Goal: Task Accomplishment & Management: Manage account settings

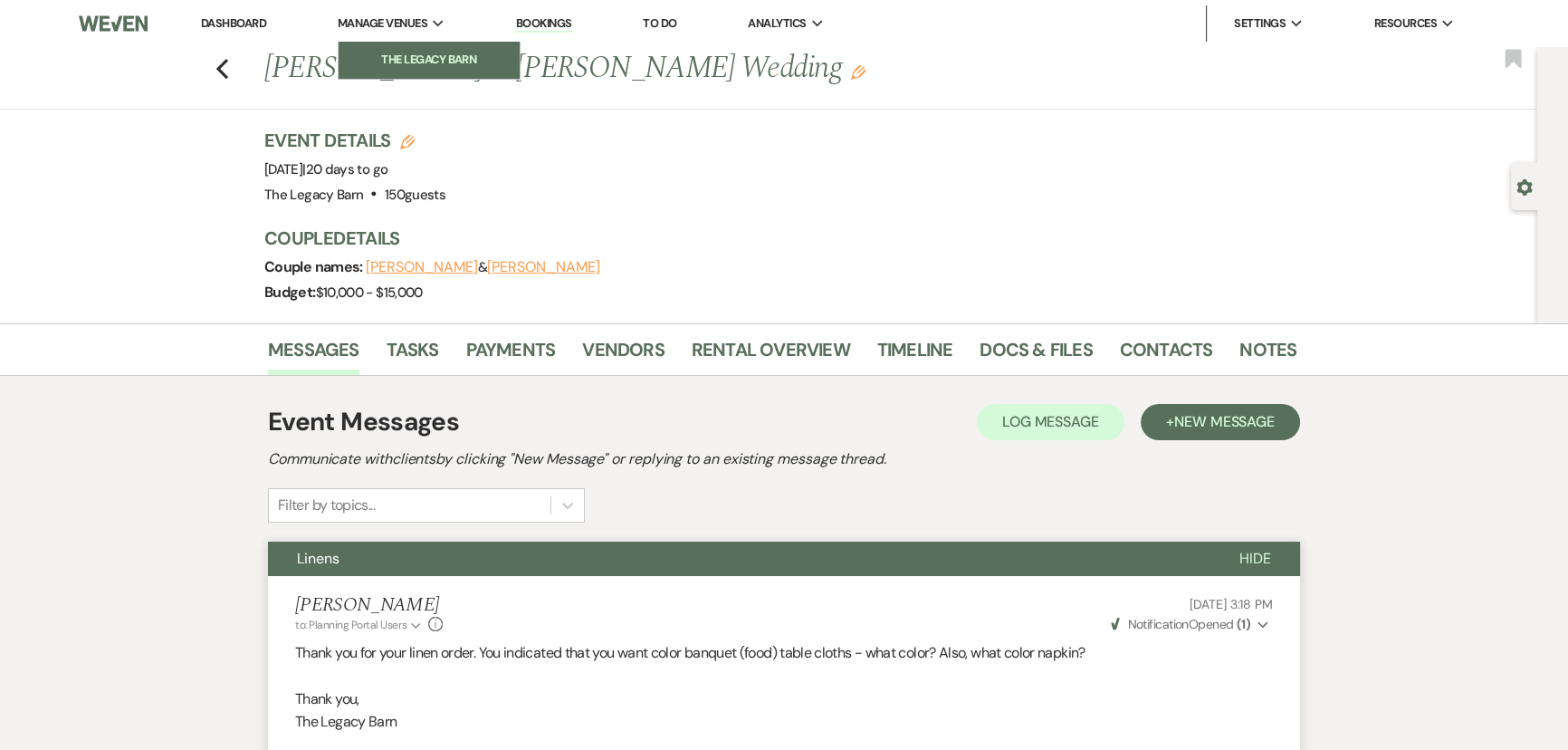
click at [387, 54] on li "The Legacy Barn" at bounding box center [429, 59] width 163 height 18
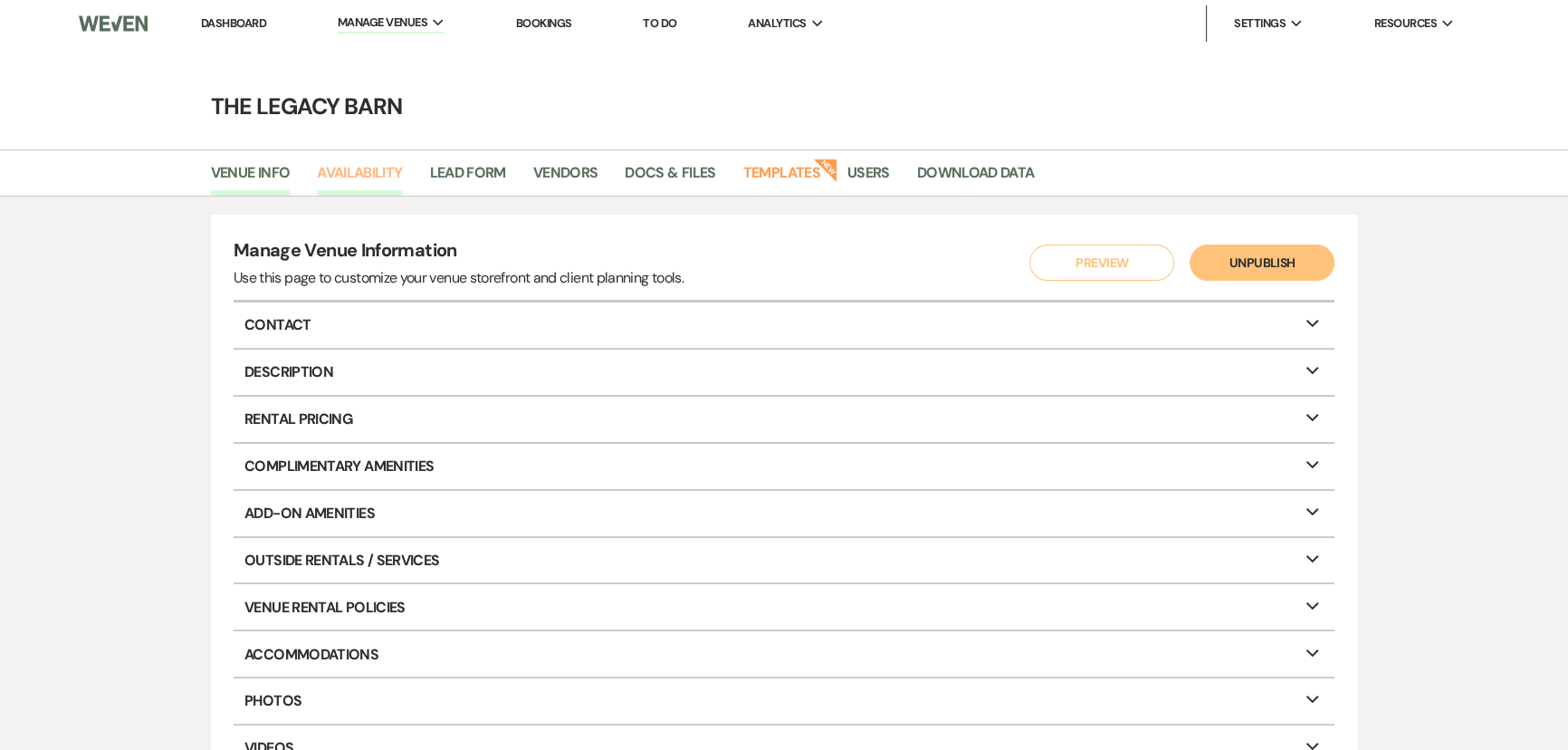
click at [363, 170] on link "Availability" at bounding box center [359, 178] width 85 height 34
select select "3"
select select "2026"
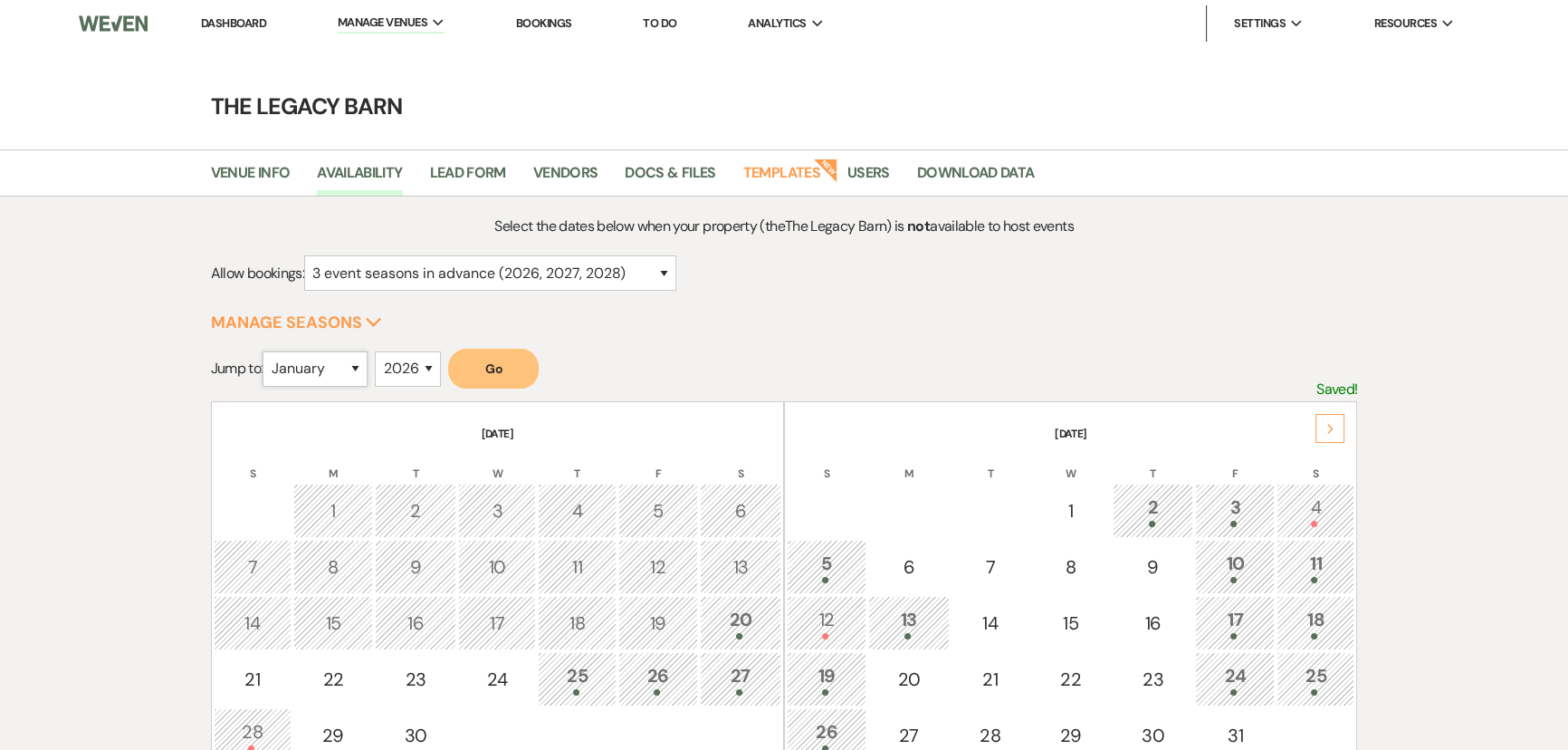
drag, startPoint x: 329, startPoint y: 366, endPoint x: 328, endPoint y: 382, distance: 16.0
click at [329, 366] on select "January February March April May June July August September October November De…" at bounding box center [315, 368] width 105 height 35
select select "10"
click at [267, 351] on select "January February March April May June July August September October November De…" at bounding box center [315, 368] width 105 height 35
click at [512, 377] on button "Go" at bounding box center [493, 368] width 91 height 40
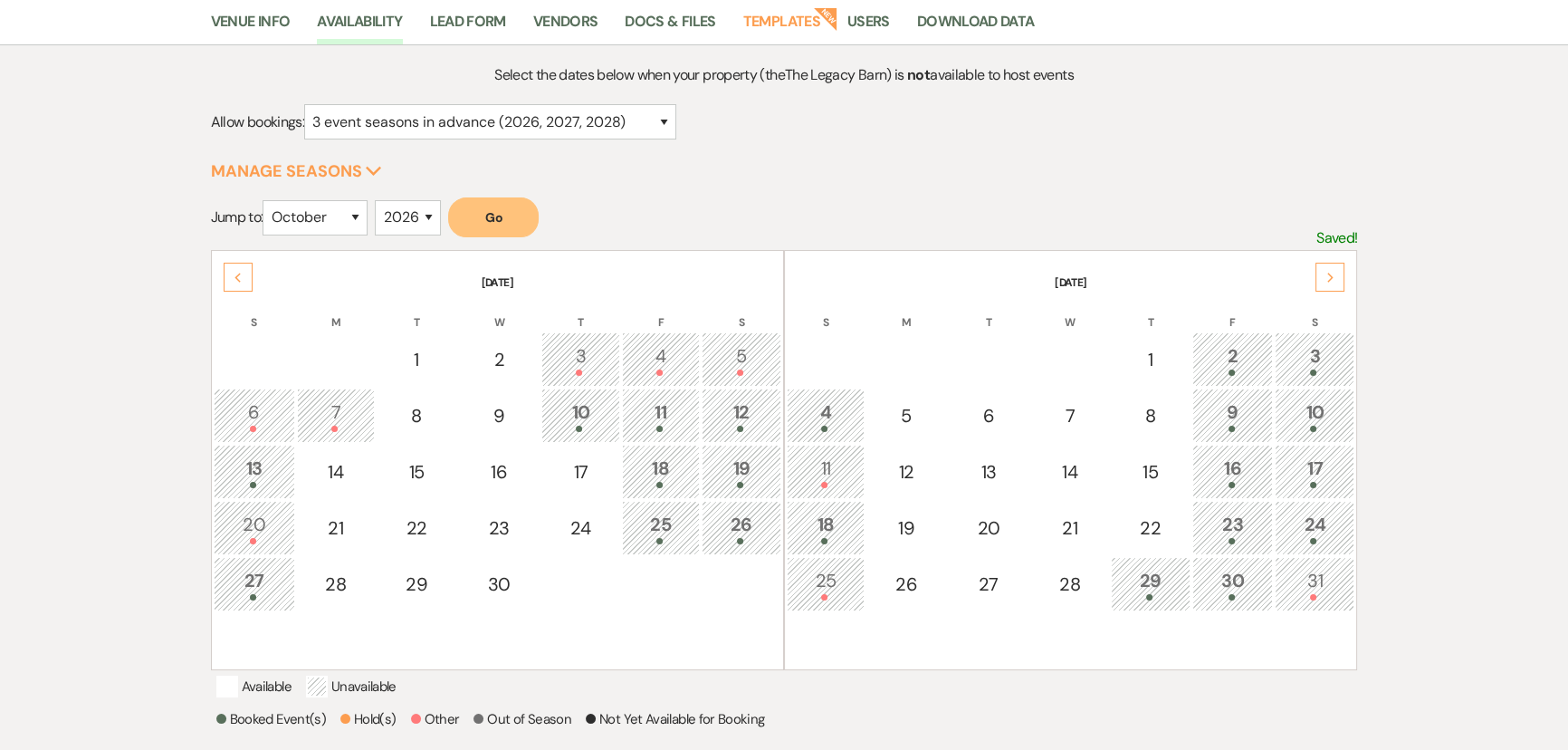
scroll to position [246, 0]
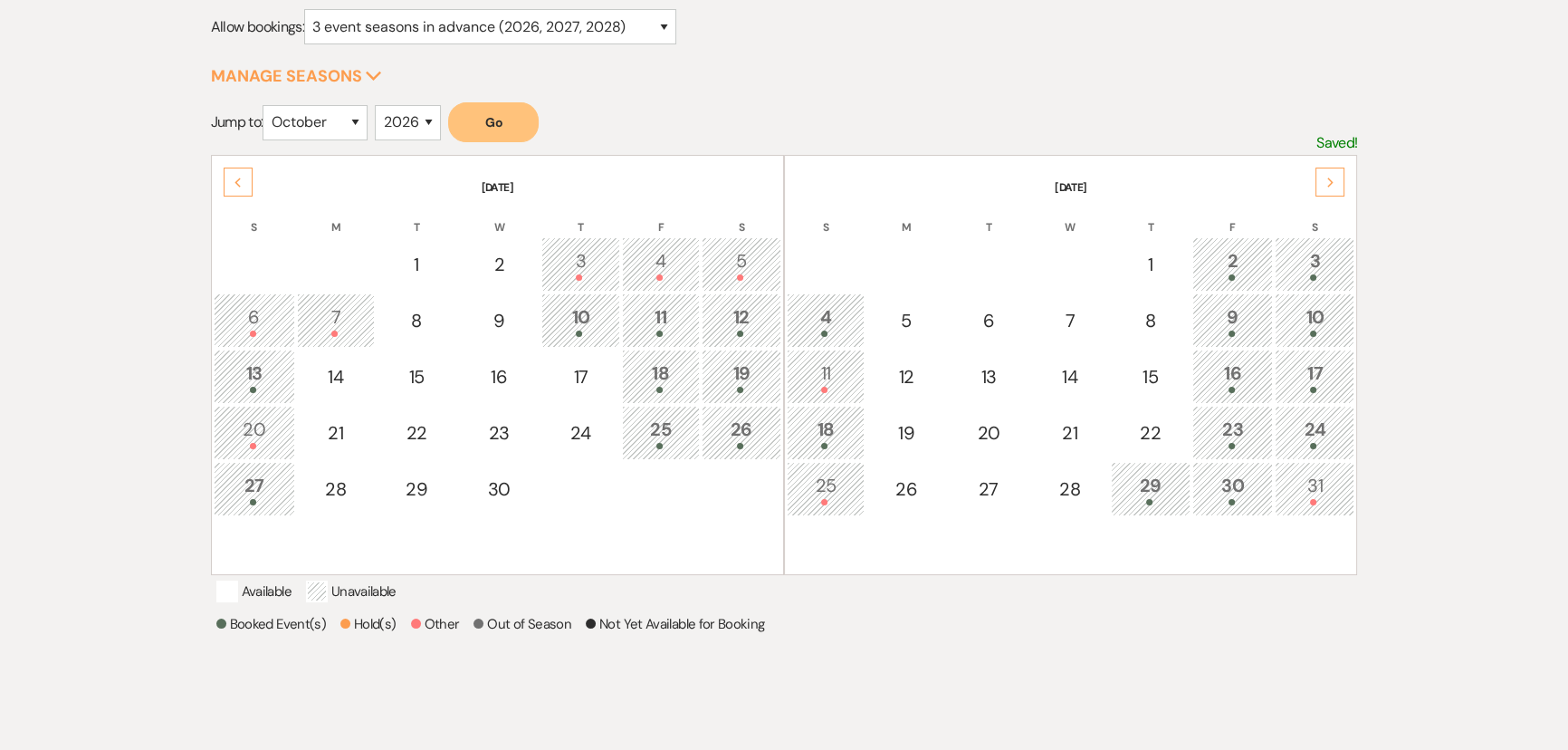
click at [814, 363] on div "11" at bounding box center [826, 376] width 58 height 33
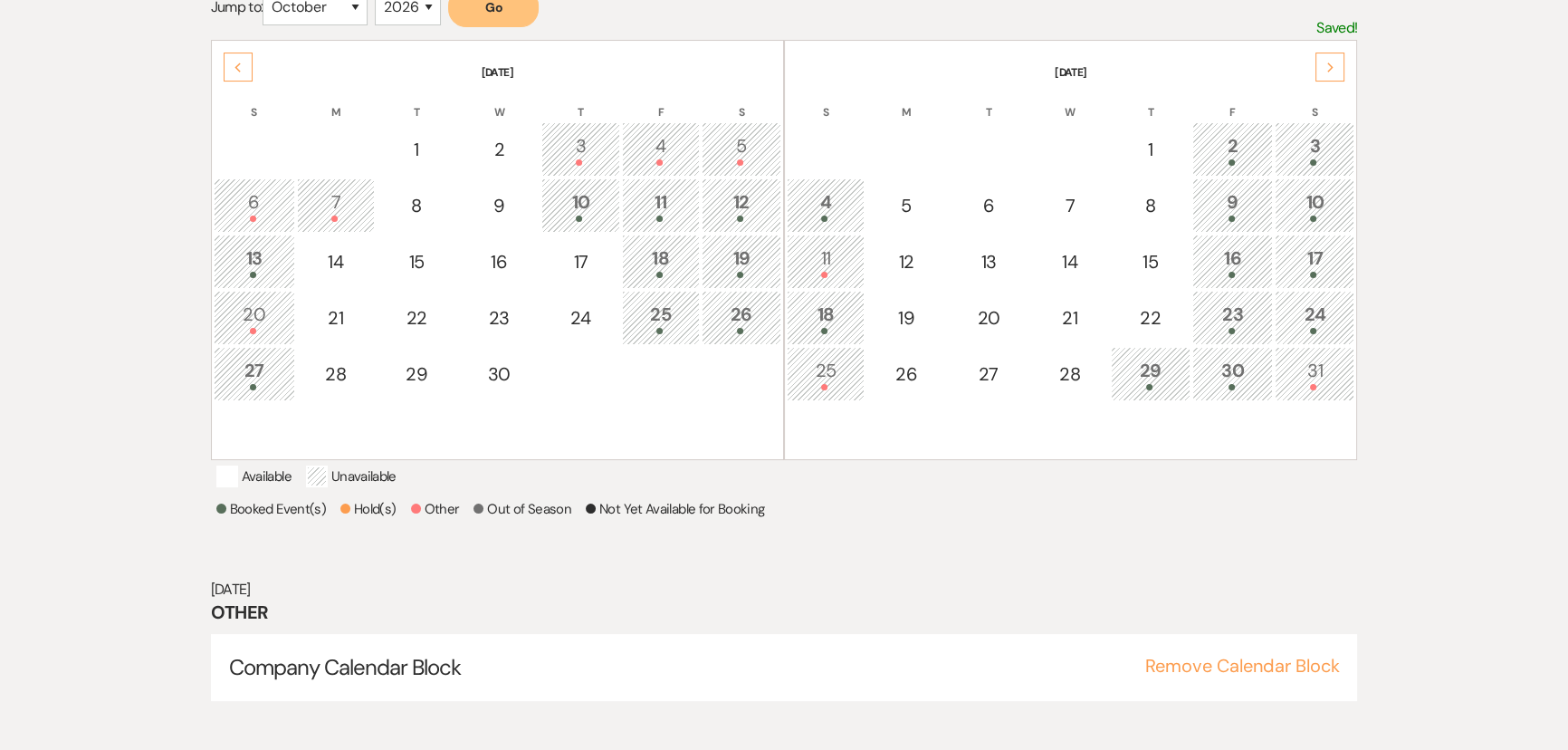
scroll to position [372, 0]
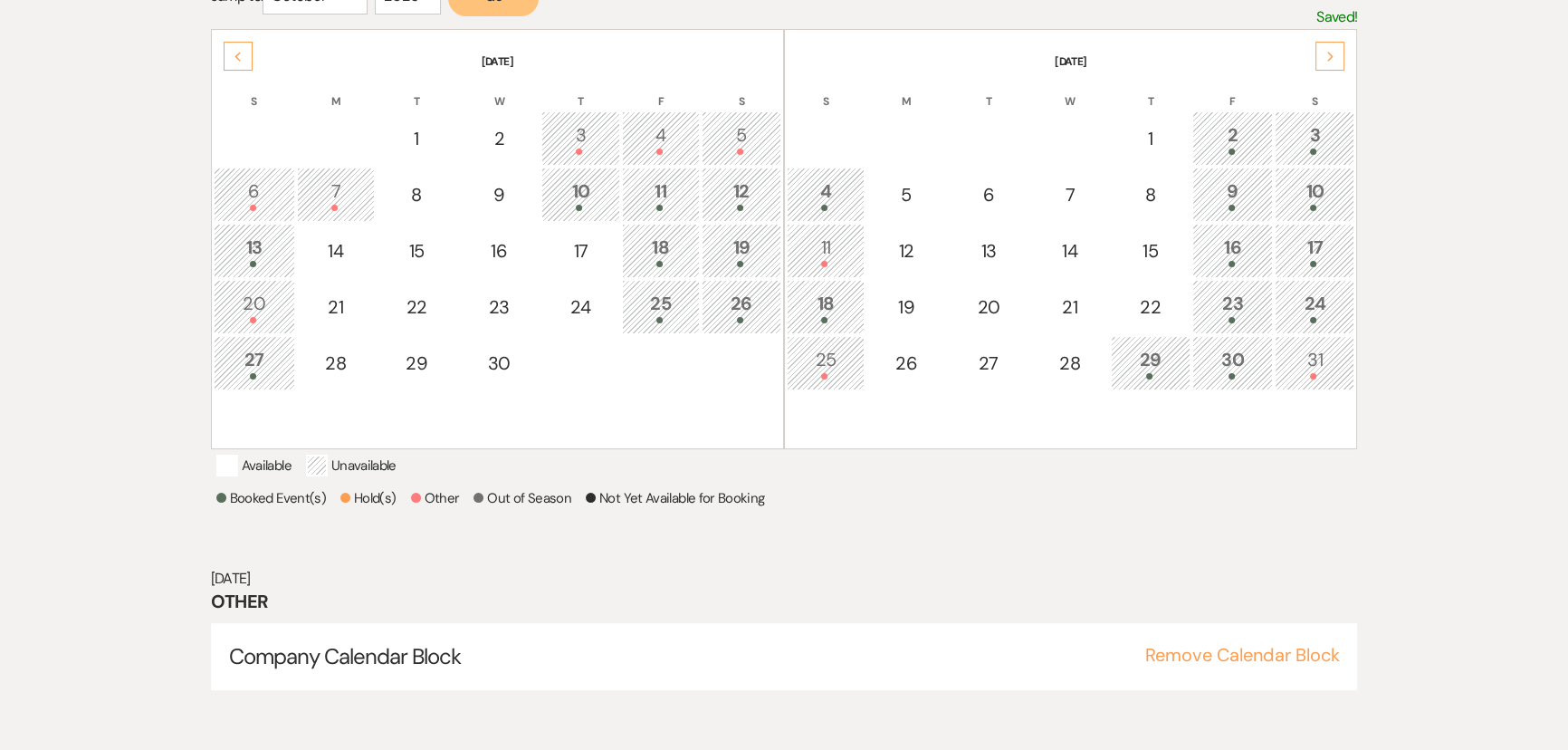
click at [813, 360] on div "25" at bounding box center [826, 362] width 58 height 33
click at [1212, 198] on div "9" at bounding box center [1233, 193] width 61 height 33
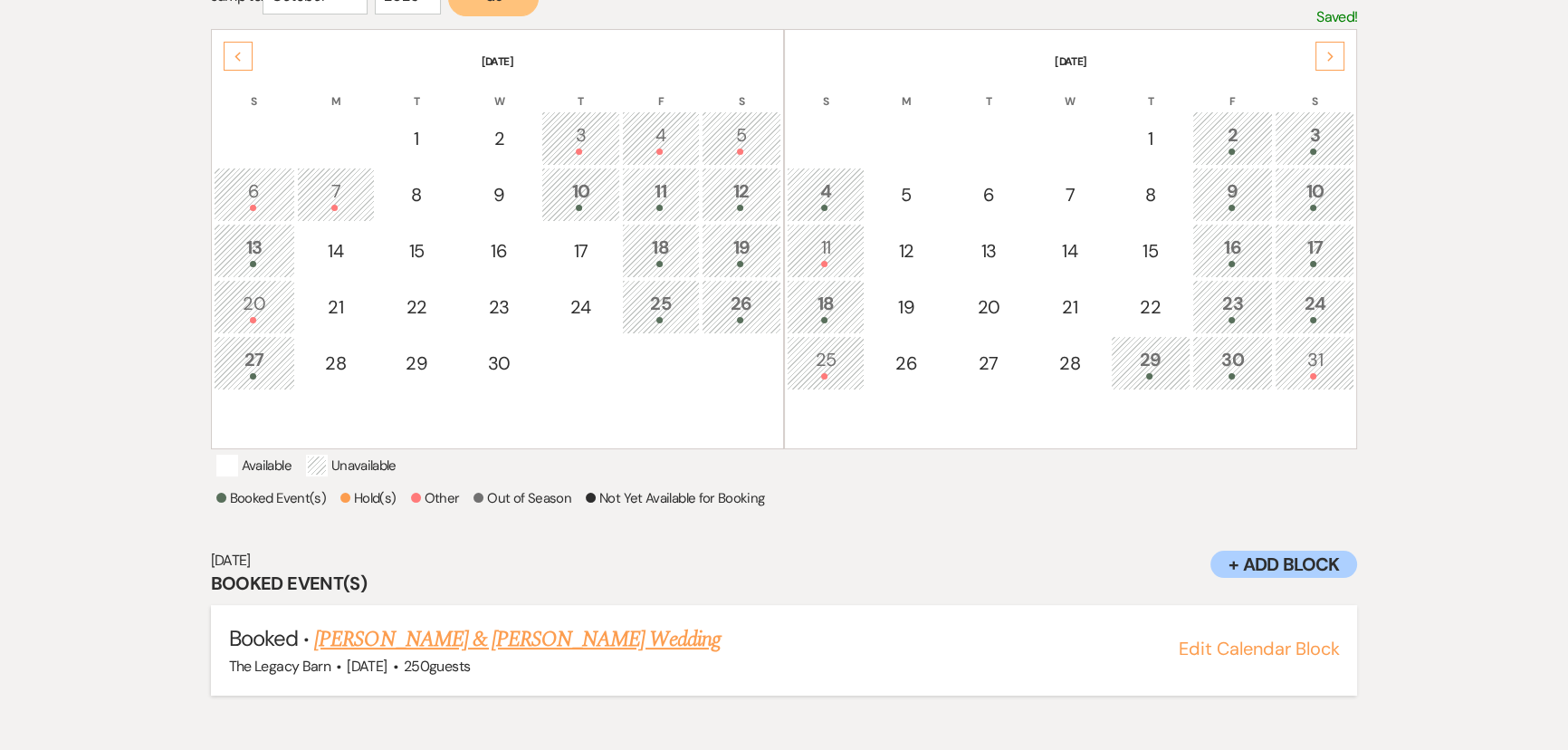
click at [500, 655] on link "[PERSON_NAME] & [PERSON_NAME] Wedding" at bounding box center [517, 639] width 406 height 33
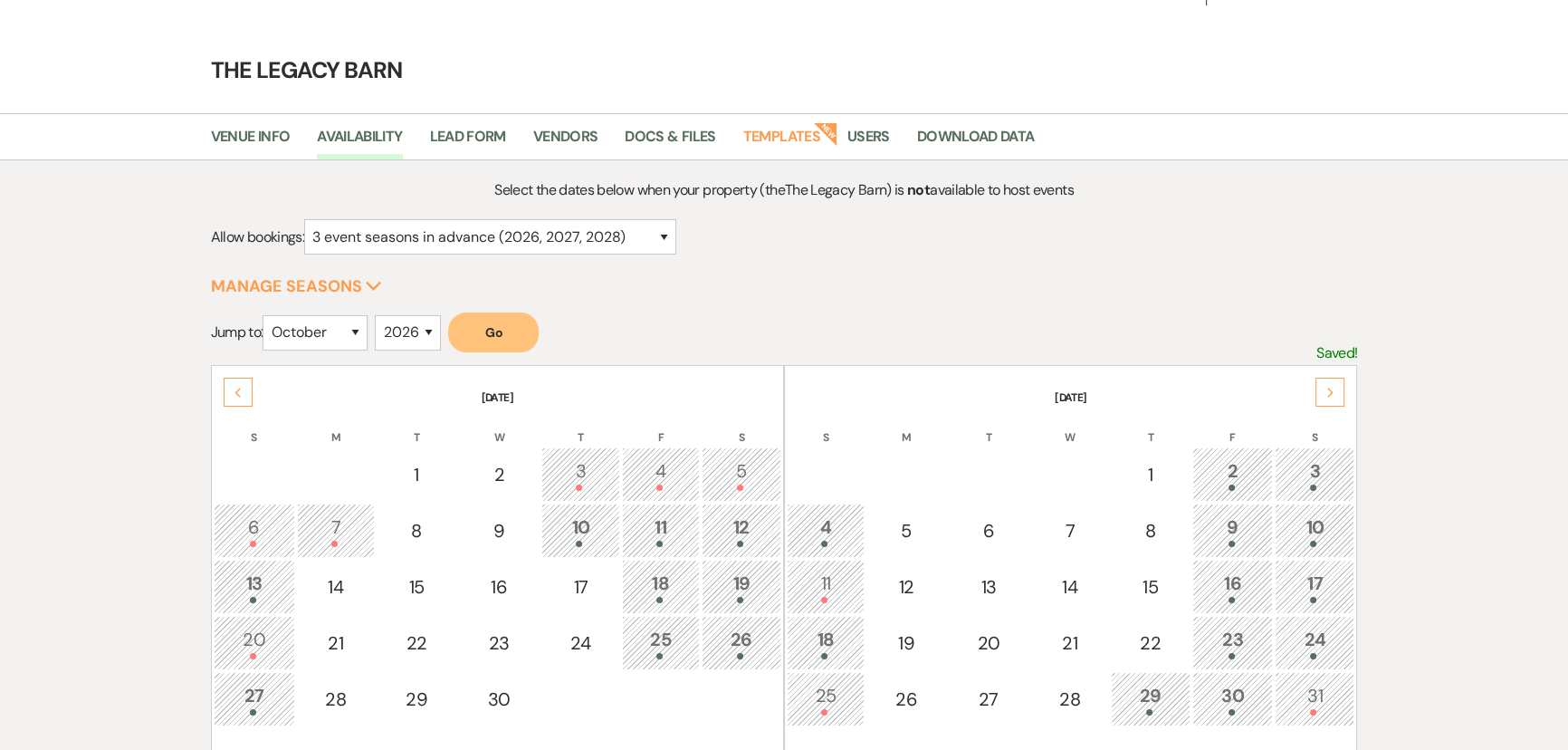
scroll to position [0, 0]
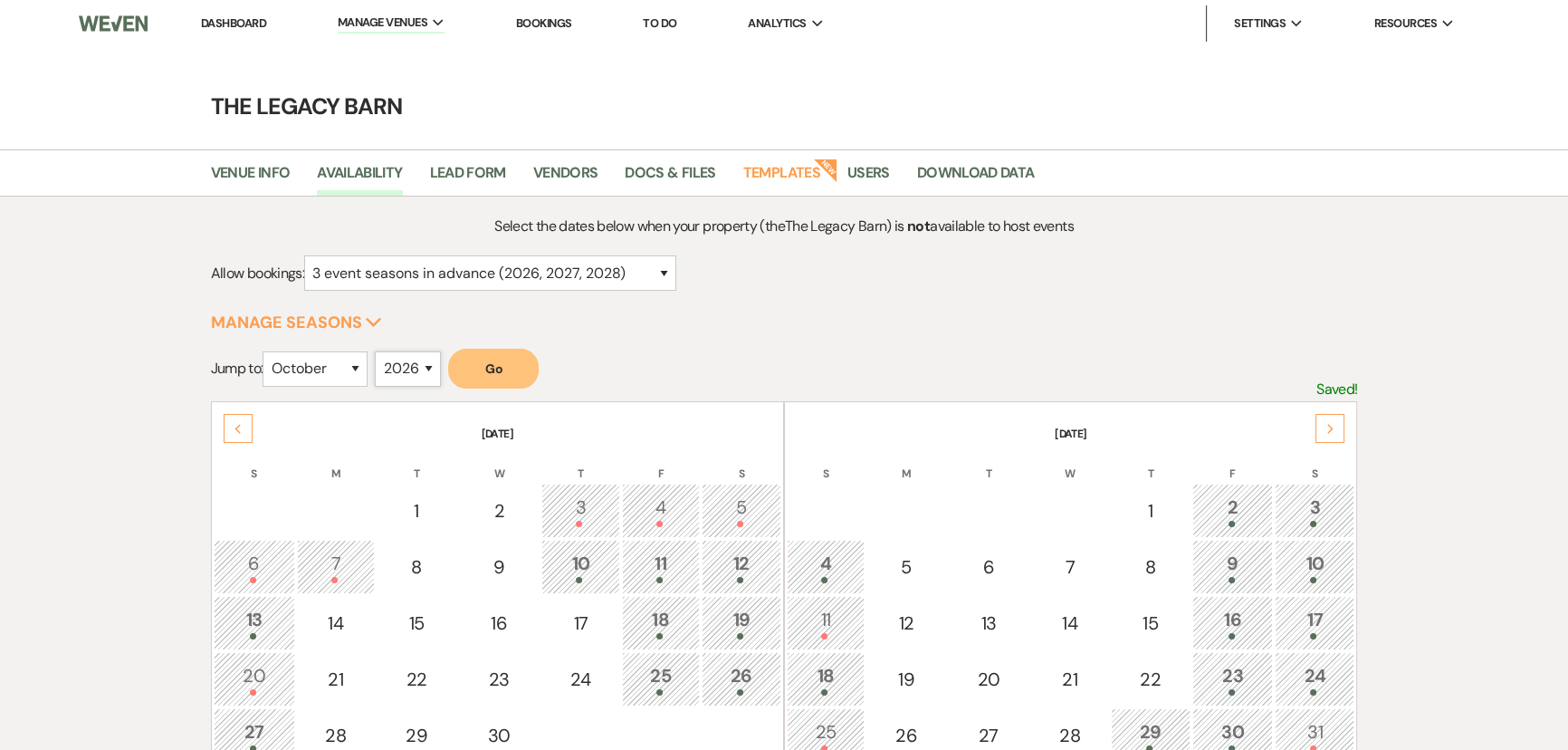
click at [404, 365] on select "2025 2026 2027 2028 2029" at bounding box center [408, 368] width 66 height 35
select select "2025"
click at [380, 351] on select "2025 2026 2027 2028 2029" at bounding box center [408, 368] width 66 height 35
click at [505, 369] on button "Go" at bounding box center [493, 368] width 91 height 40
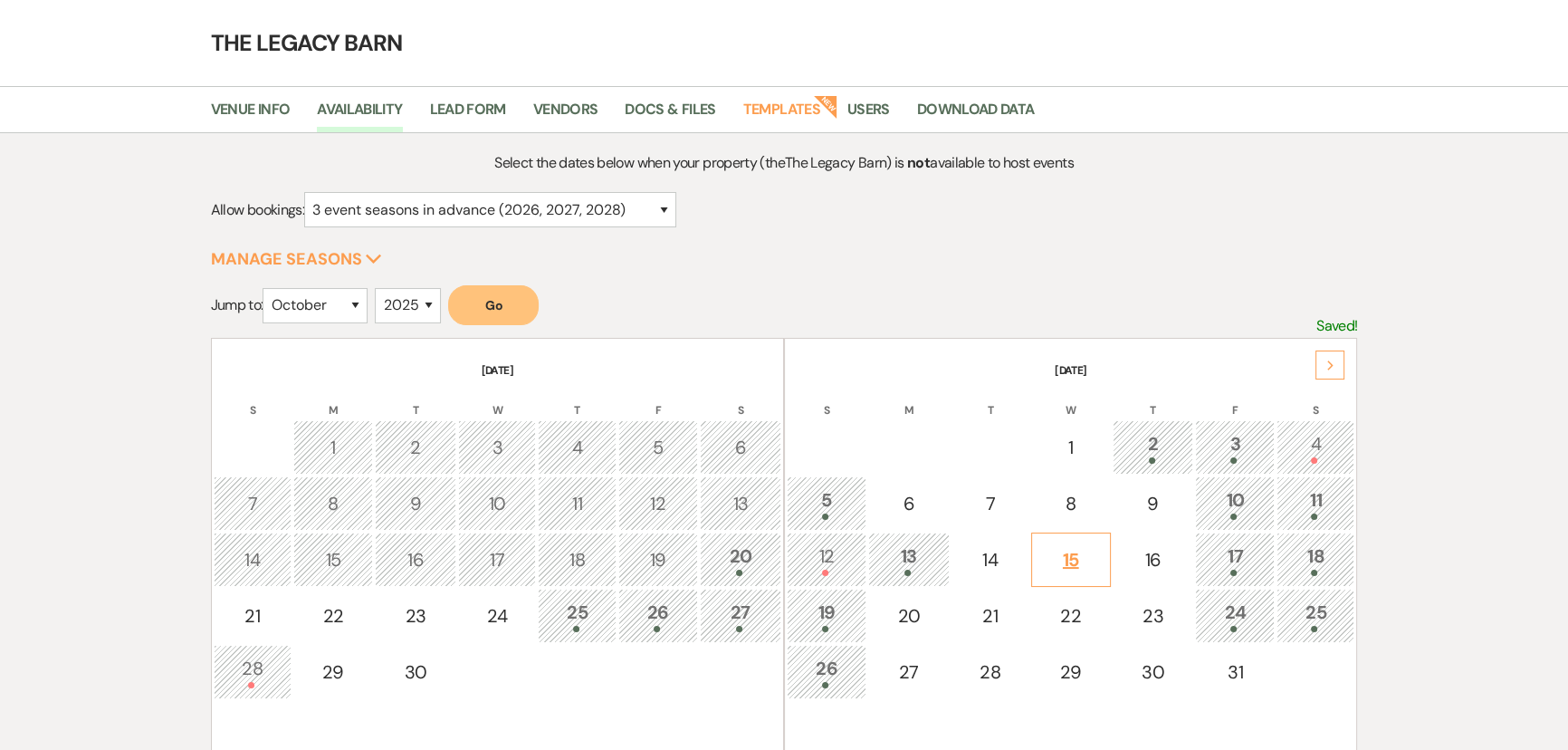
scroll to position [164, 0]
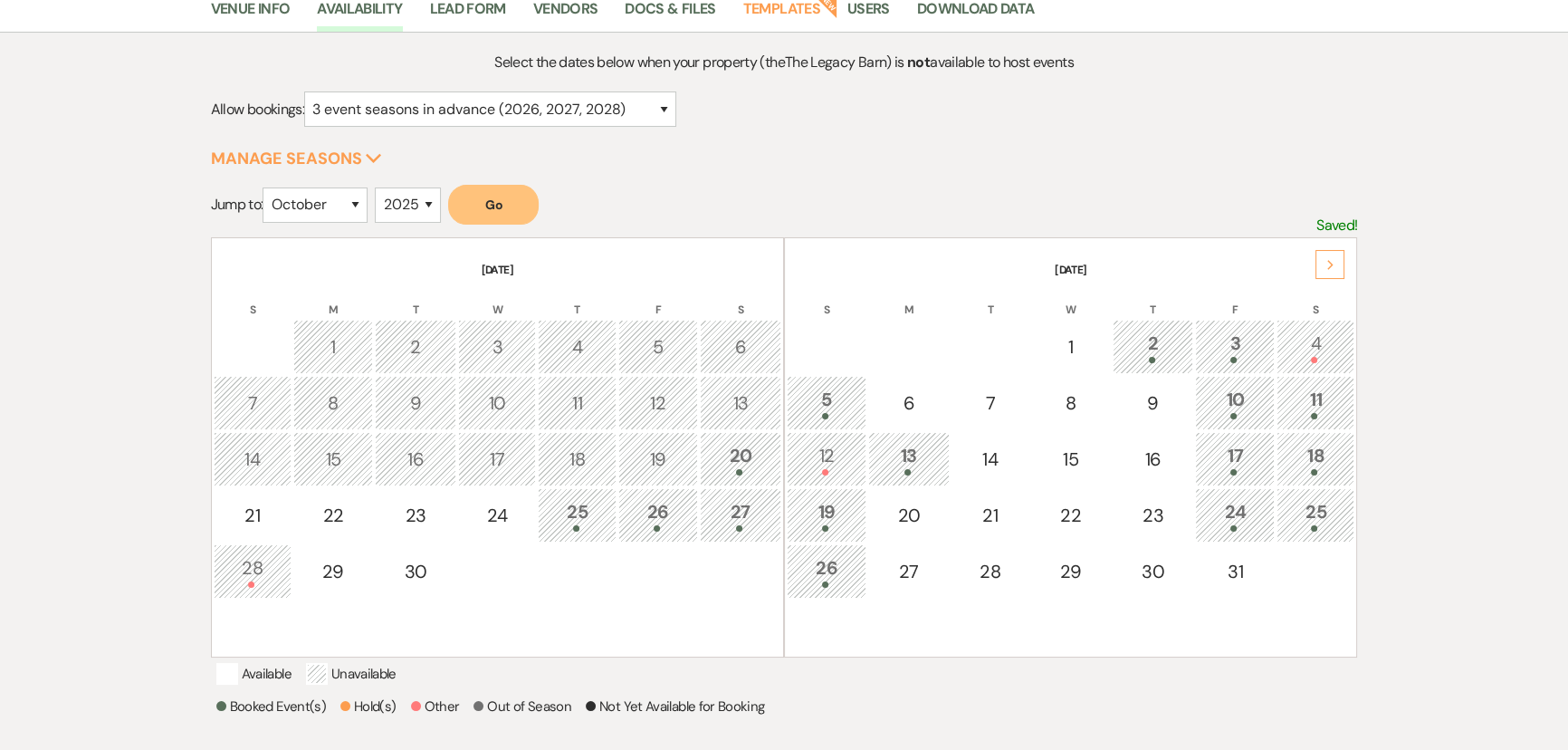
click at [1239, 446] on div "17" at bounding box center [1235, 458] width 59 height 33
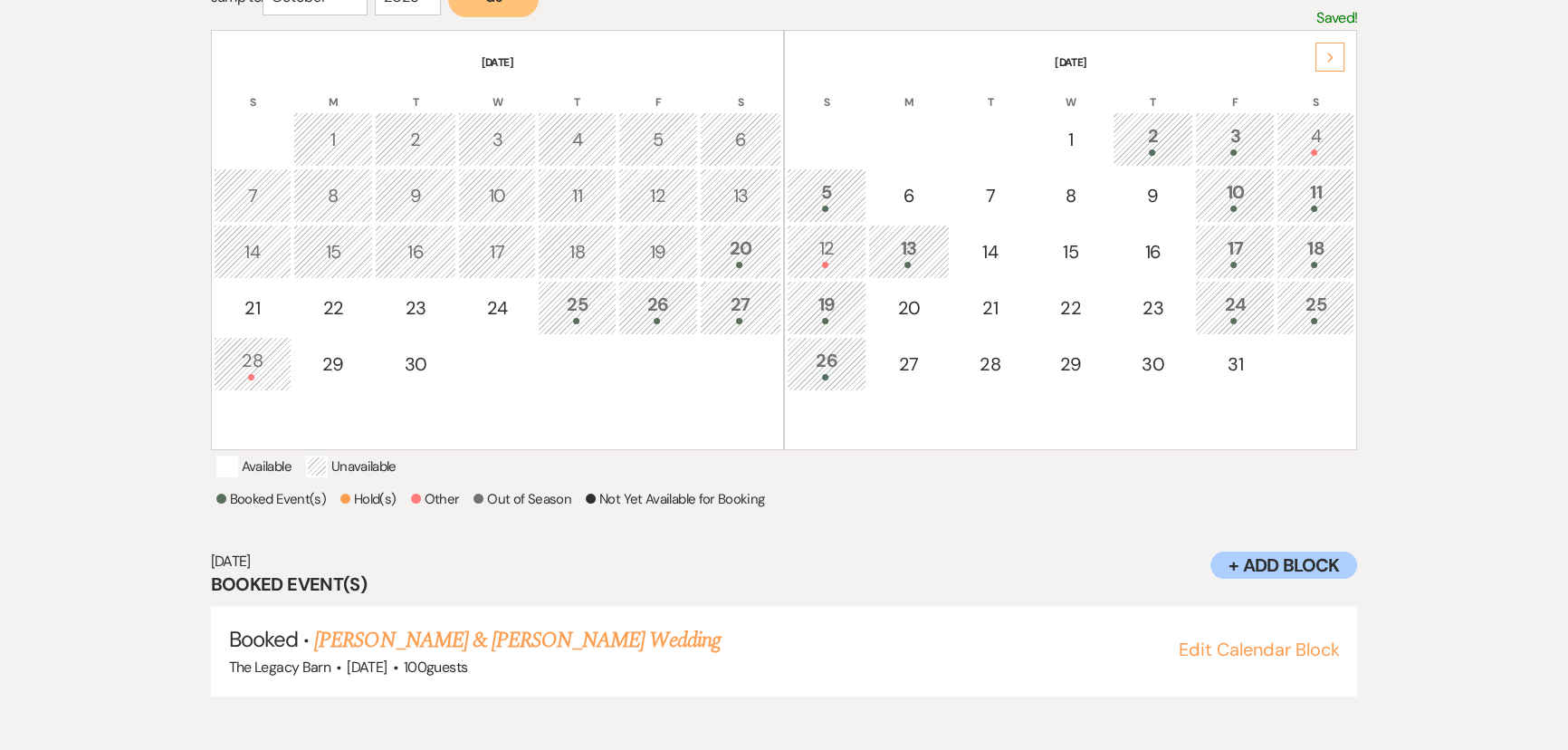
scroll to position [372, 0]
click at [449, 655] on link "Jae Smith & Kat Marck's Wedding" at bounding box center [517, 639] width 406 height 33
click at [1327, 248] on div "18" at bounding box center [1315, 250] width 58 height 33
click at [534, 651] on link "Shannon Conley & Dawson Voorhis's Wedding" at bounding box center [517, 639] width 406 height 33
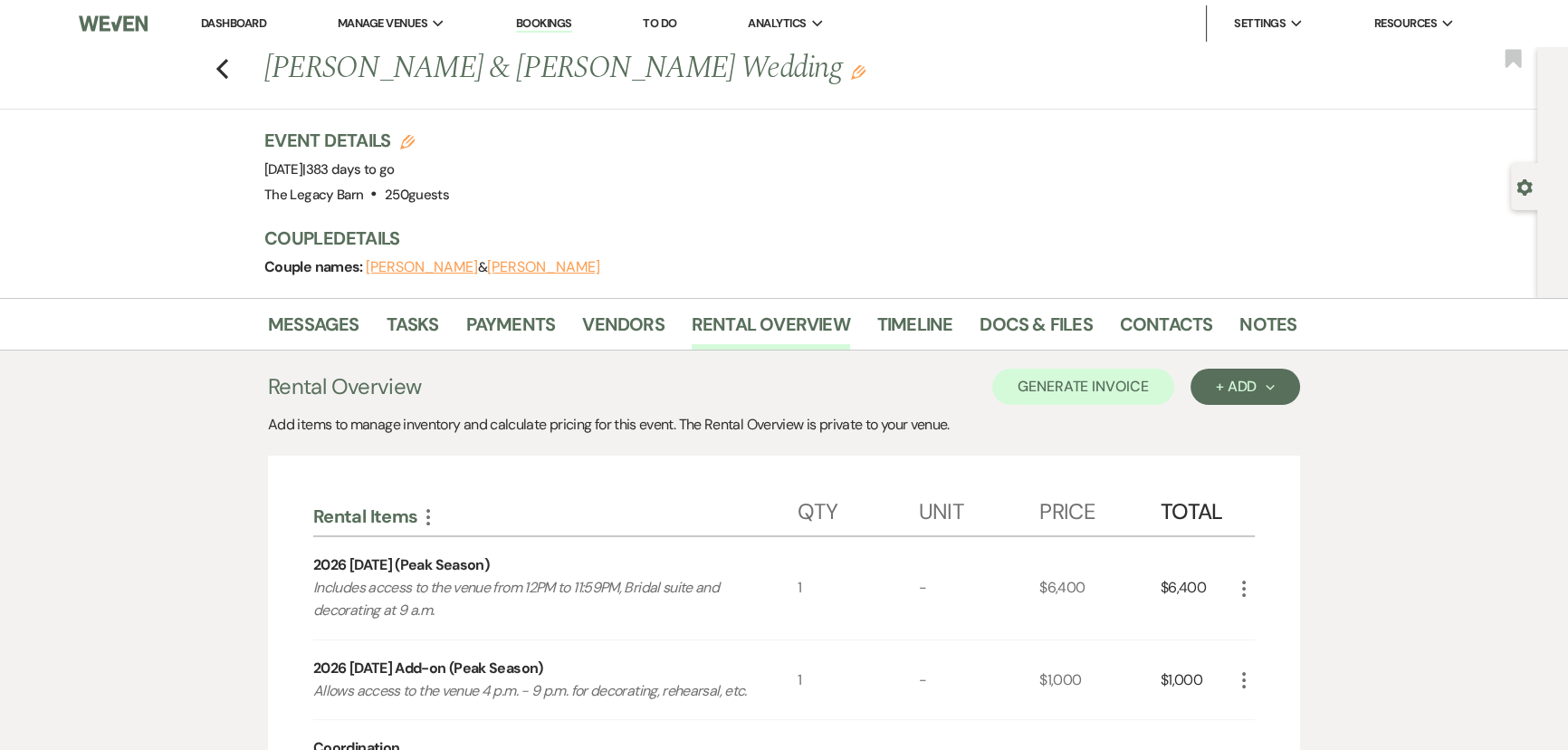
click at [409, 142] on icon "Edit" at bounding box center [407, 142] width 14 height 14
select select "756"
select select "false"
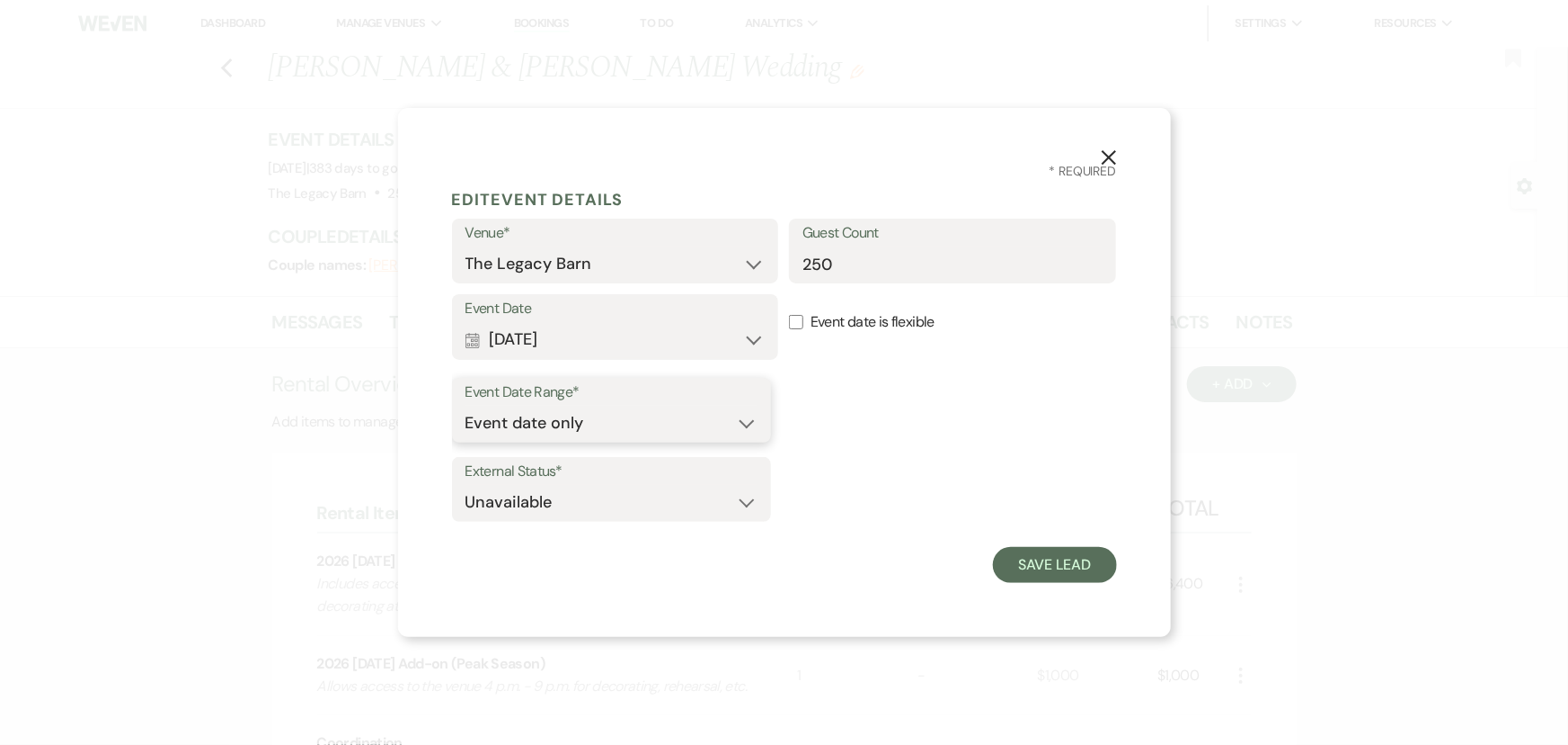
click at [746, 424] on select "Event date only Event date and" at bounding box center [612, 423] width 293 height 35
select select "eventDateAnd"
click at [465, 406] on select "Event date only Event date and" at bounding box center [612, 423] width 293 height 35
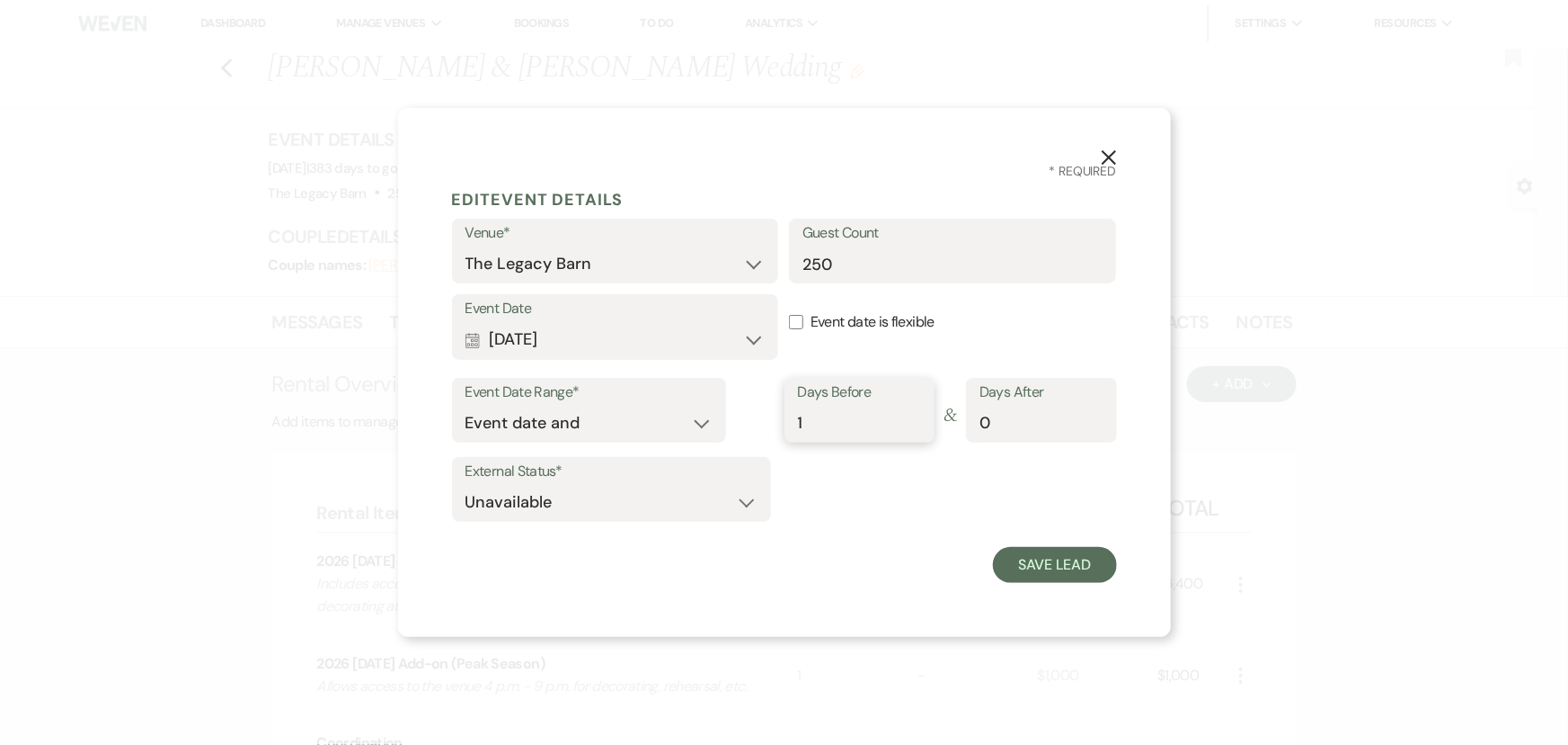
type input "1"
click at [914, 416] on input "1" at bounding box center [860, 423] width 123 height 35
click at [1030, 553] on button "Save Lead" at bounding box center [1055, 564] width 123 height 36
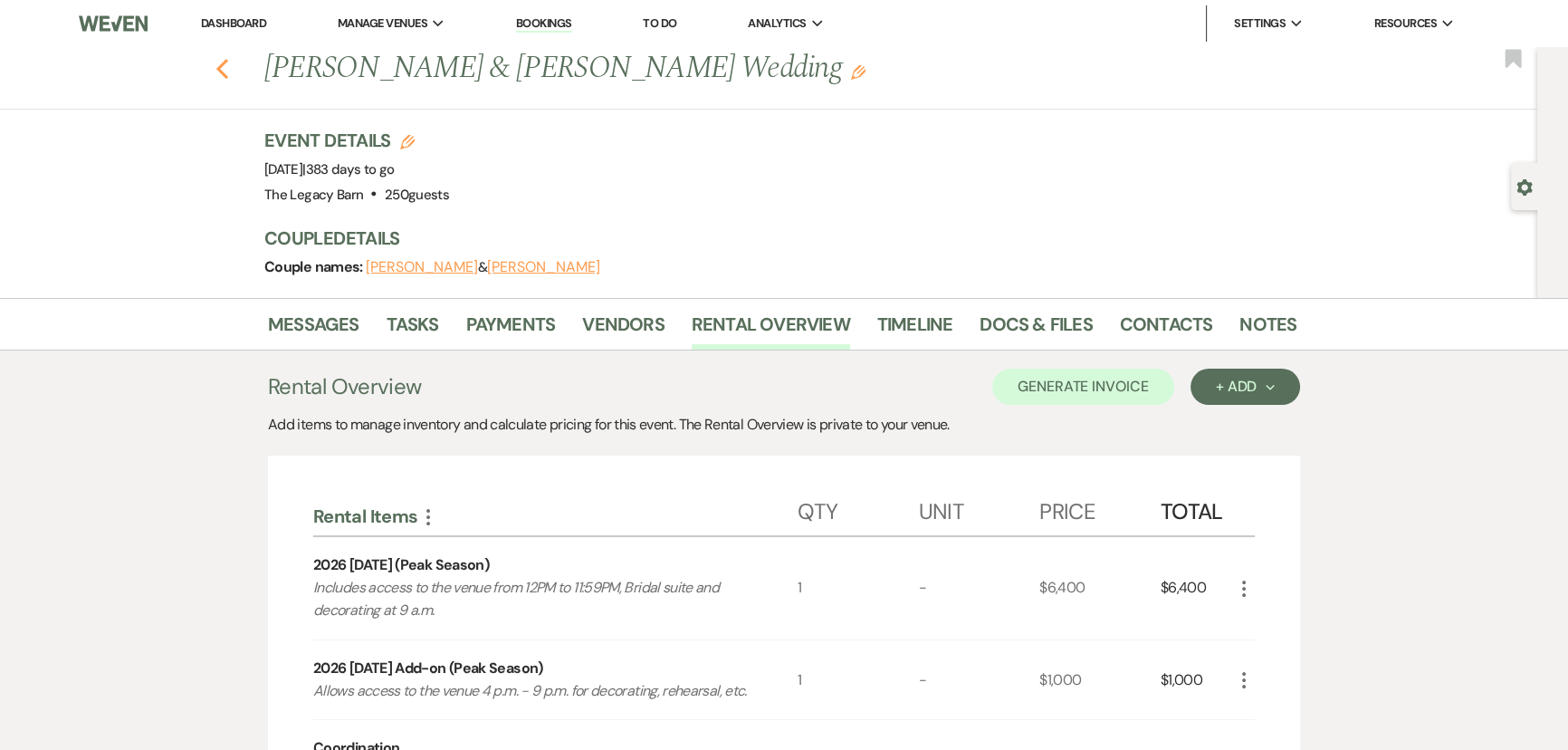
click at [229, 77] on icon "Previous" at bounding box center [222, 69] width 13 height 22
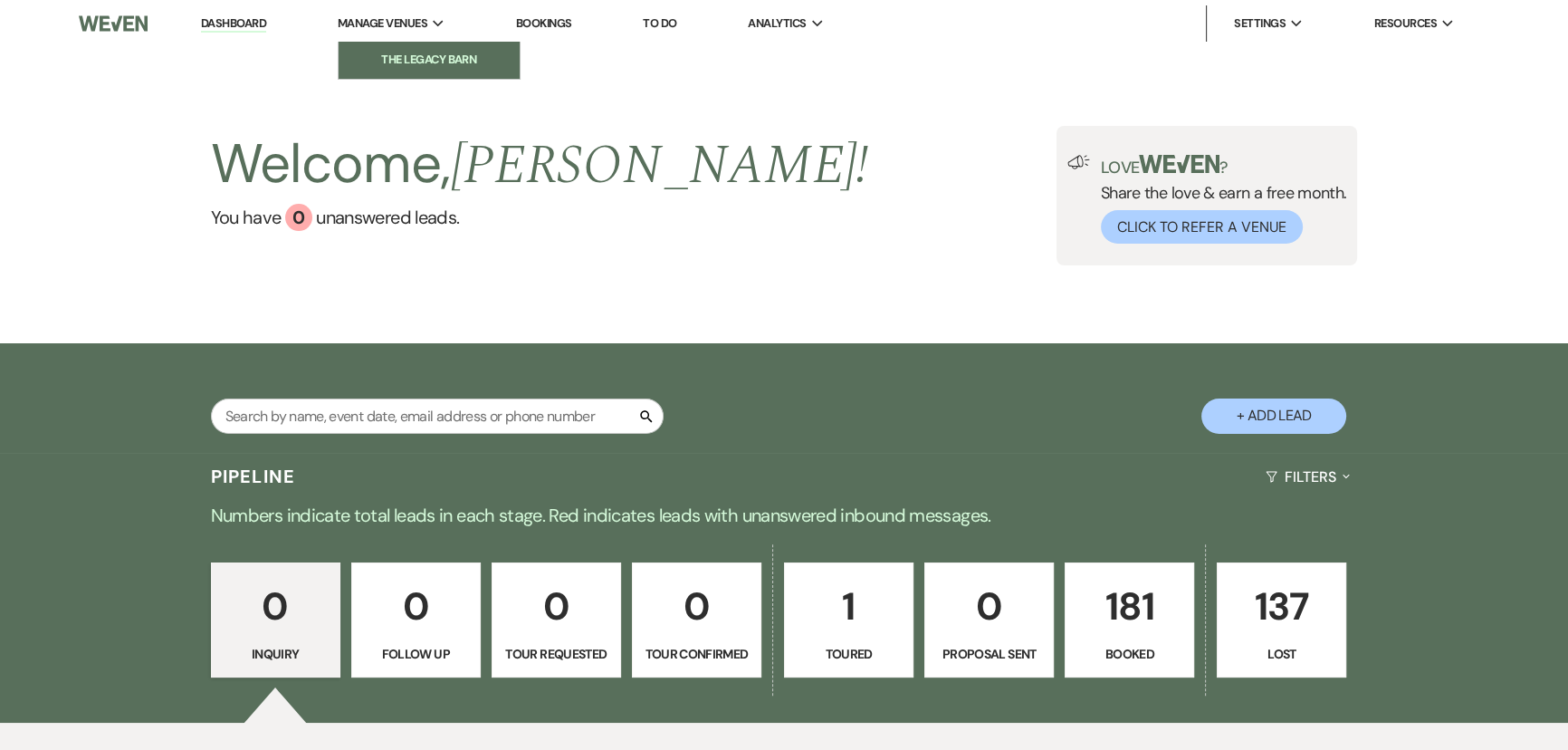
click at [382, 63] on li "The Legacy Barn" at bounding box center [429, 59] width 163 height 18
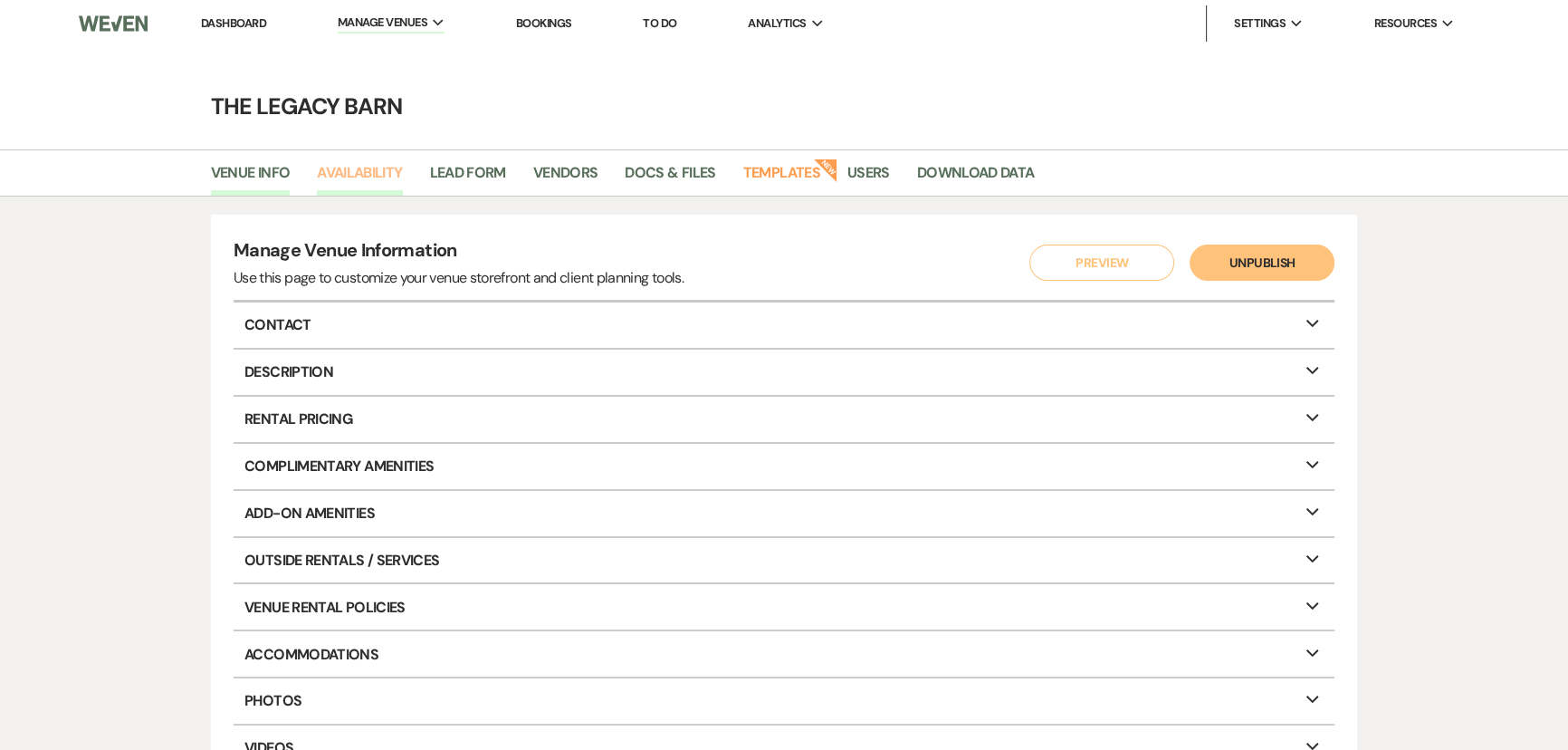
click at [371, 172] on link "Availability" at bounding box center [359, 178] width 85 height 34
select select "3"
select select "2026"
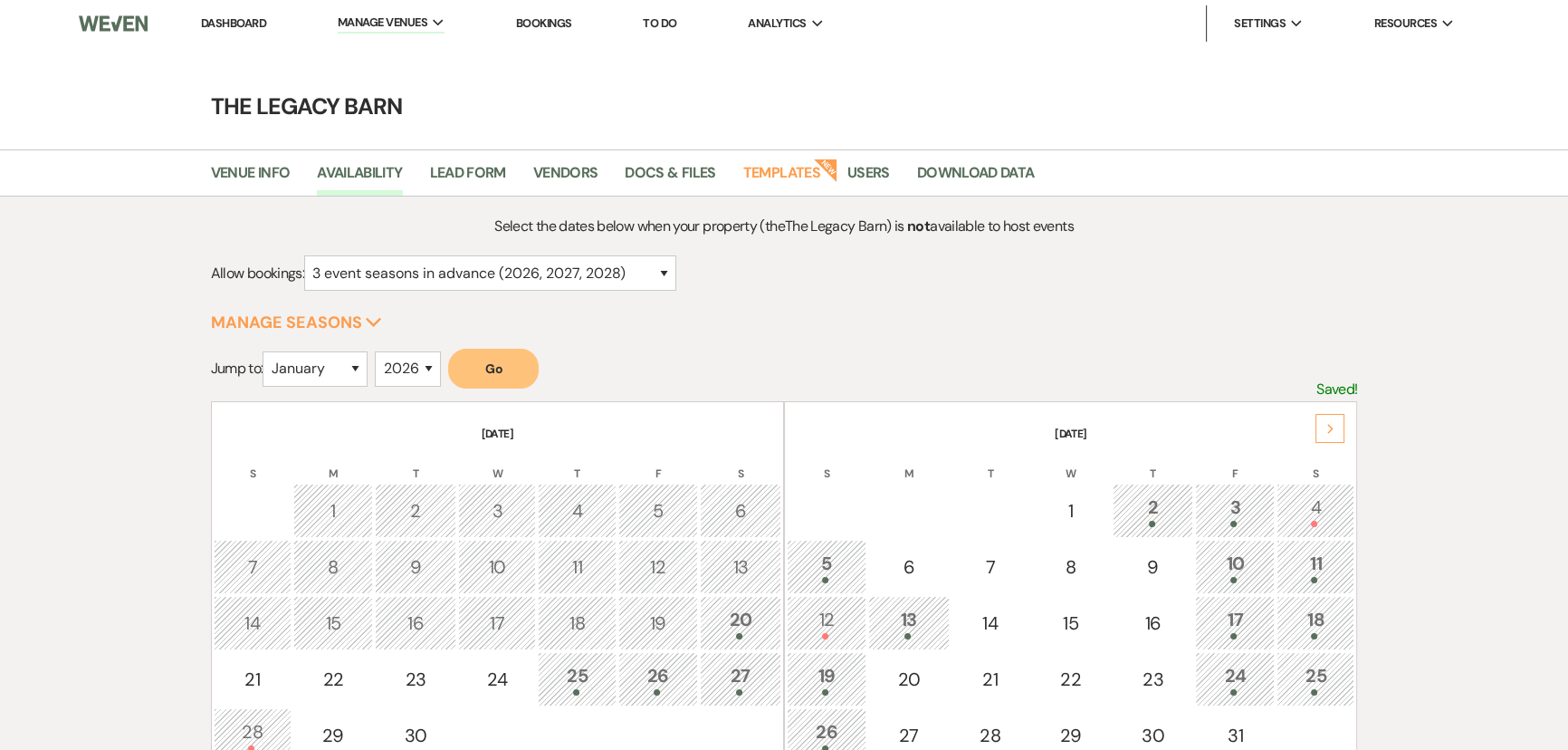
click at [227, 26] on link "Dashboard" at bounding box center [233, 23] width 65 height 15
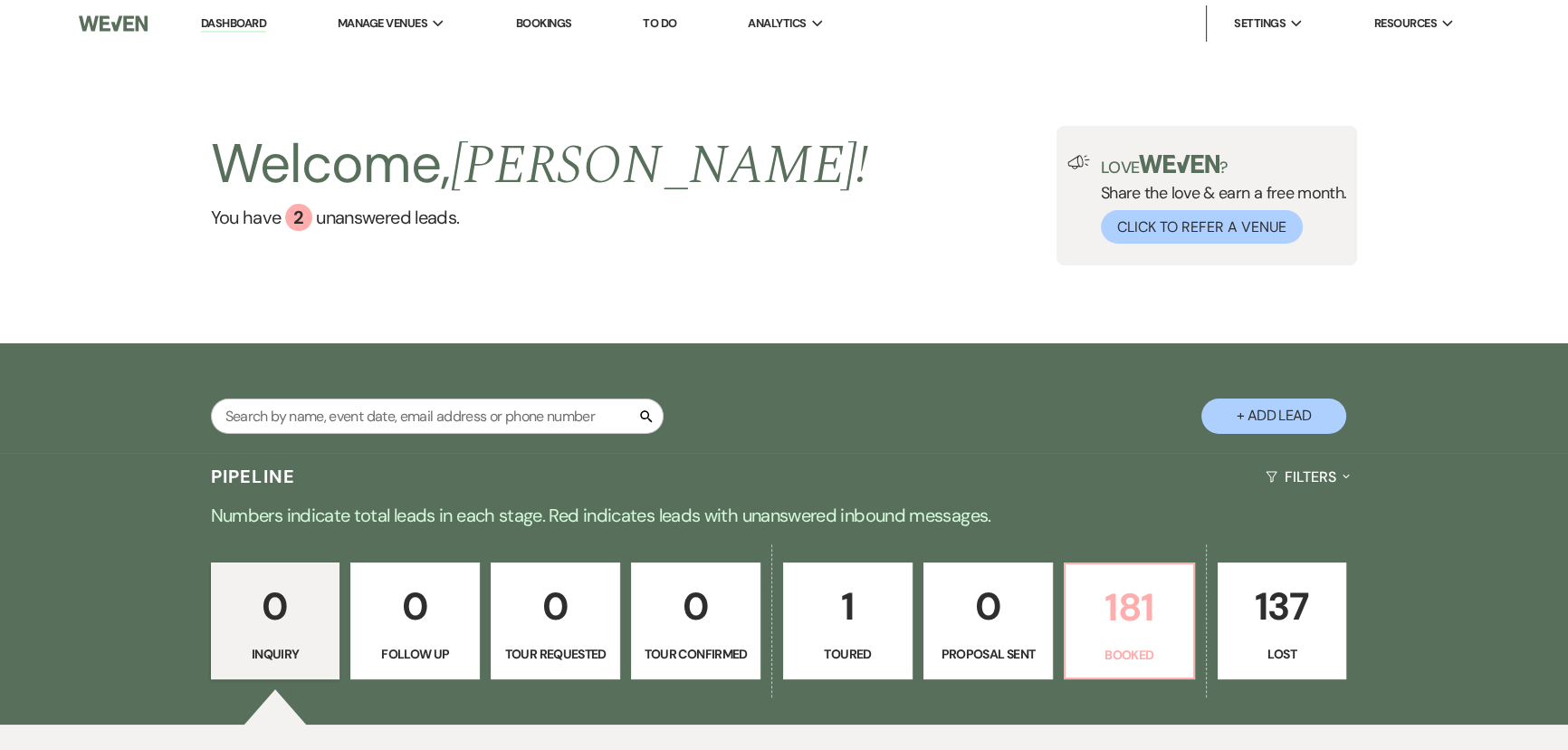
click at [1120, 601] on p "181" at bounding box center [1129, 607] width 106 height 60
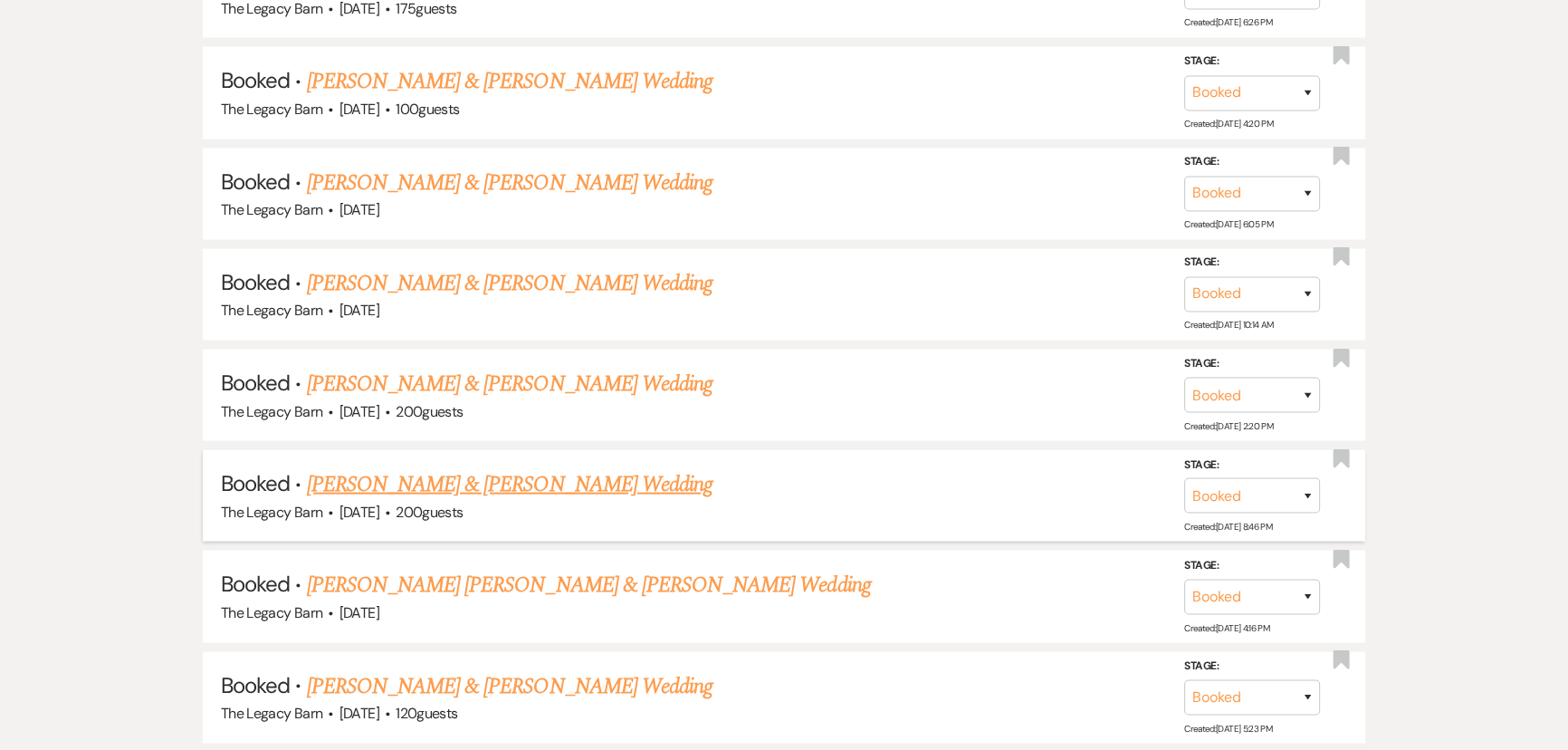
scroll to position [4726, 0]
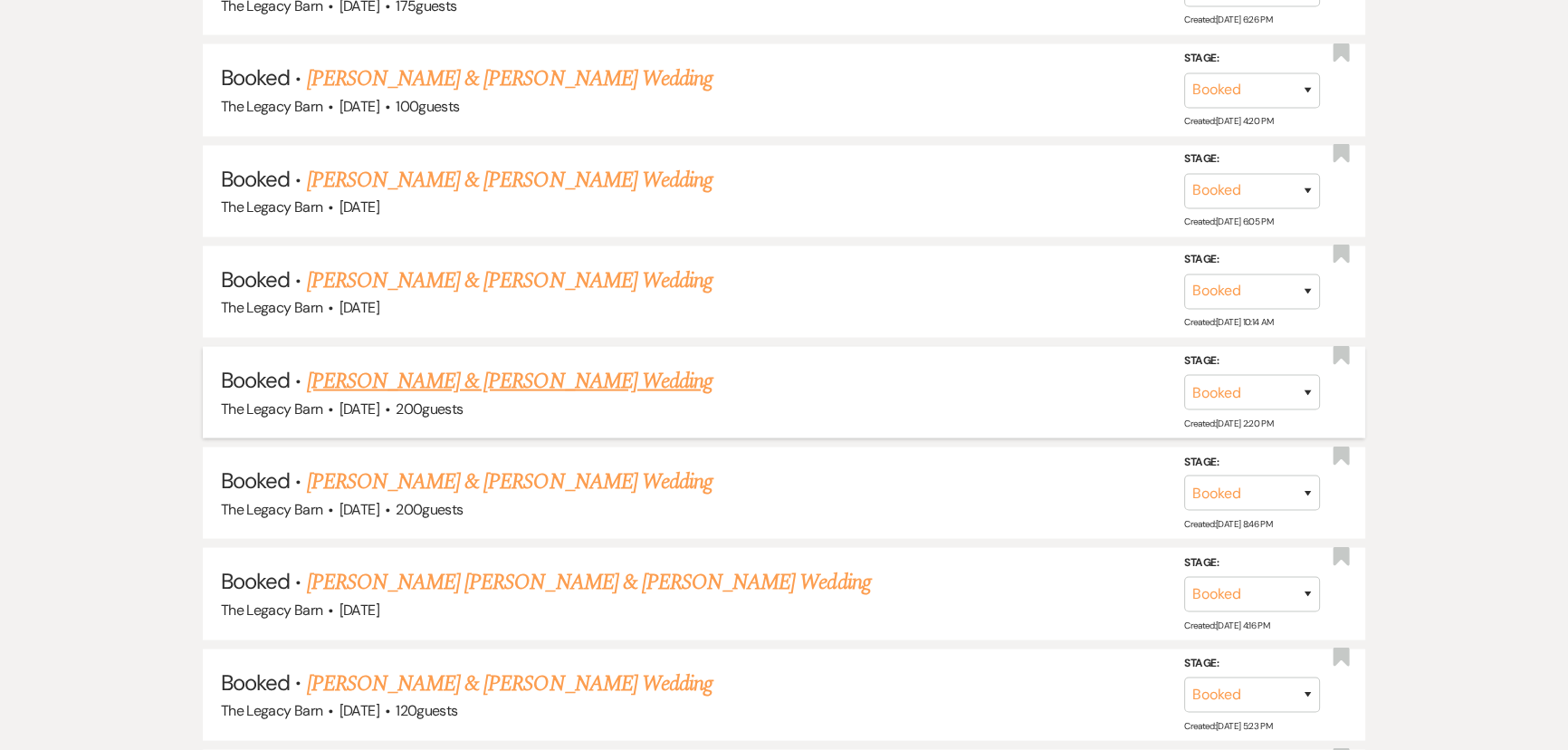
click at [372, 364] on link "Megan Hatchett & Matthew Boone's Wedding" at bounding box center [510, 381] width 406 height 33
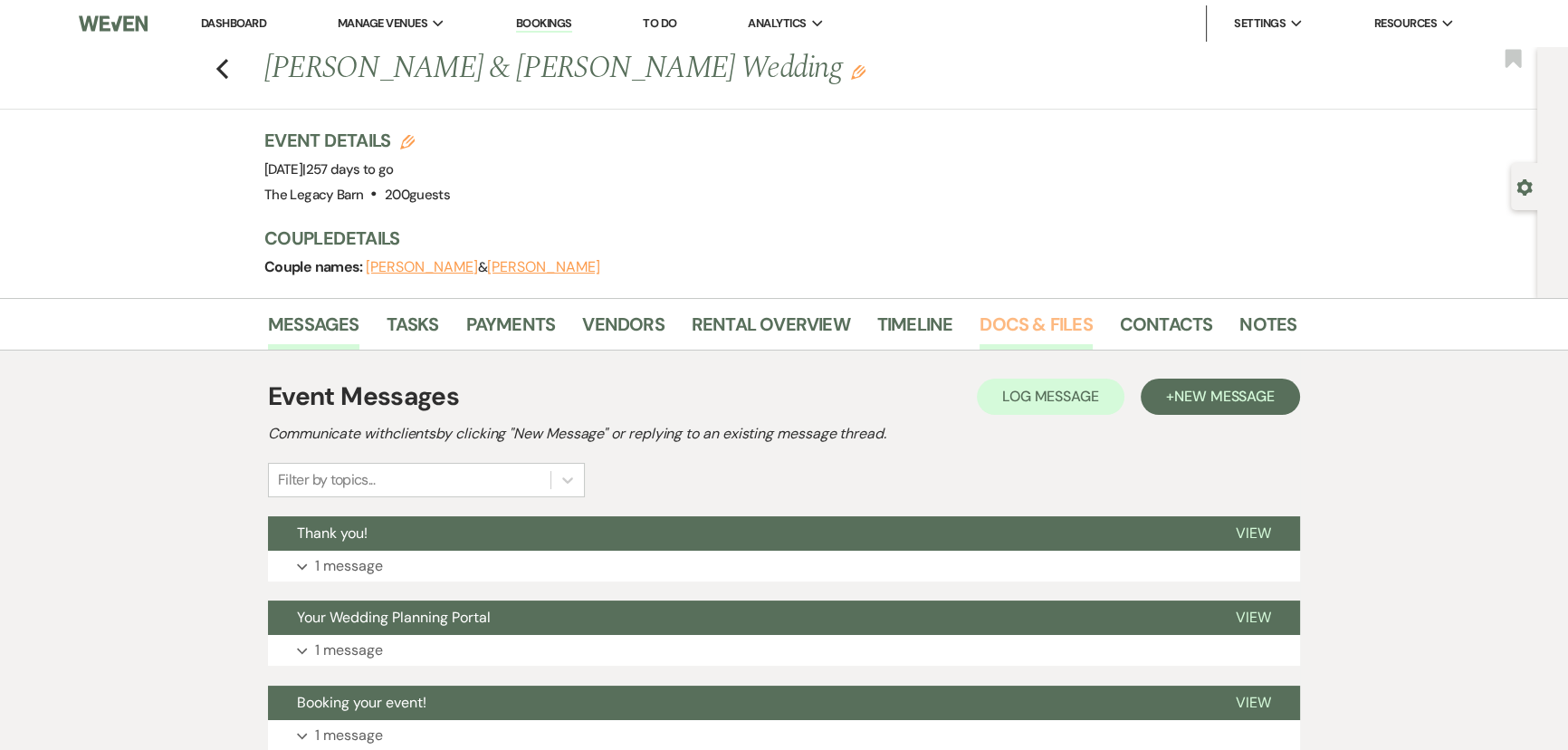
click at [996, 319] on link "Docs & Files" at bounding box center [1035, 330] width 112 height 40
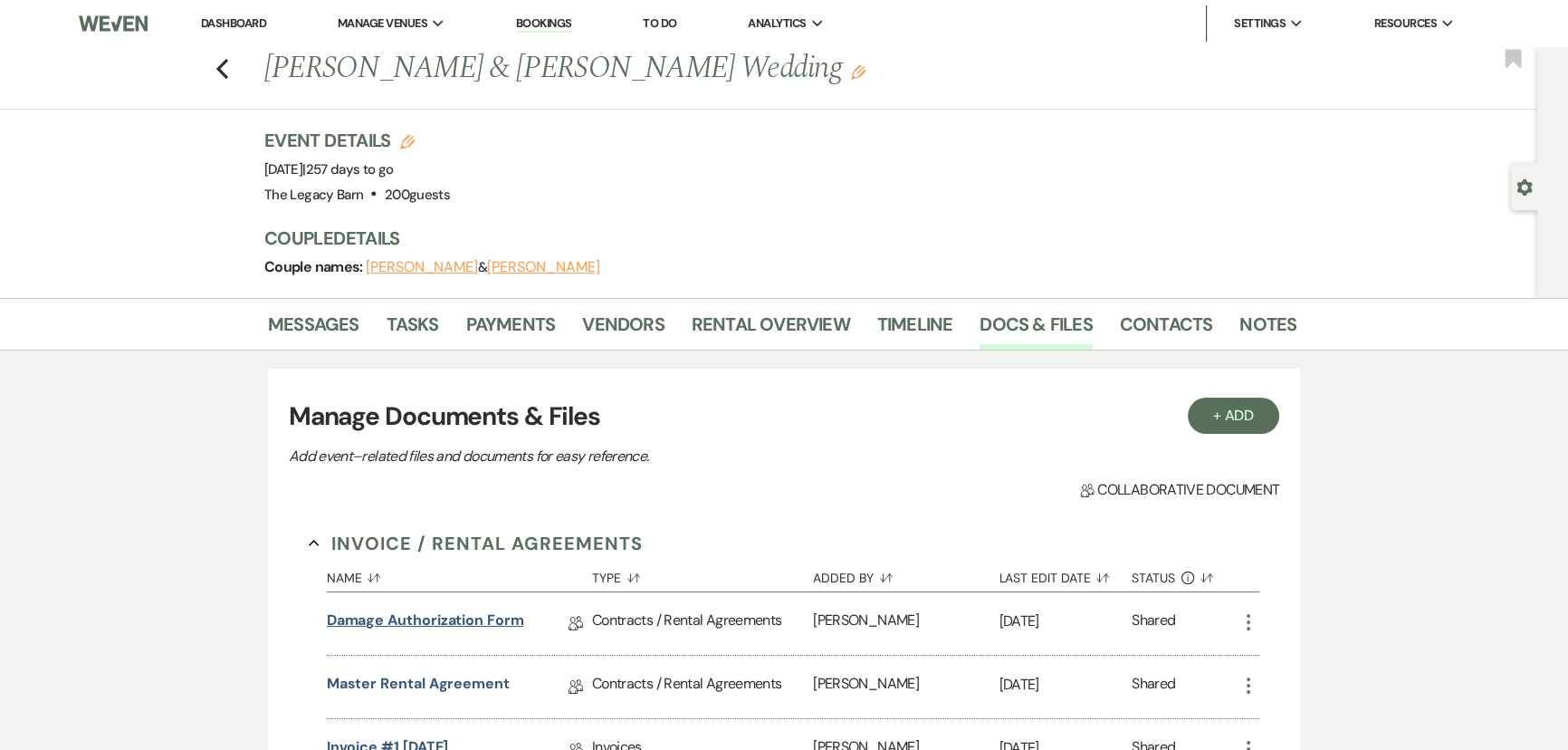
click at [407, 624] on link "Damage Authorization Form" at bounding box center [426, 623] width 197 height 28
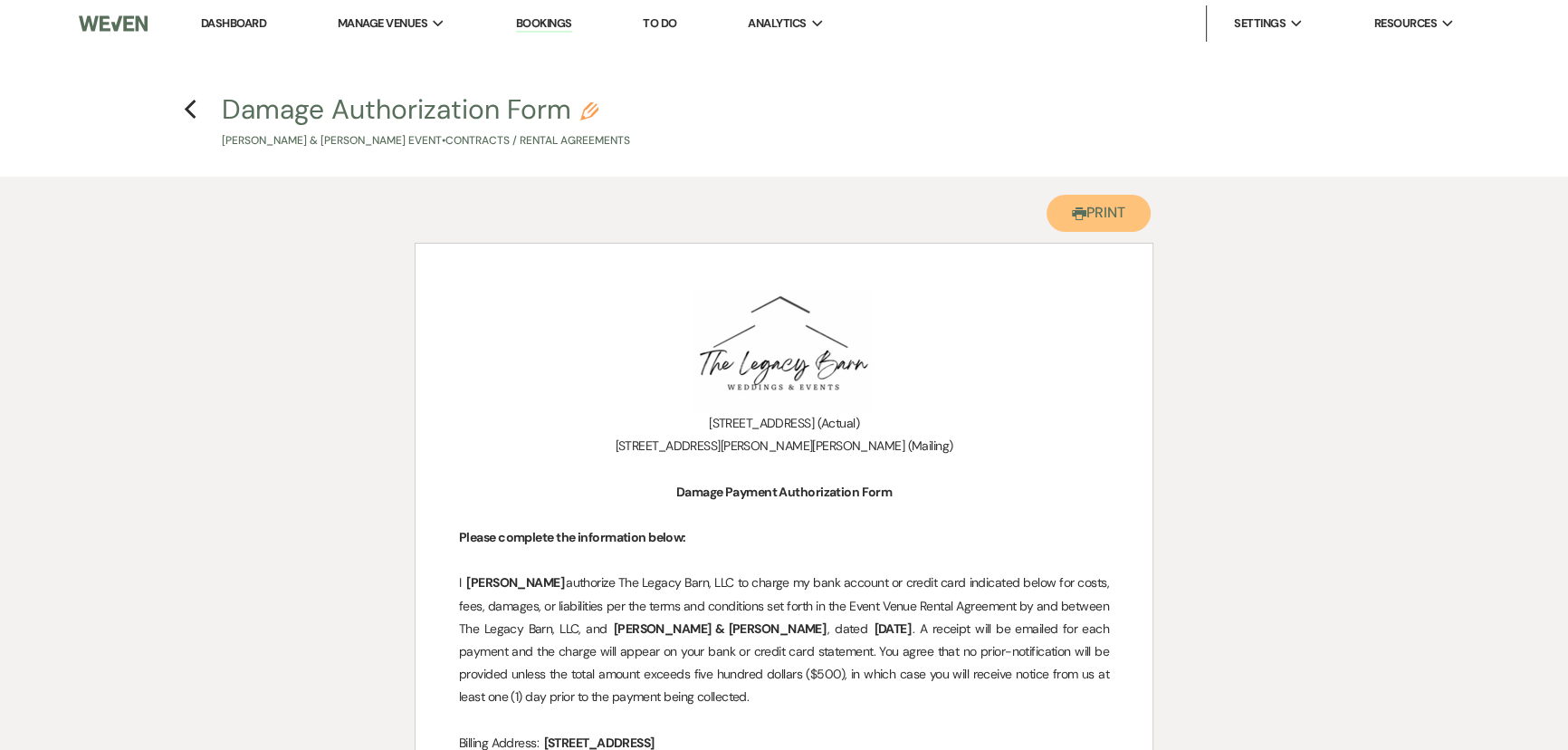
click at [1086, 210] on button "Printer Print" at bounding box center [1098, 212] width 104 height 37
click at [190, 108] on icon "Previous" at bounding box center [190, 109] width 13 height 22
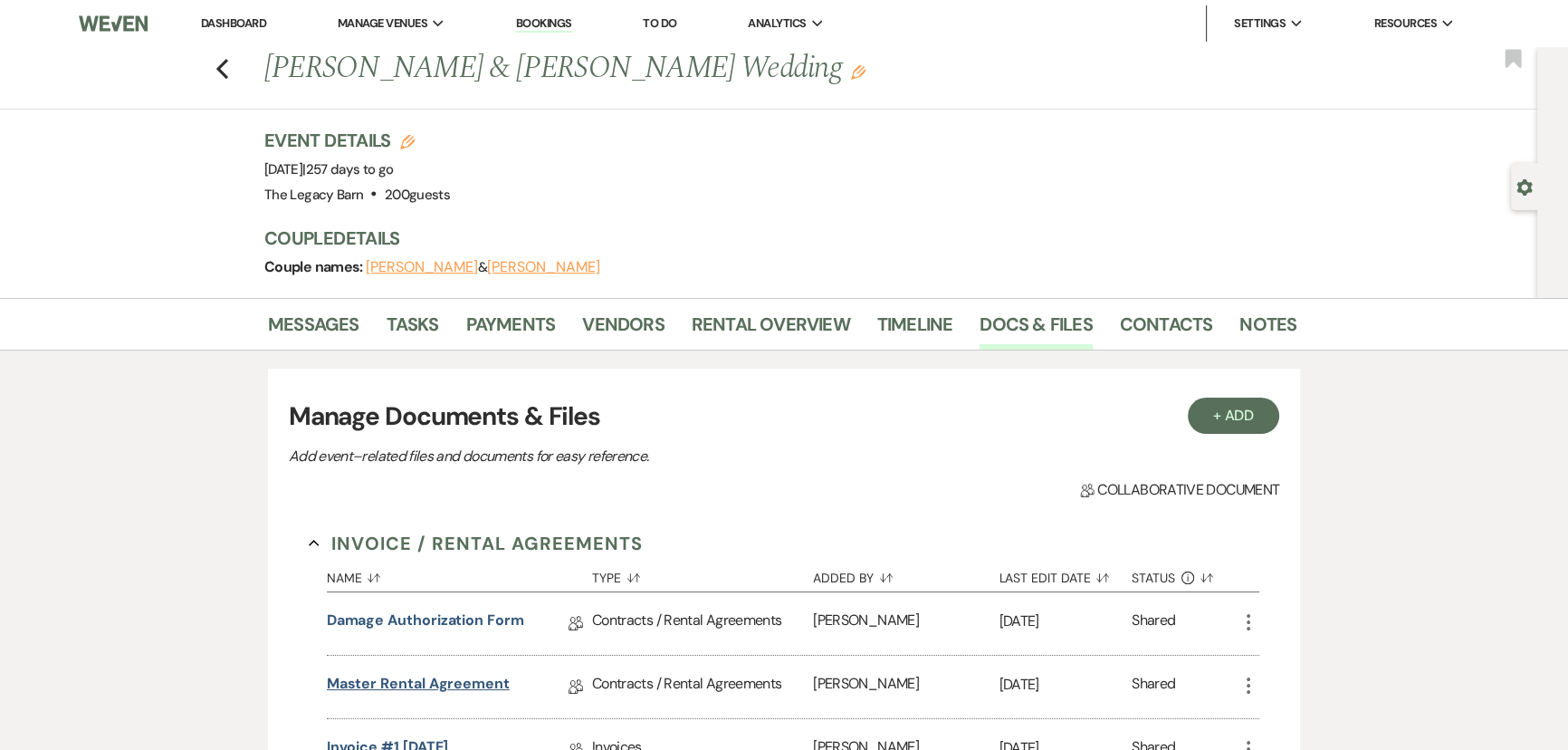
click at [401, 680] on link "Master Rental Agreement" at bounding box center [418, 686] width 183 height 28
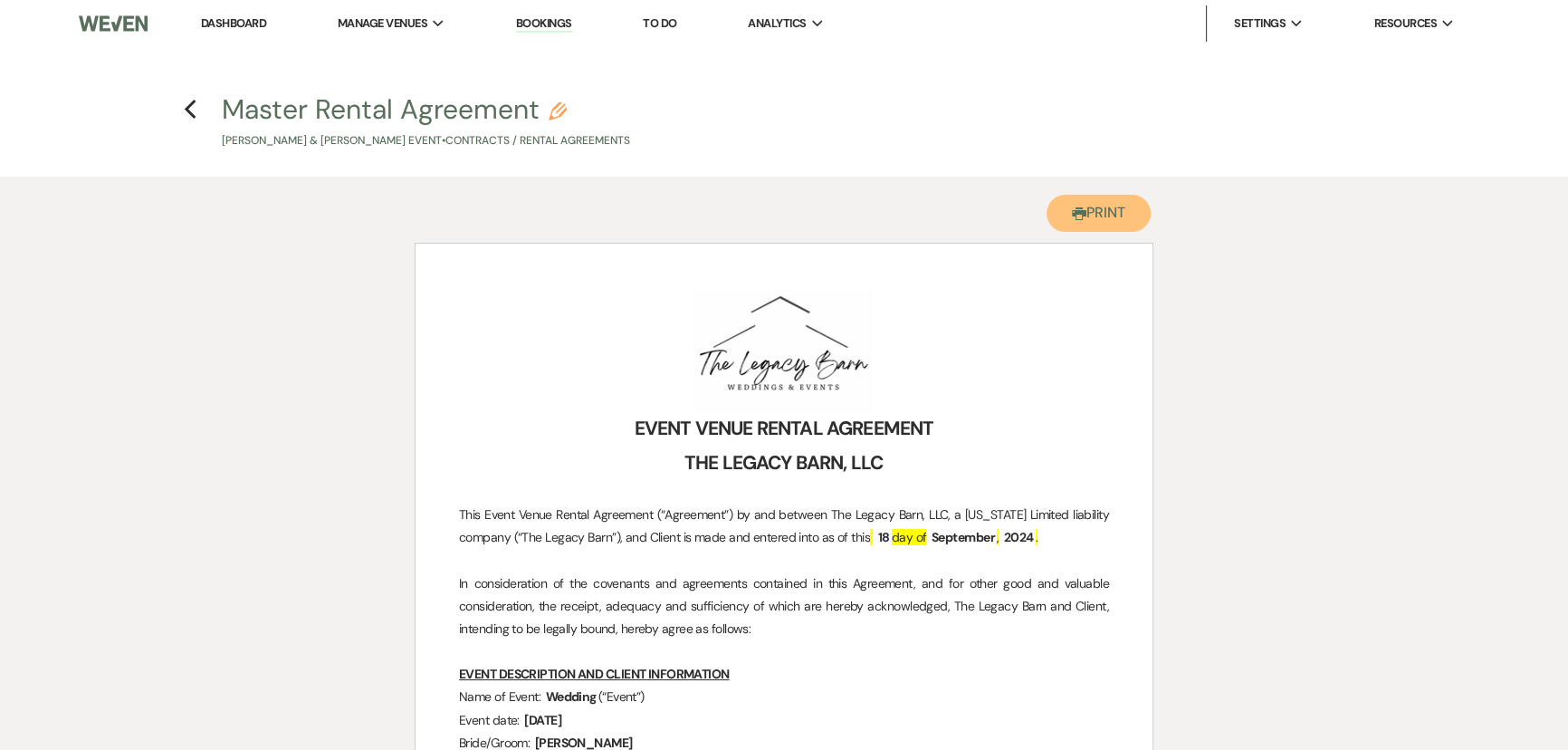
click at [1117, 212] on button "Printer Print" at bounding box center [1098, 212] width 104 height 37
click at [194, 110] on icon "Previous" at bounding box center [190, 109] width 13 height 22
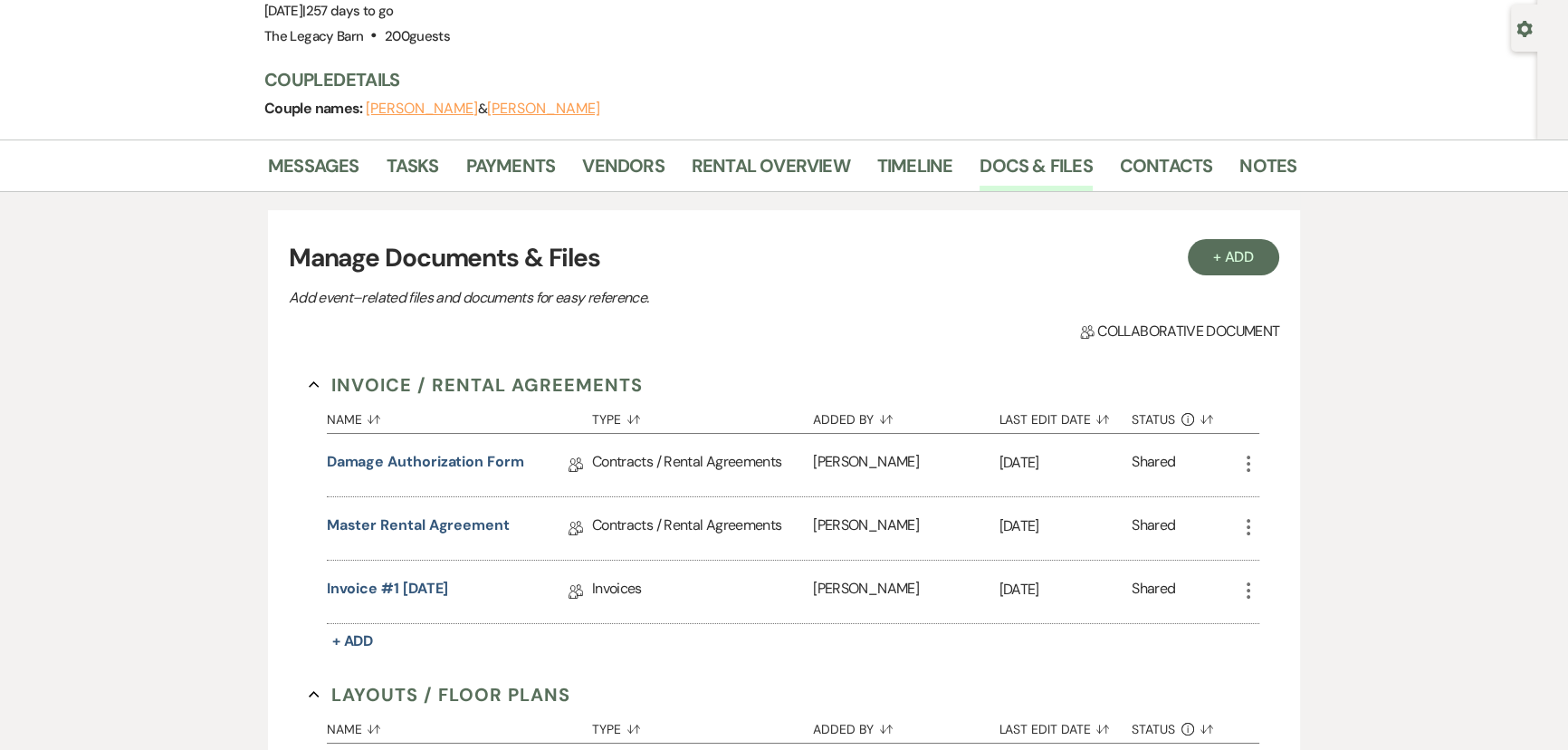
scroll to position [164, 0]
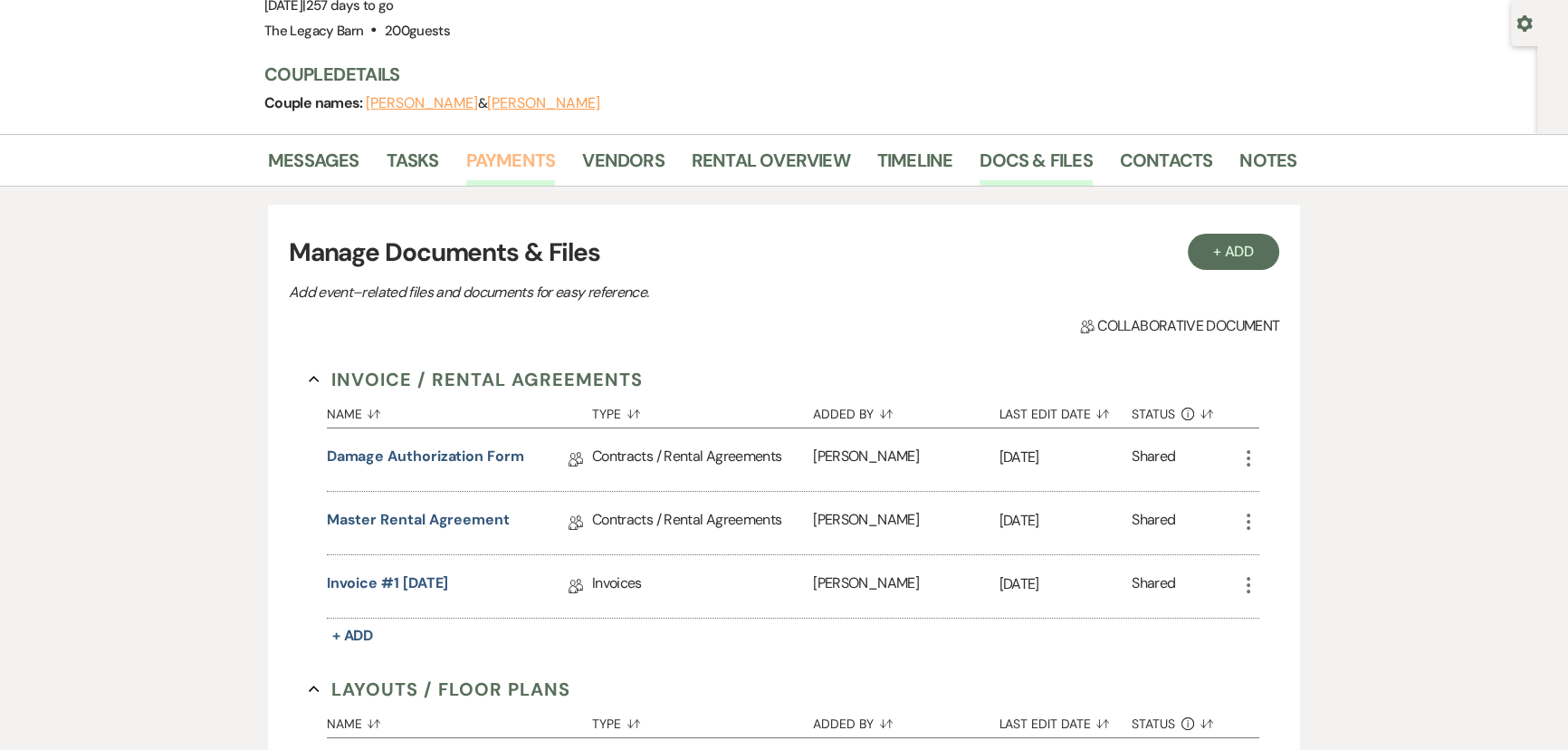
click at [497, 155] on link "Payments" at bounding box center [511, 165] width 90 height 40
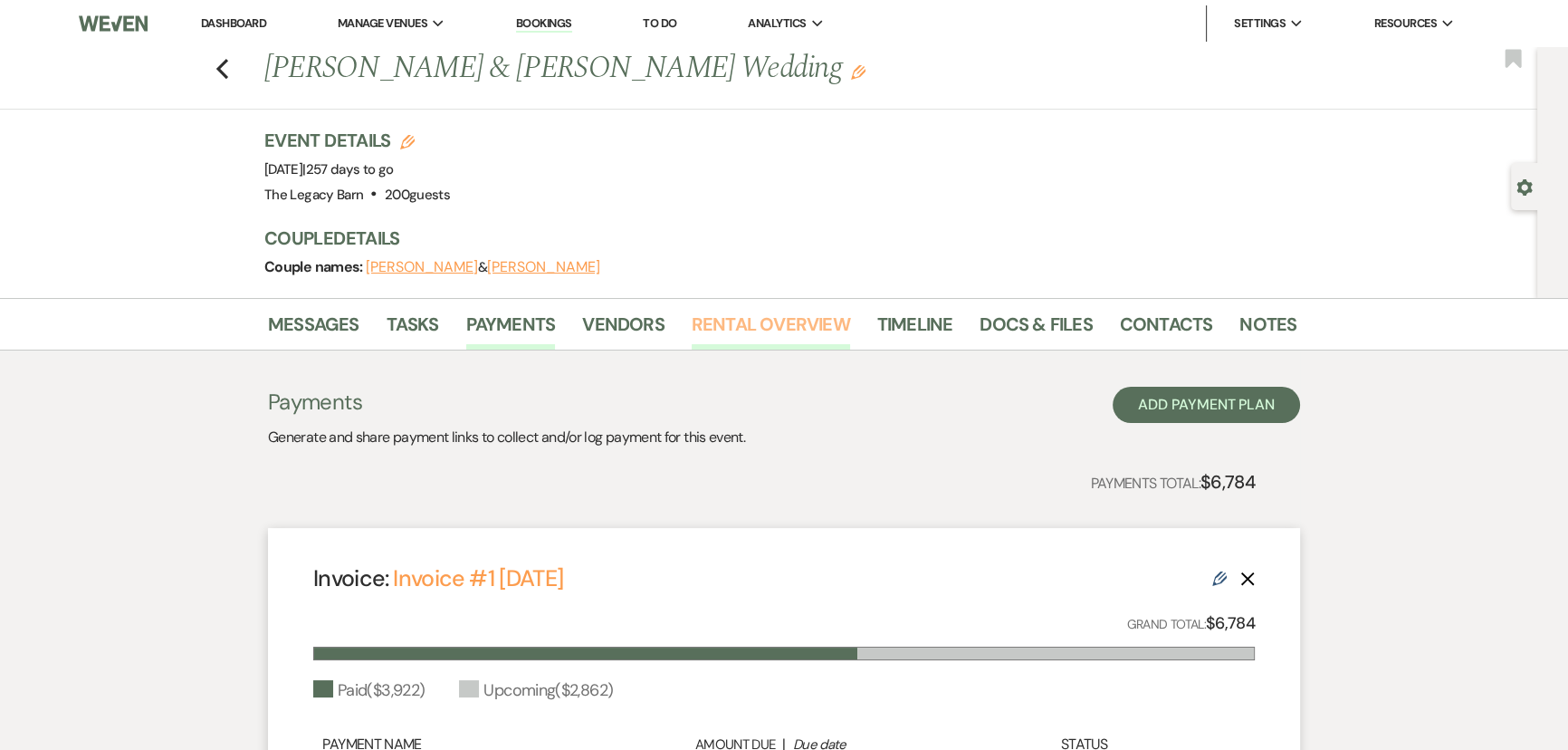
click at [740, 326] on link "Rental Overview" at bounding box center [771, 330] width 159 height 40
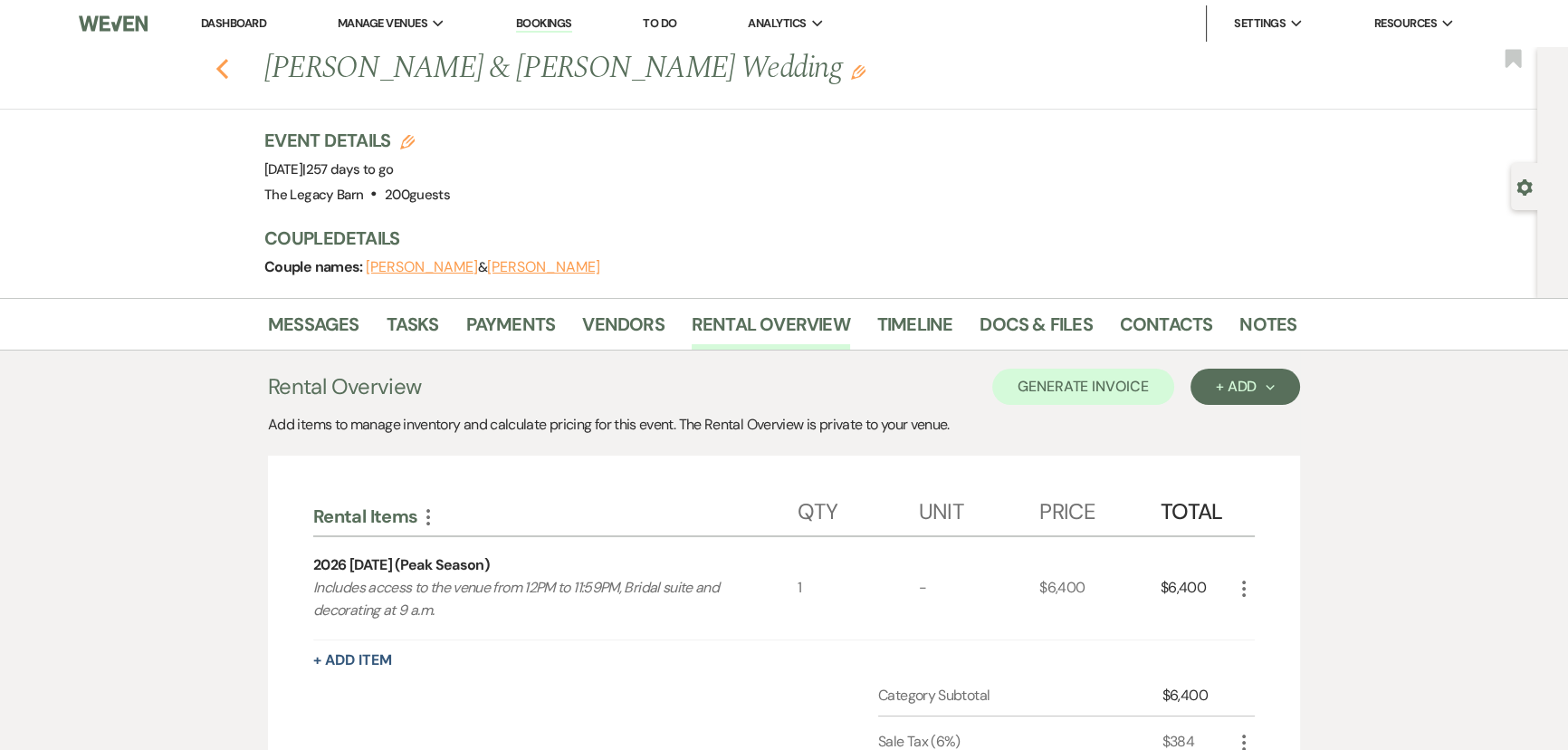
click at [229, 73] on icon "Previous" at bounding box center [222, 69] width 13 height 22
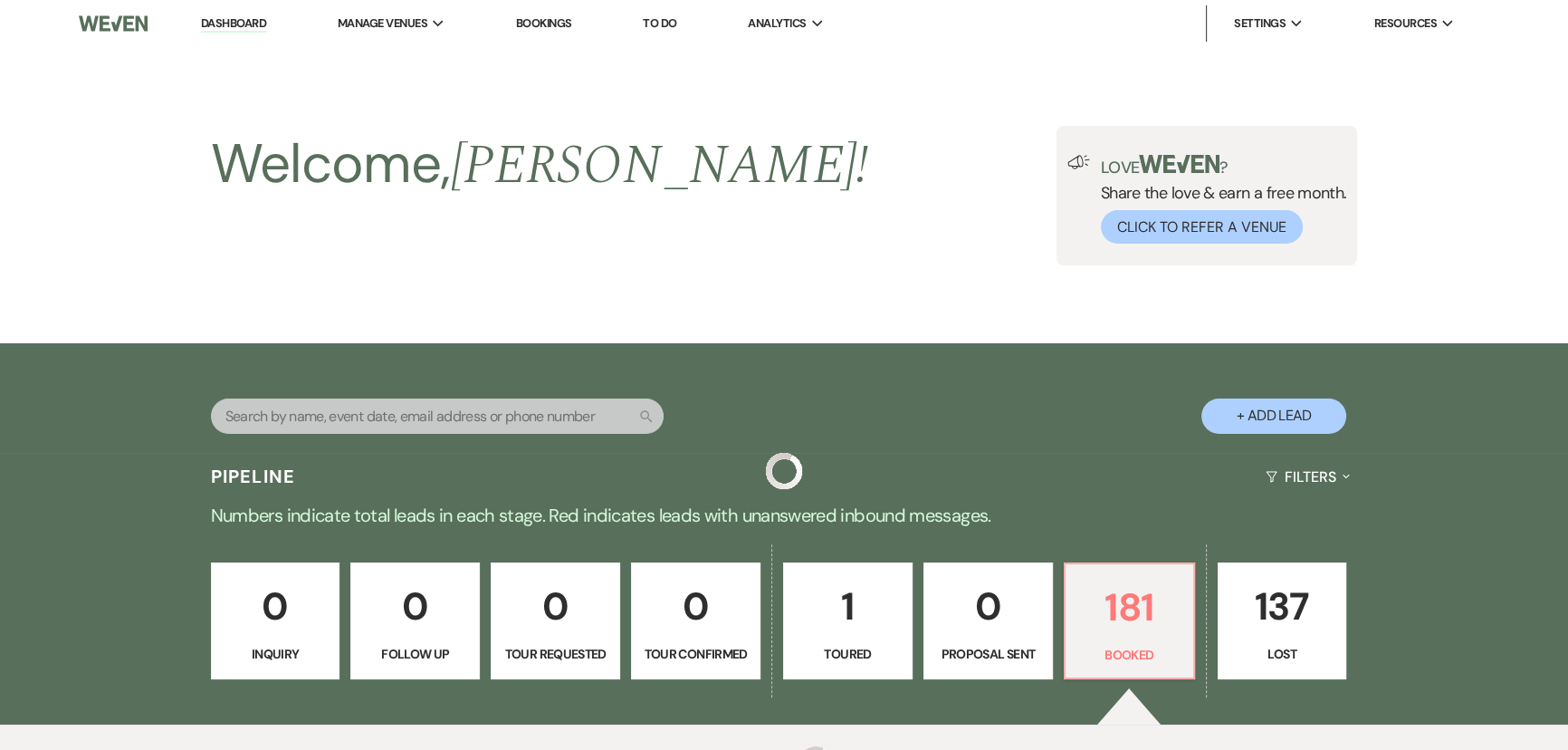
scroll to position [4726, 0]
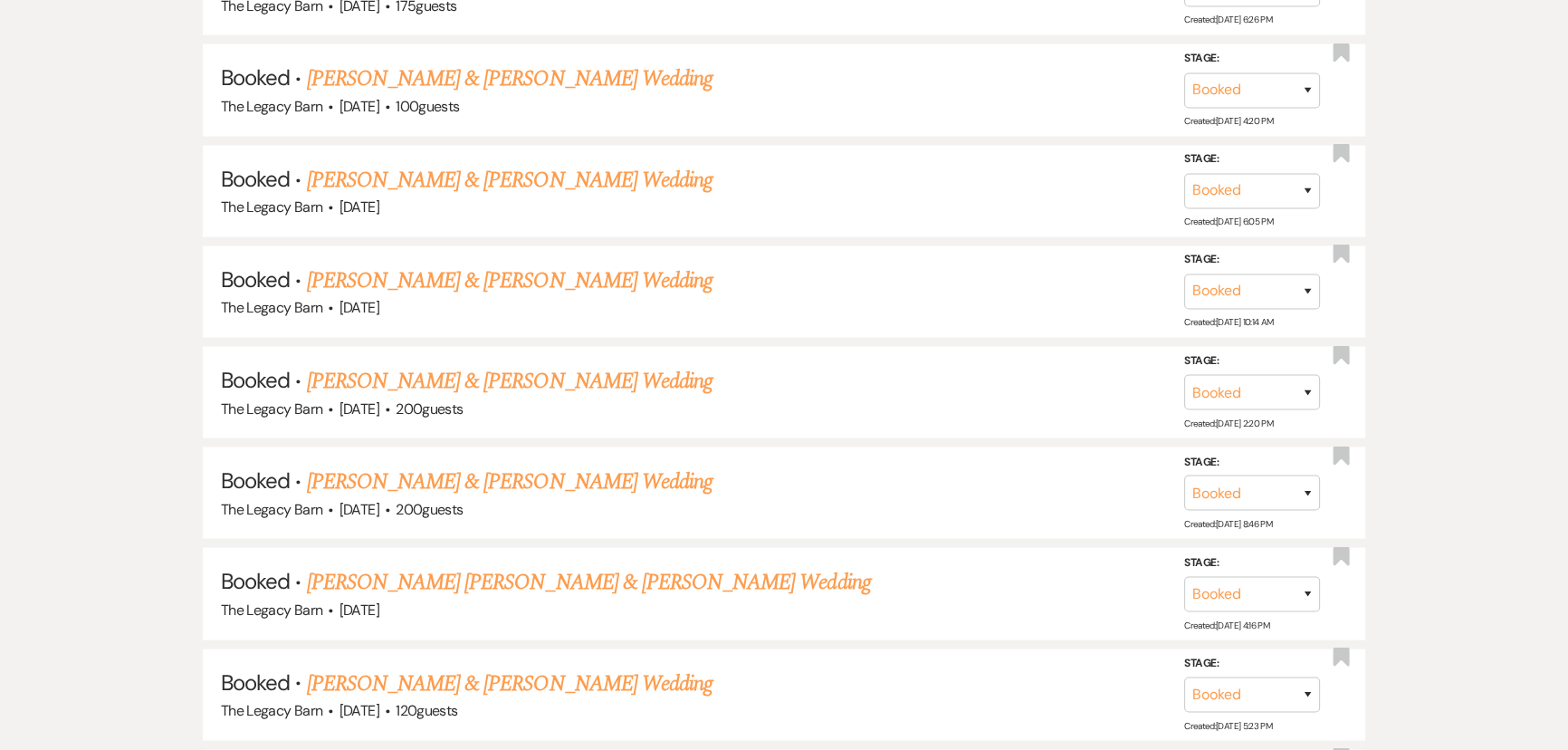
click at [379, 465] on link "Katherine Chinavare & Brandon Kowalsky's Wedding" at bounding box center [510, 481] width 406 height 33
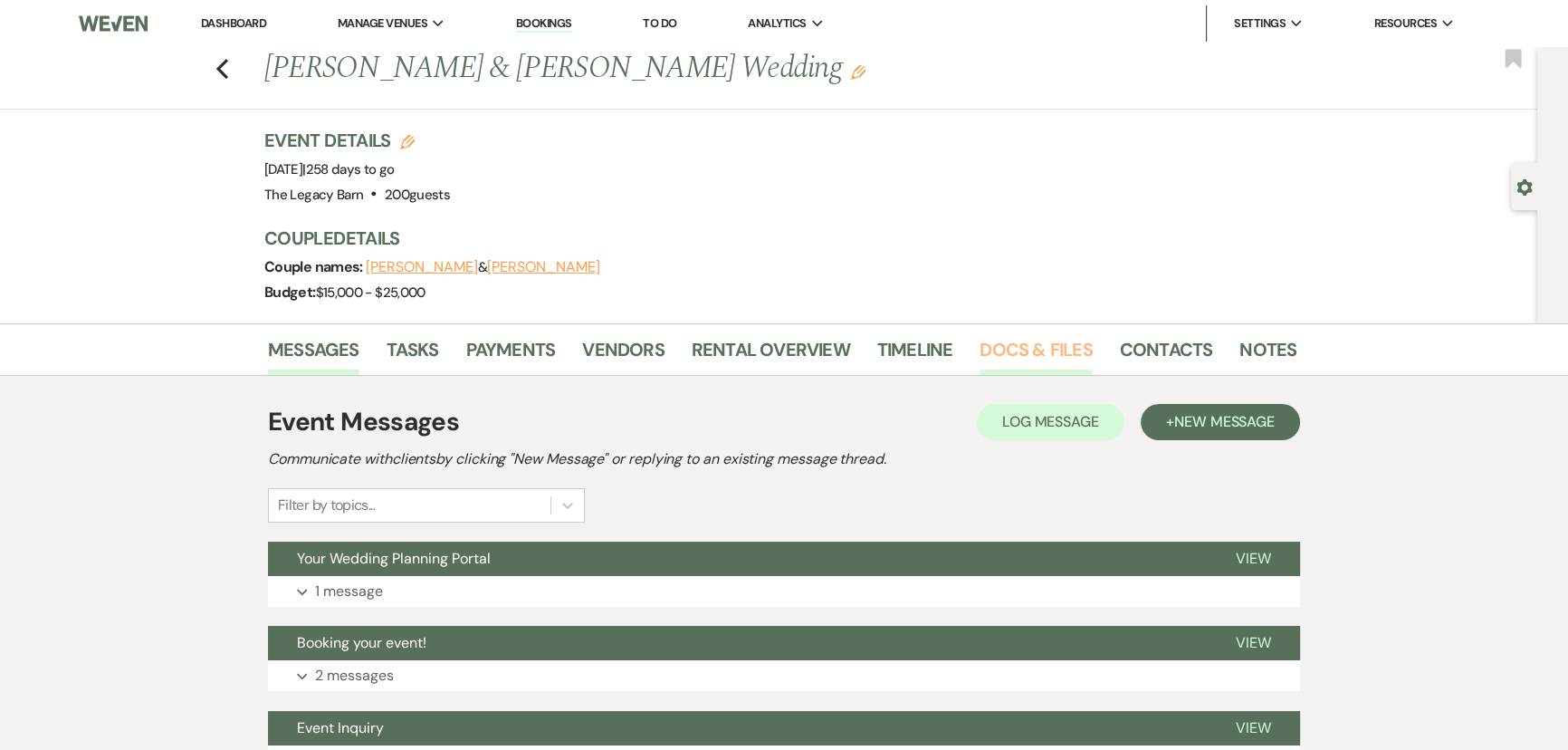
click at [1014, 353] on link "Docs & Files" at bounding box center [1035, 355] width 112 height 40
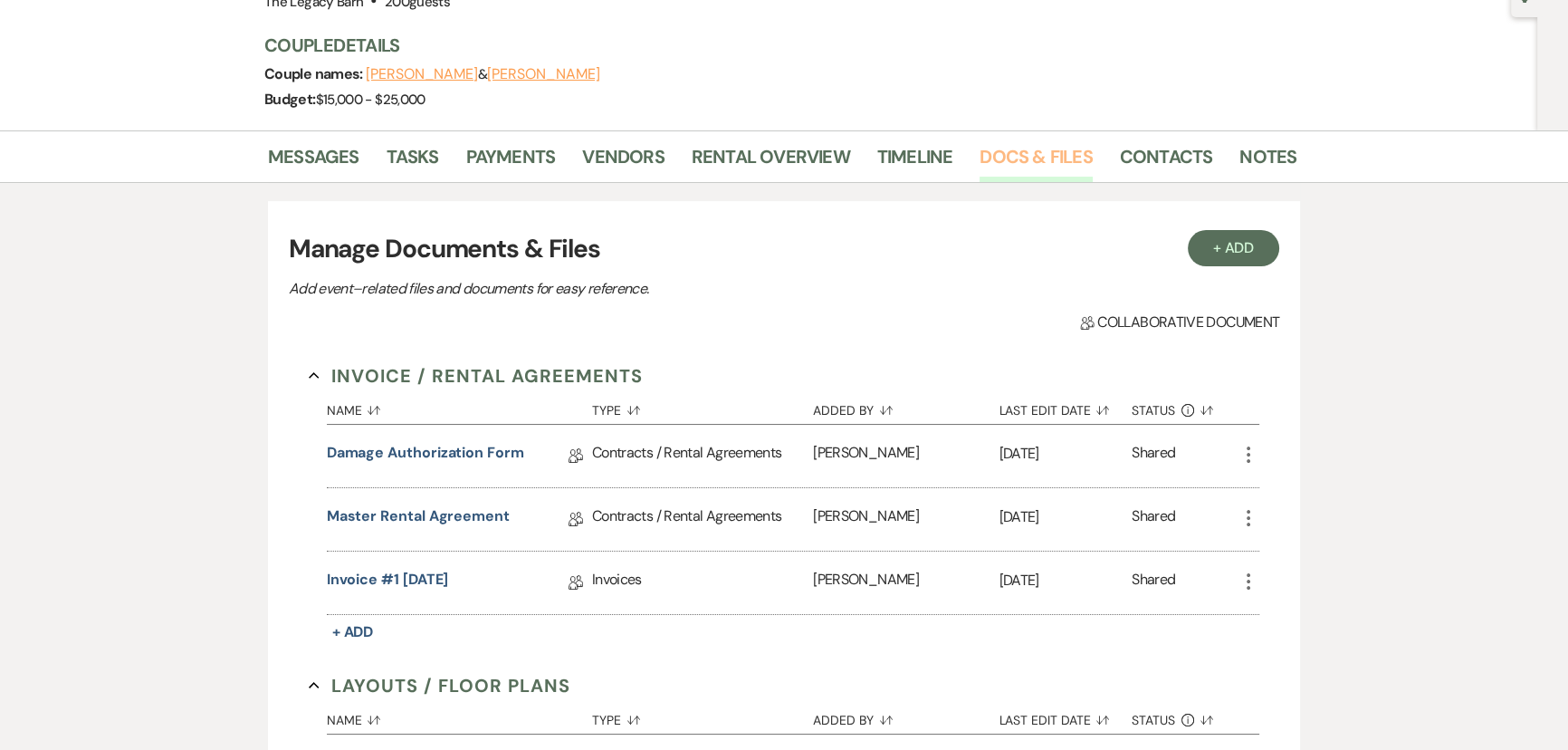
scroll to position [246, 0]
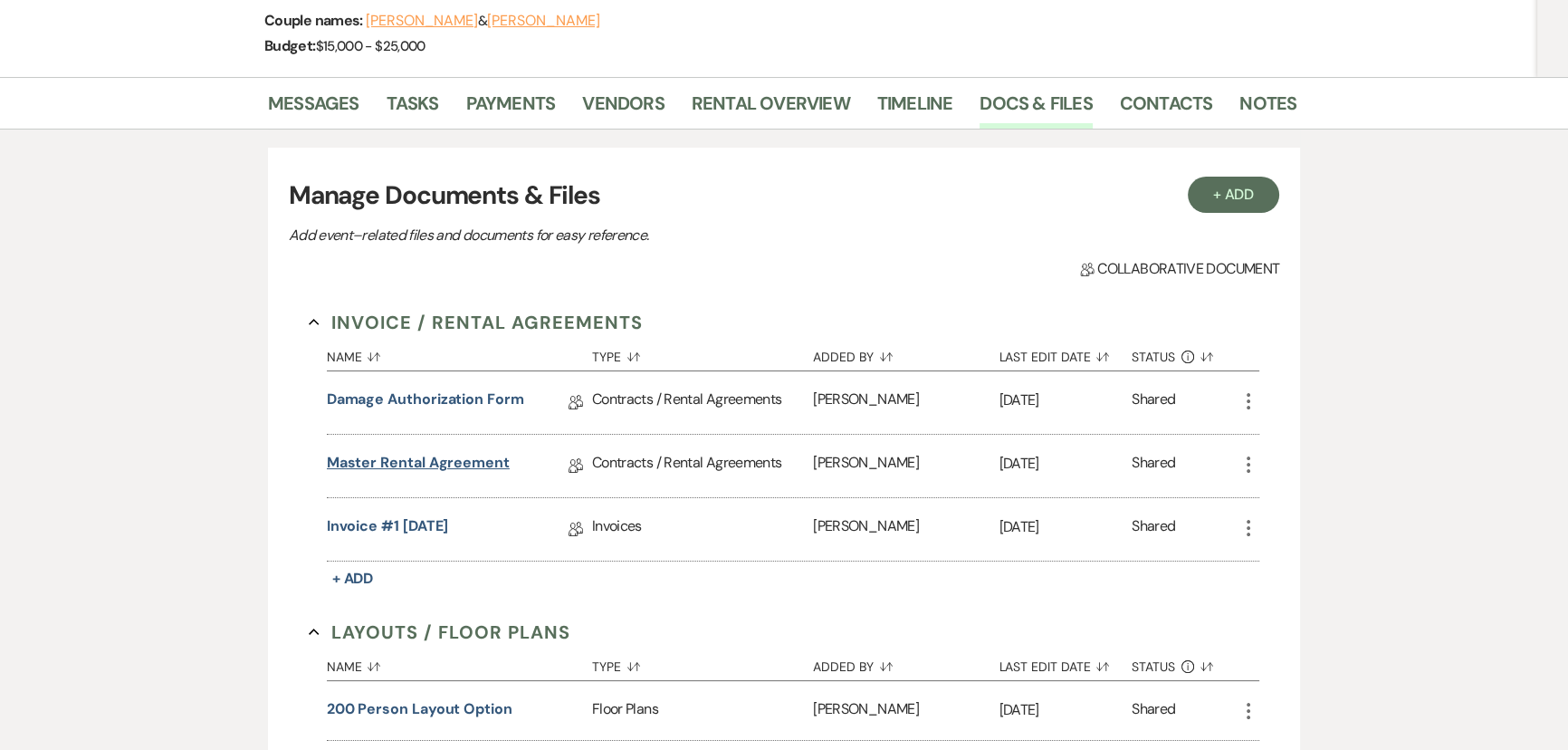
click at [433, 466] on link "Master Rental Agreement" at bounding box center [418, 465] width 183 height 28
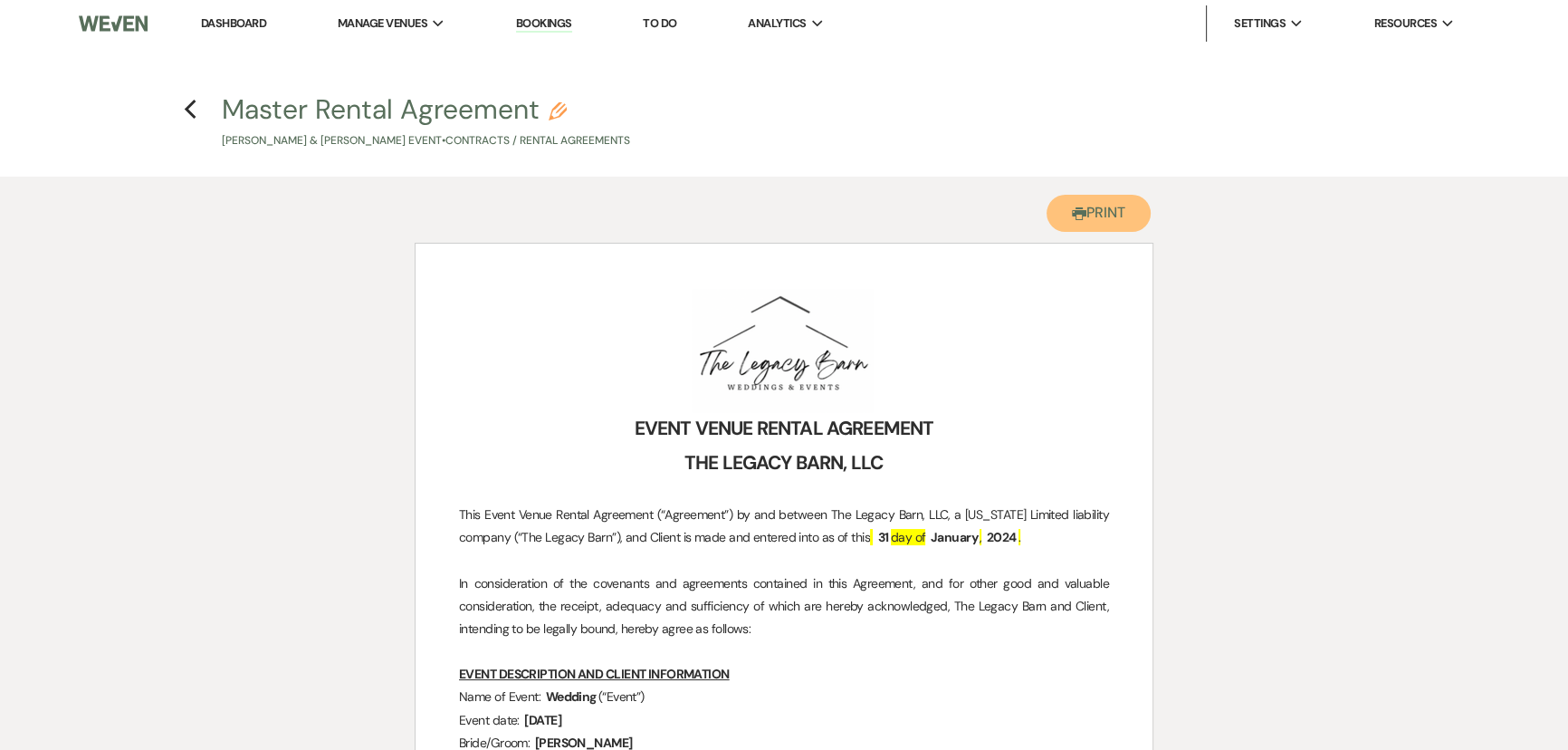
click at [1105, 216] on button "Printer Print" at bounding box center [1098, 212] width 104 height 37
click at [190, 115] on use "button" at bounding box center [189, 109] width 11 height 20
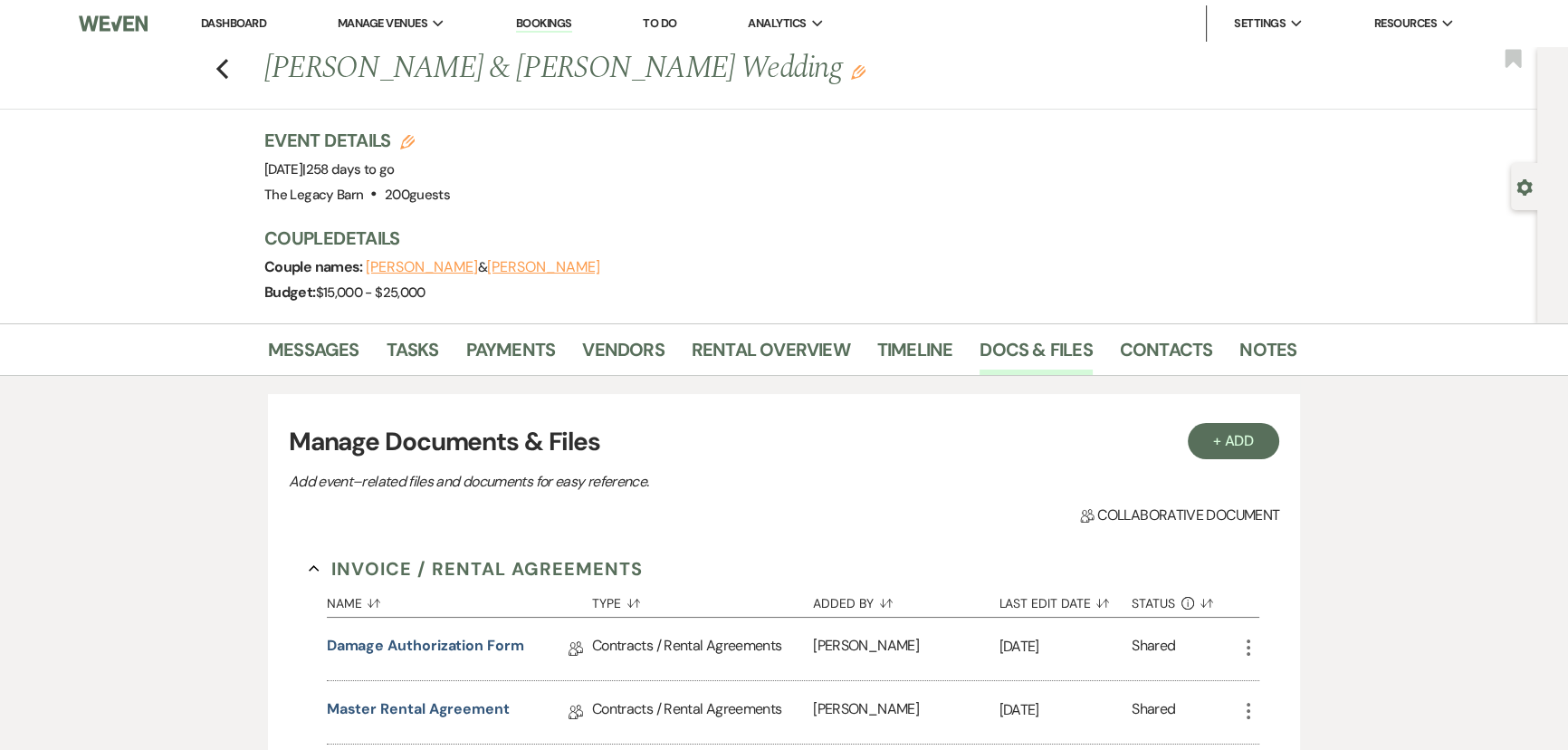
scroll to position [246, 0]
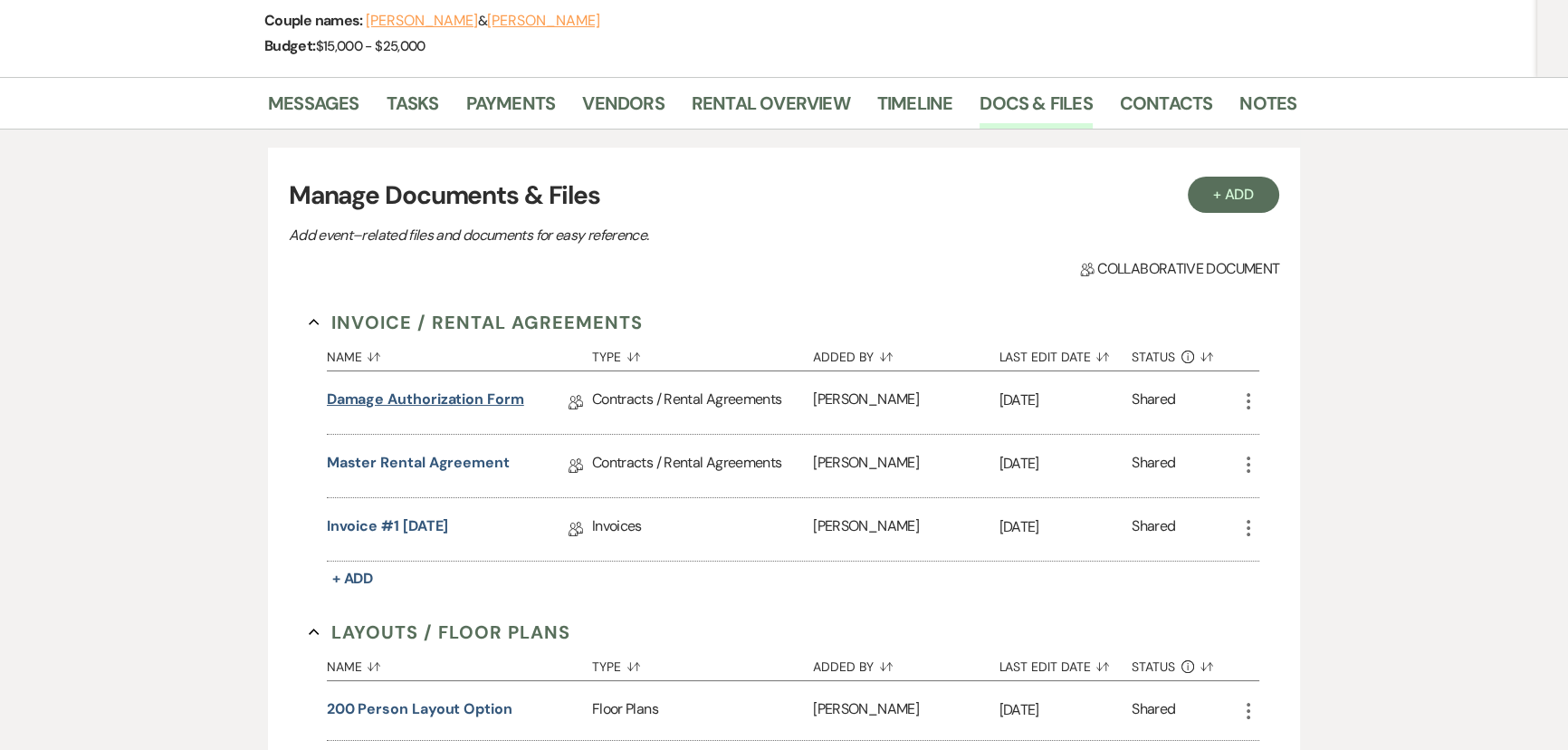
click at [393, 393] on link "Damage Authorization Form" at bounding box center [426, 402] width 197 height 28
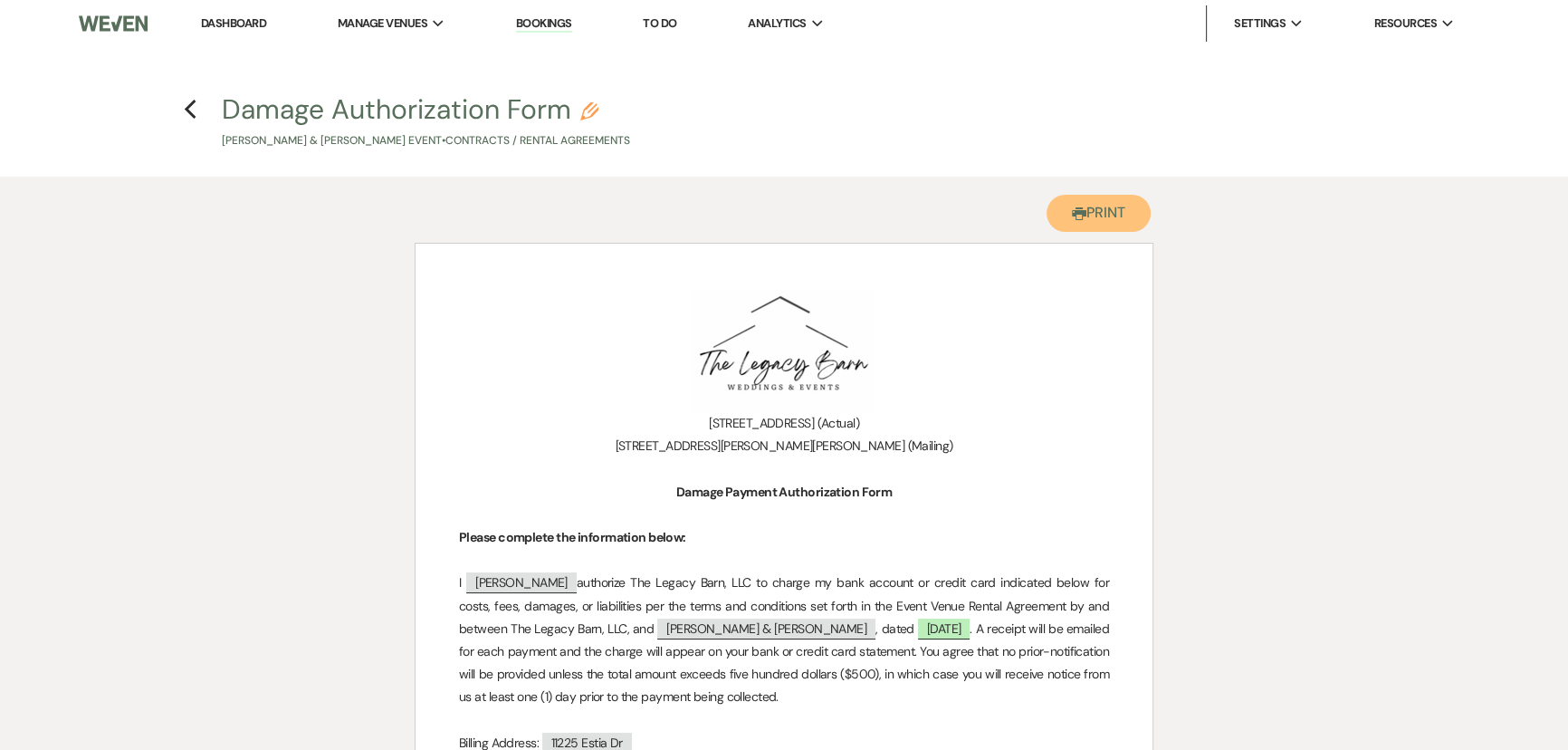
click at [1099, 217] on button "Printer Print" at bounding box center [1098, 212] width 104 height 37
click at [190, 118] on icon "Previous" at bounding box center [190, 109] width 13 height 22
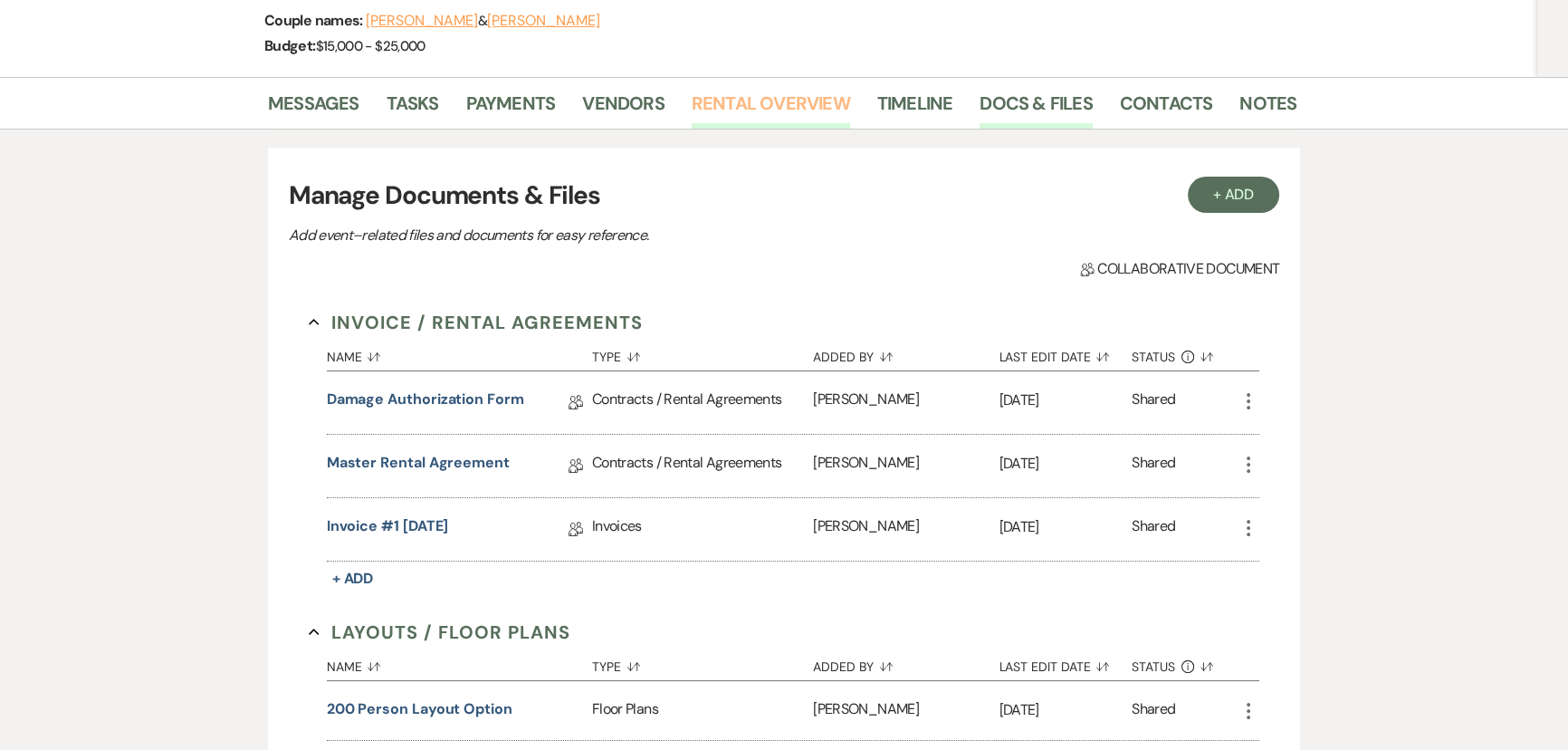
click at [734, 103] on link "Rental Overview" at bounding box center [771, 109] width 159 height 40
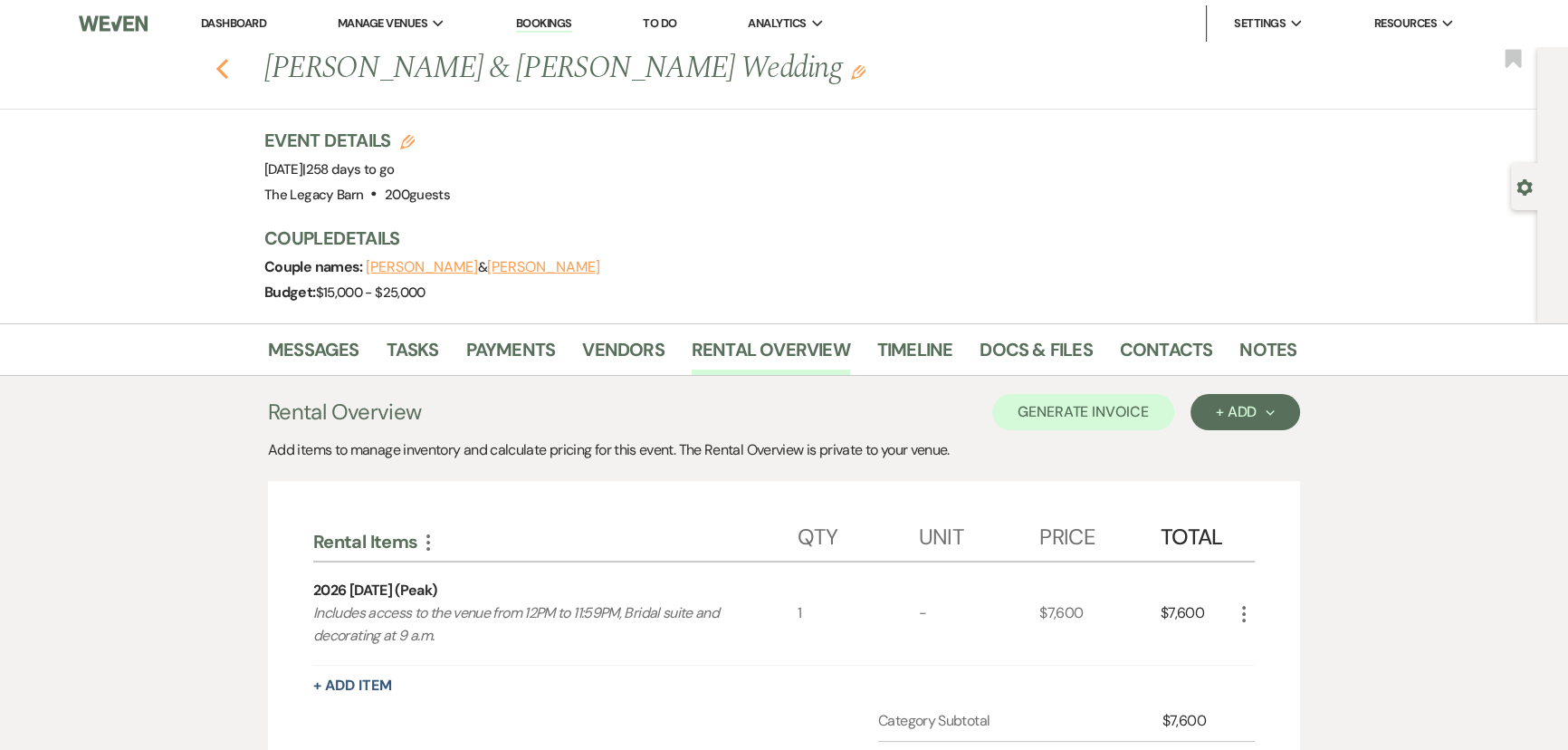
click at [223, 66] on icon "Previous" at bounding box center [222, 69] width 13 height 22
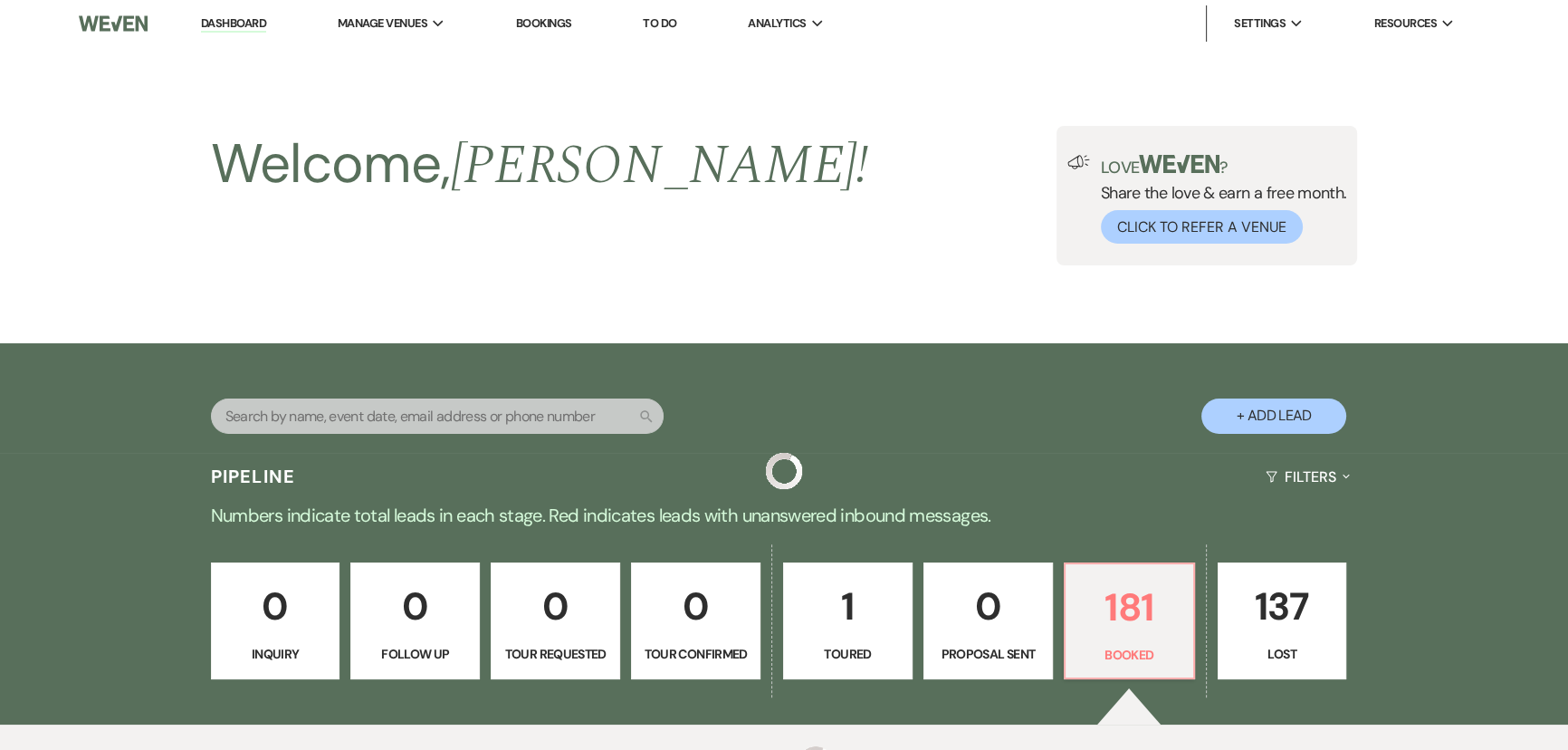
scroll to position [4726, 0]
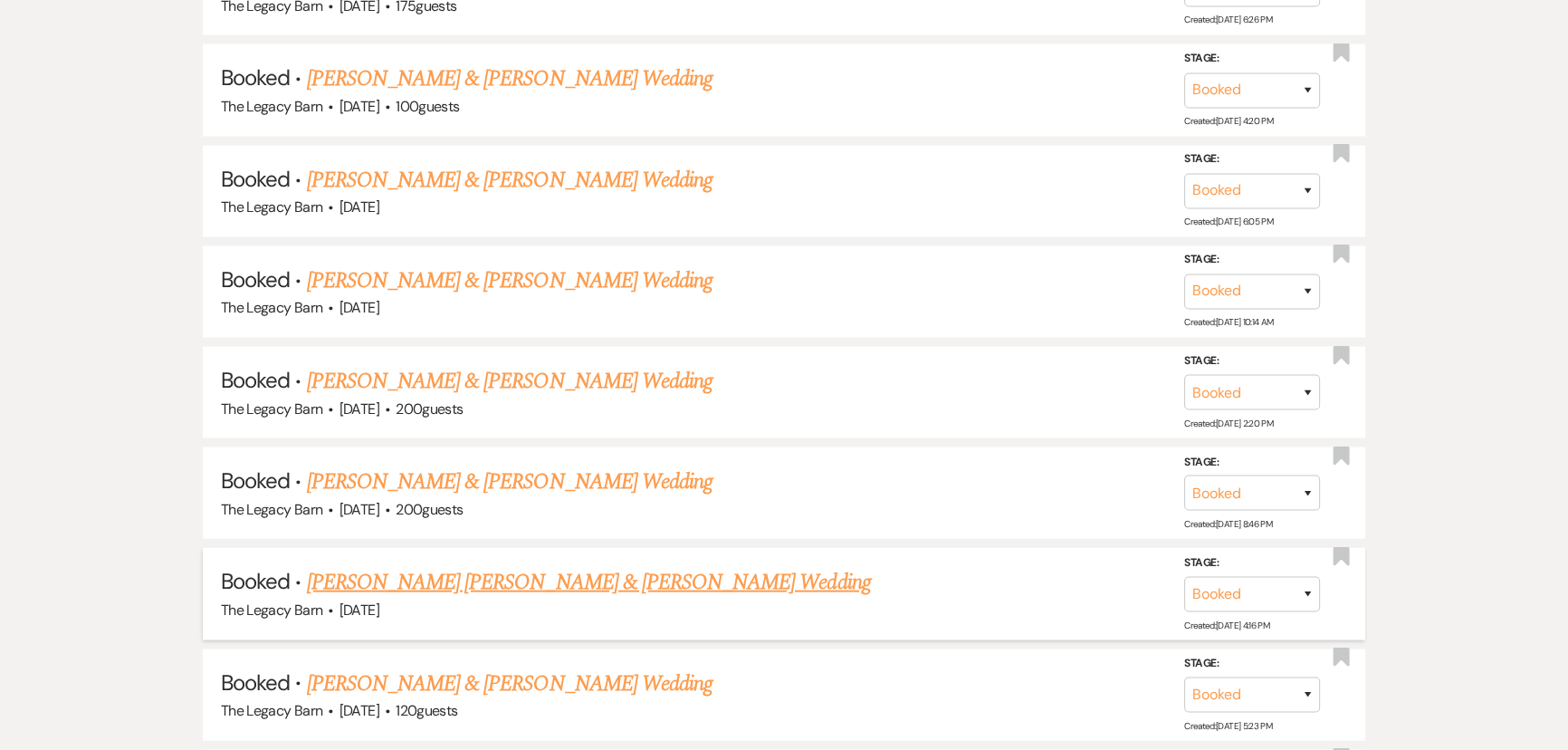
click at [416, 565] on link "Schaefer Wiskur & Makayla Riddle's Wedding" at bounding box center [589, 582] width 564 height 33
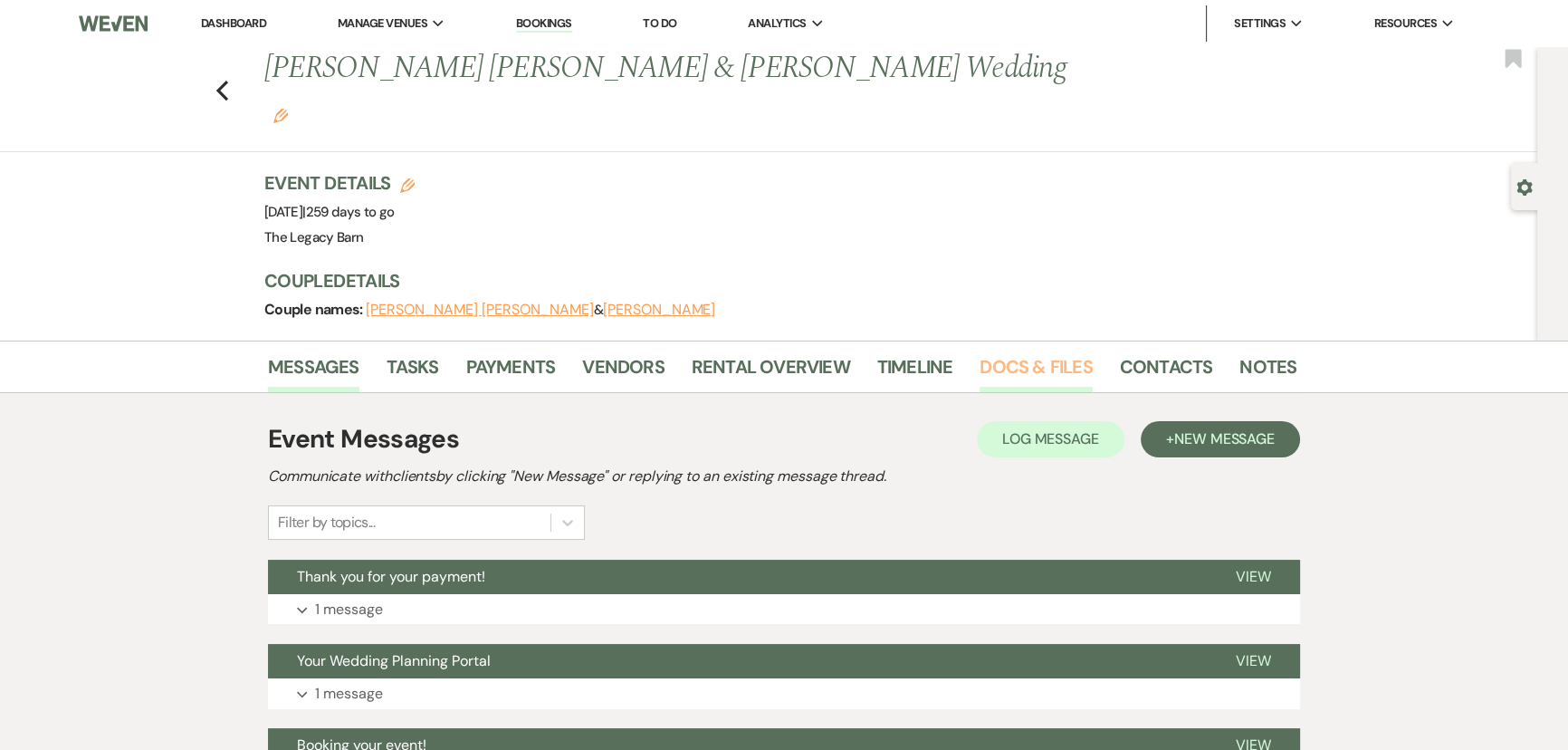
click at [1038, 352] on link "Docs & Files" at bounding box center [1035, 372] width 112 height 40
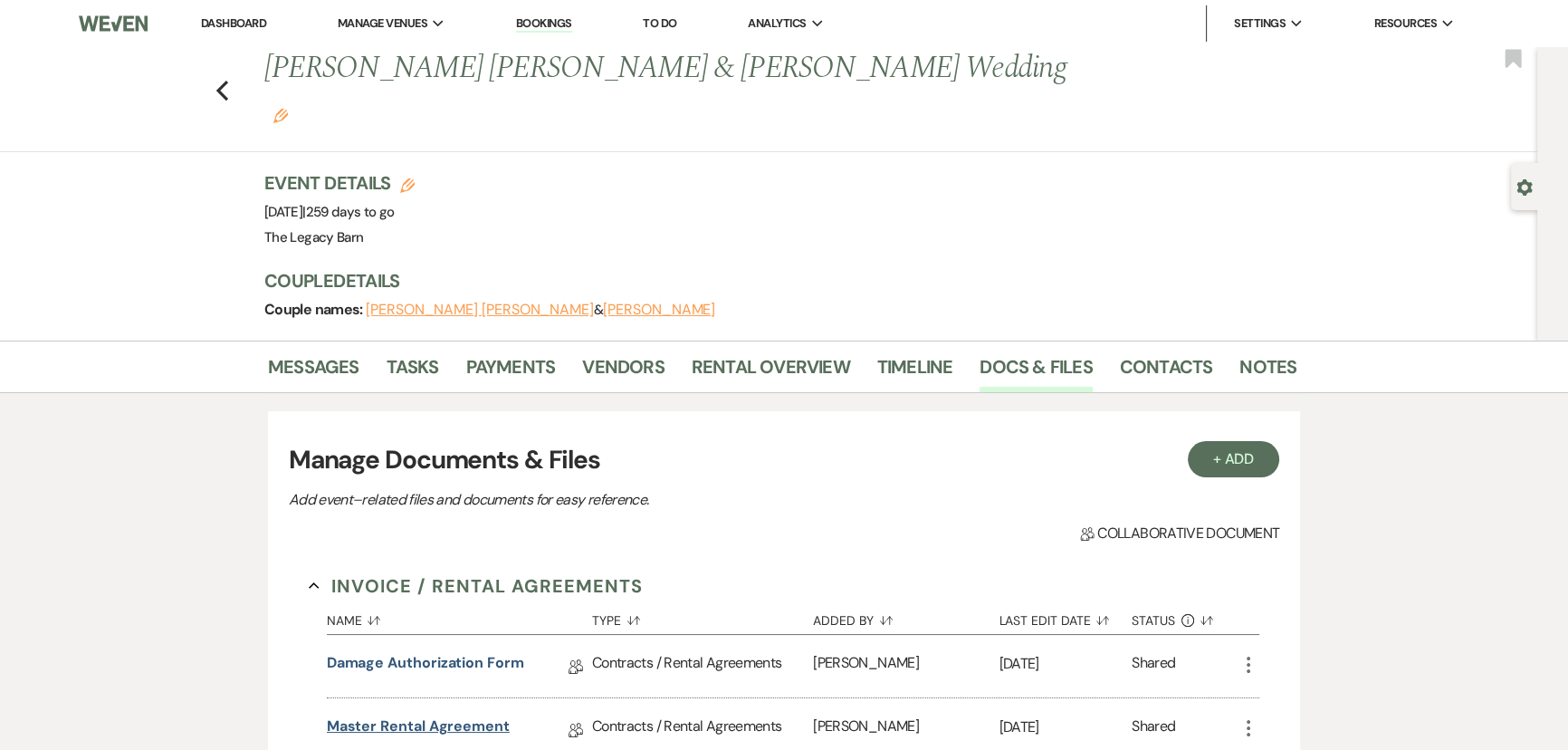
click at [363, 716] on link "Master Rental Agreement" at bounding box center [418, 729] width 183 height 28
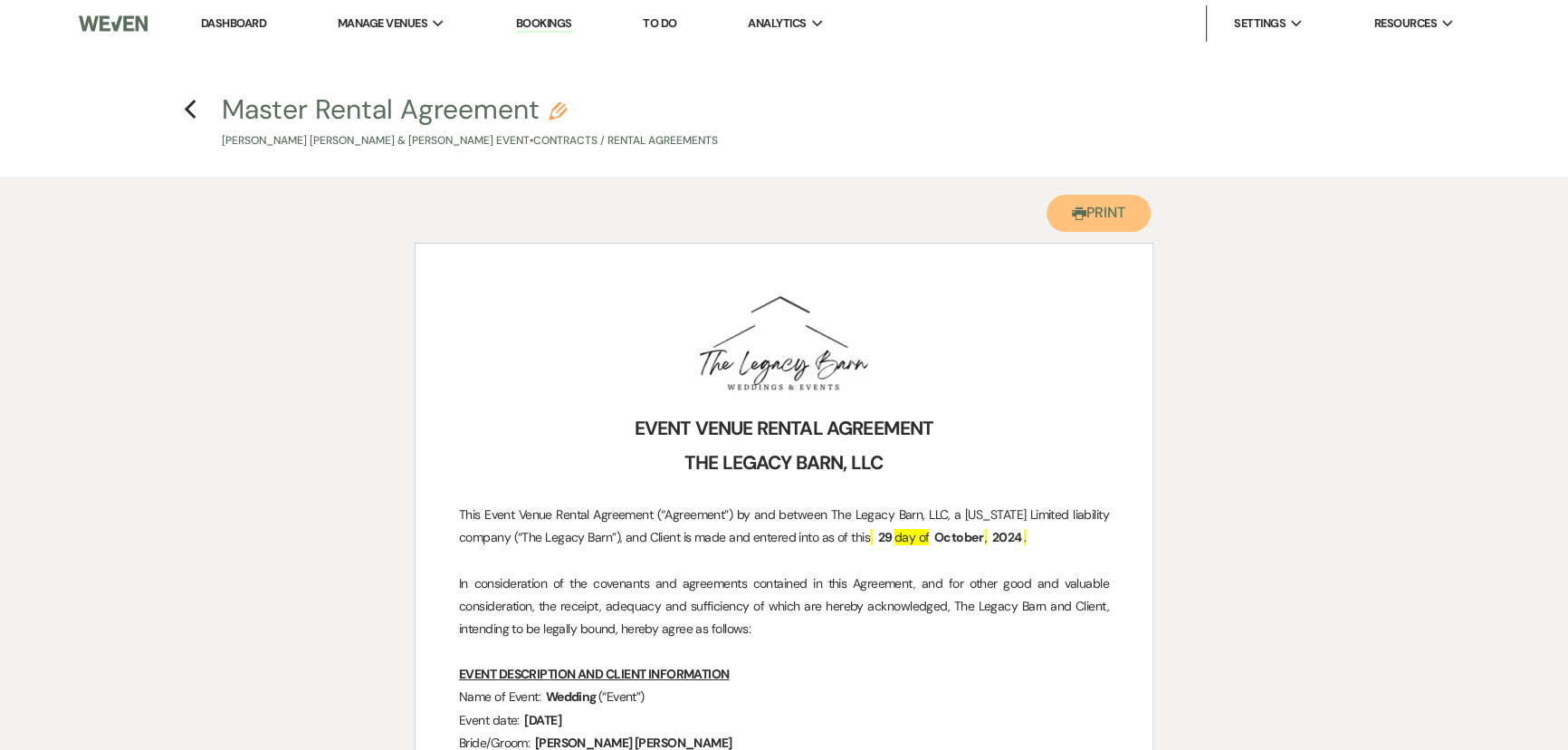
click at [1071, 212] on use "button" at bounding box center [1078, 213] width 14 height 12
click at [188, 110] on use "button" at bounding box center [189, 109] width 11 height 20
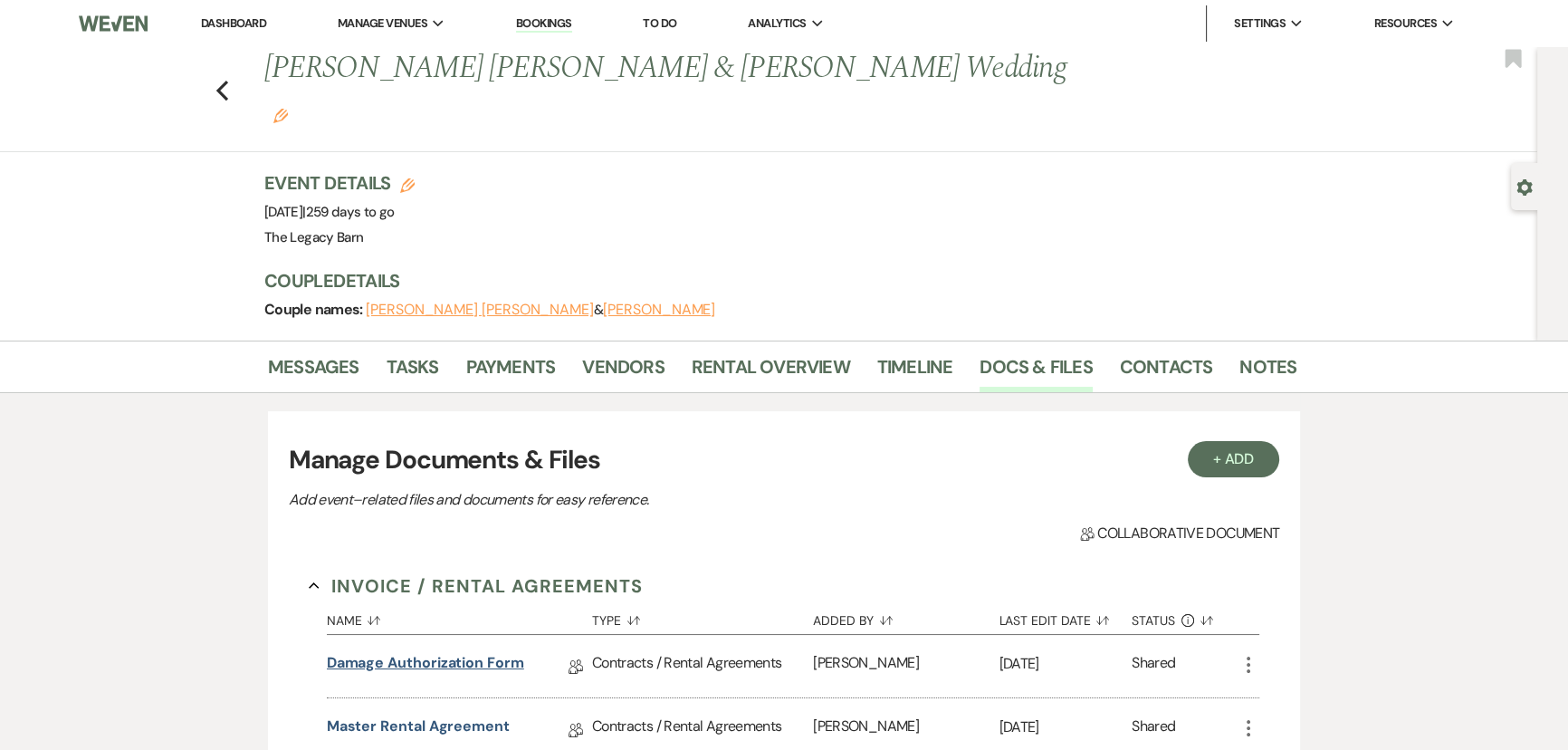
click at [404, 651] on link "Damage Authorization Form" at bounding box center [426, 665] width 197 height 28
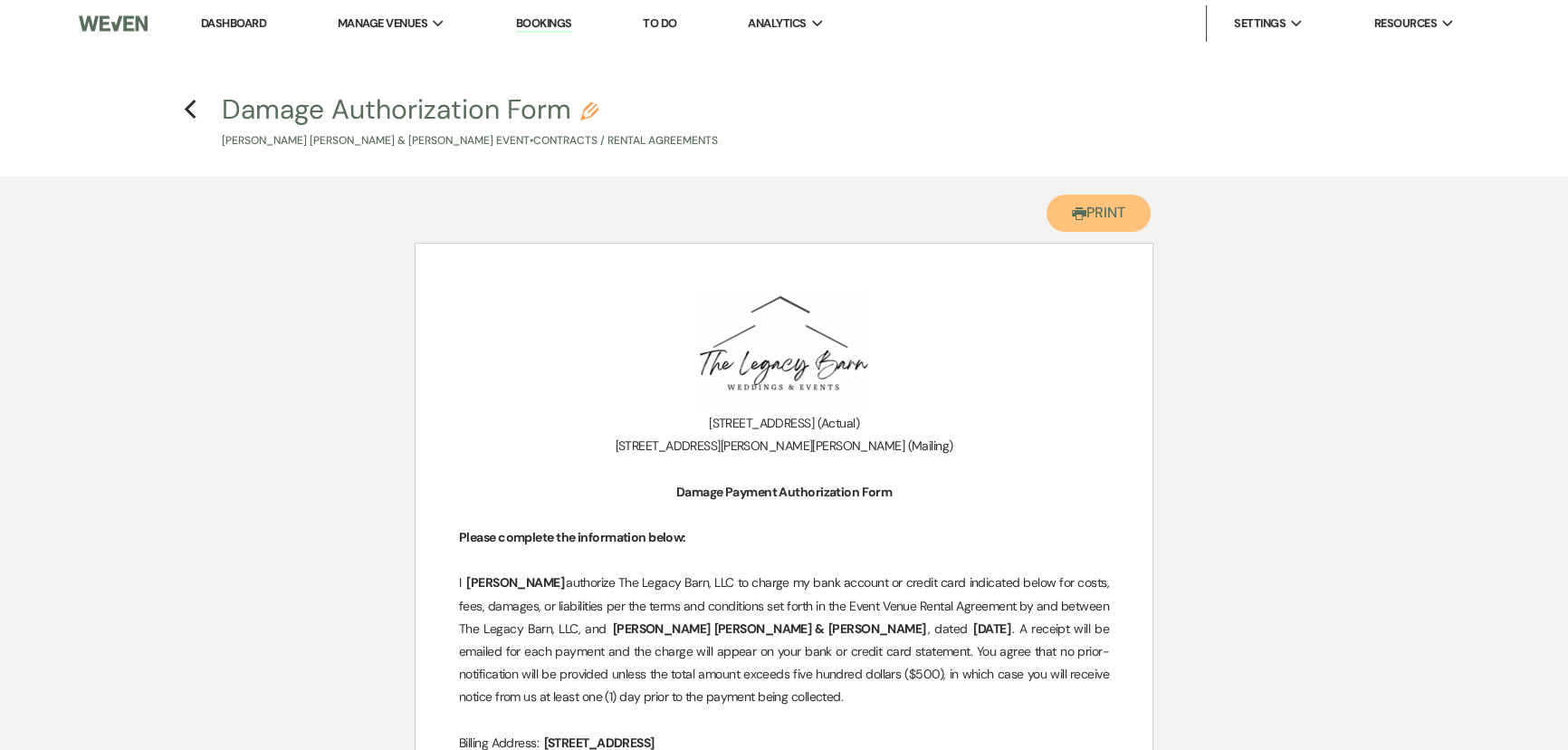
click at [1093, 216] on button "Printer Print" at bounding box center [1098, 212] width 104 height 37
click at [191, 120] on icon "Previous" at bounding box center [190, 109] width 13 height 22
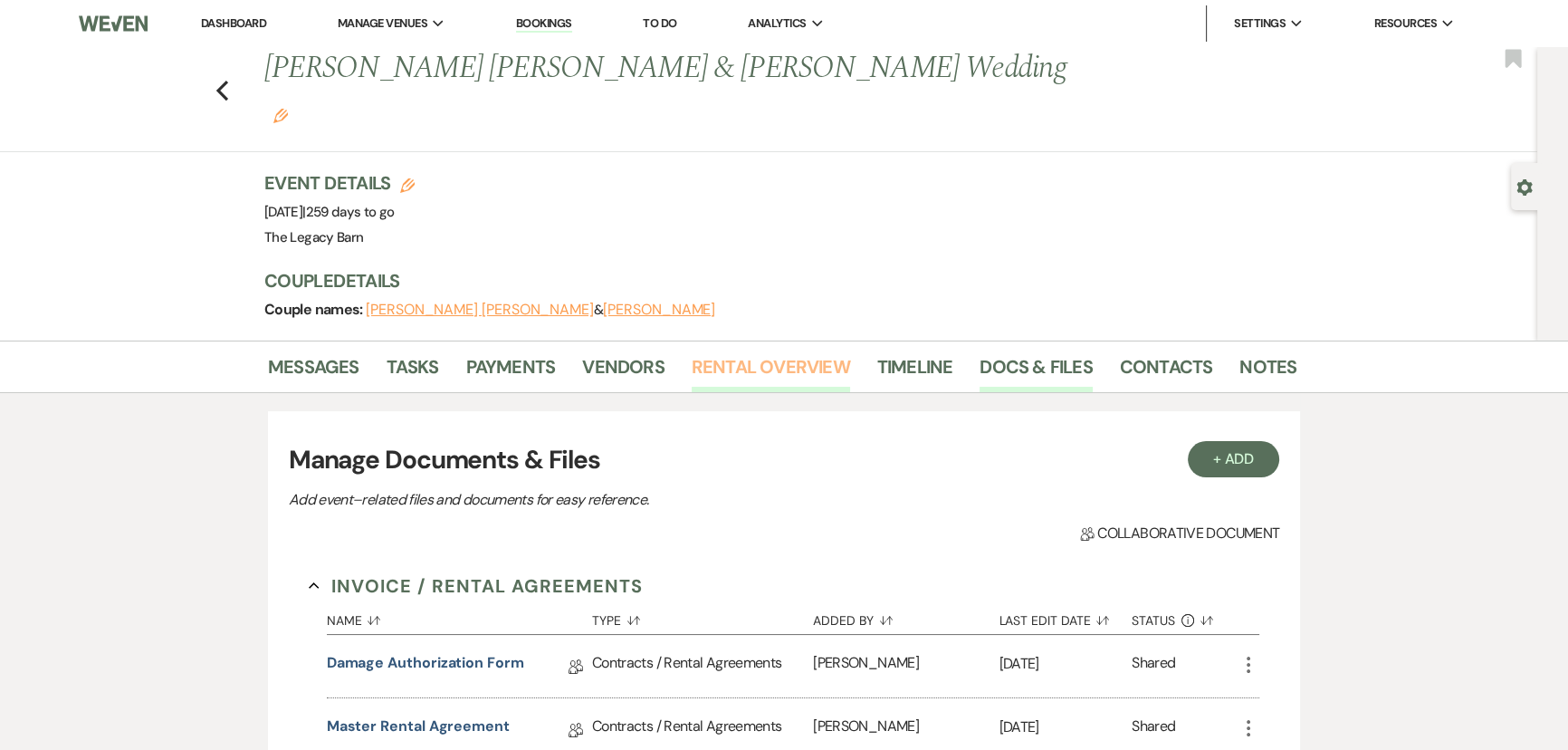
click at [755, 352] on link "Rental Overview" at bounding box center [771, 372] width 159 height 40
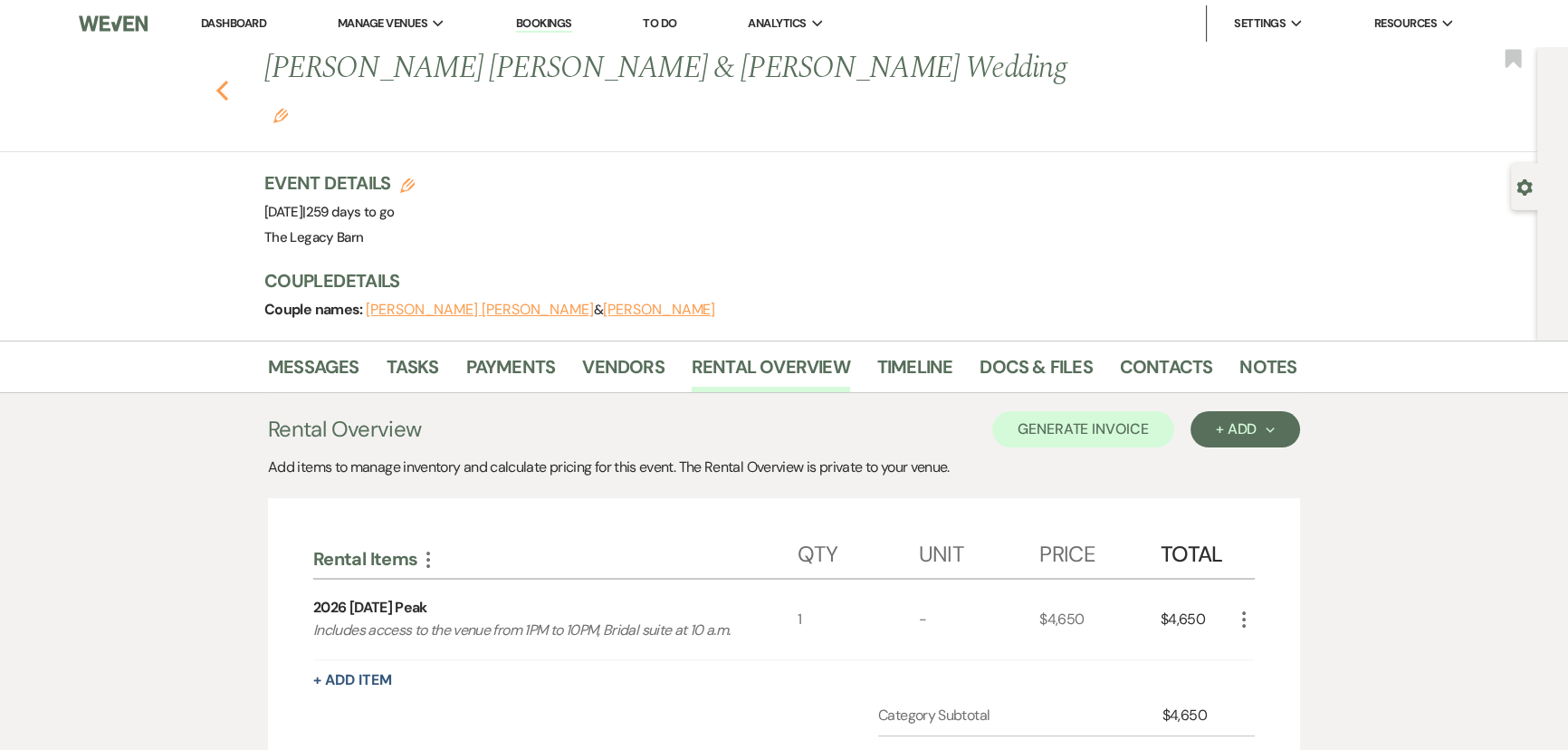
click at [228, 79] on icon "Previous" at bounding box center [222, 90] width 13 height 22
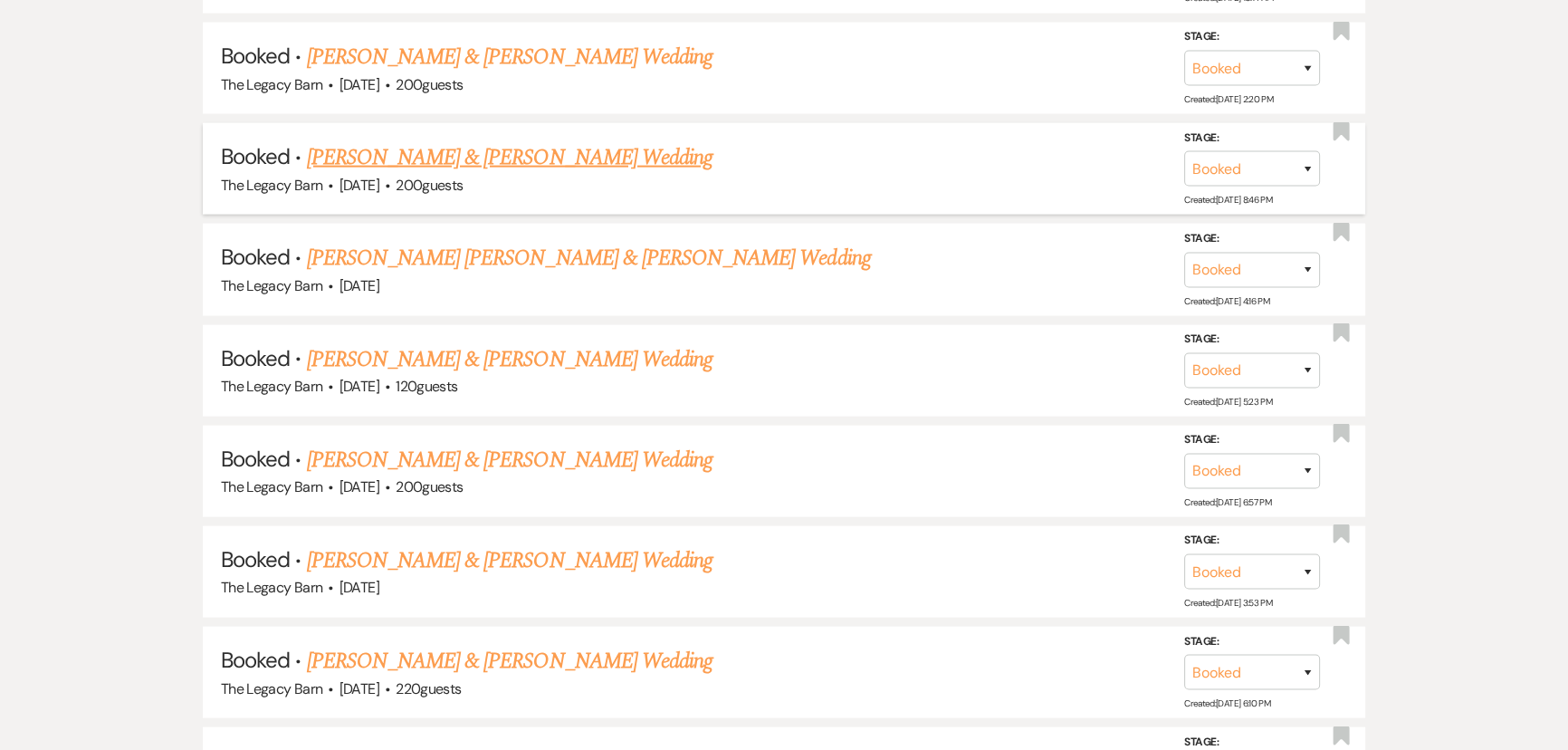
scroll to position [5054, 0]
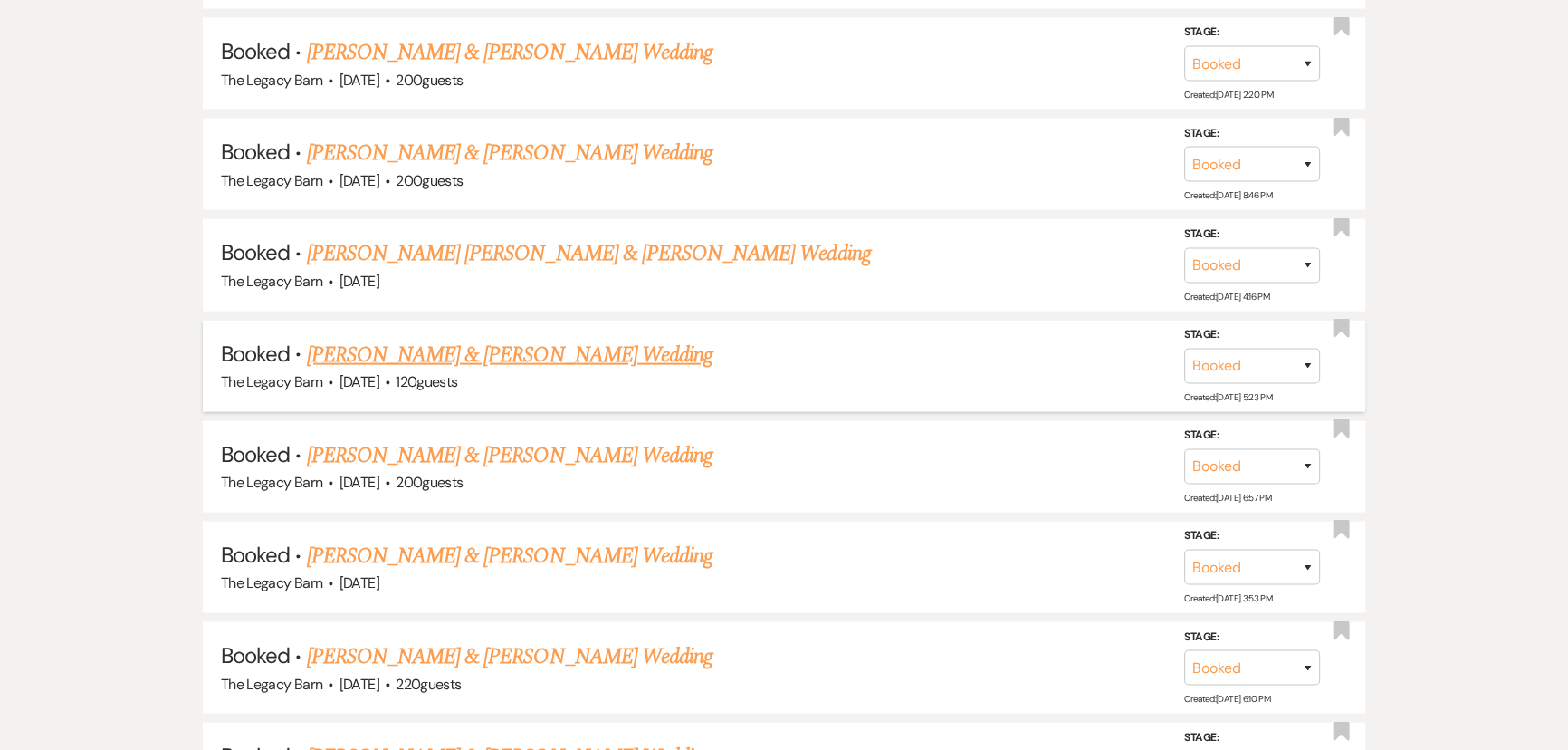
click at [380, 339] on link "Daniel Fenton & Samantha Morgan's Wedding" at bounding box center [510, 355] width 406 height 33
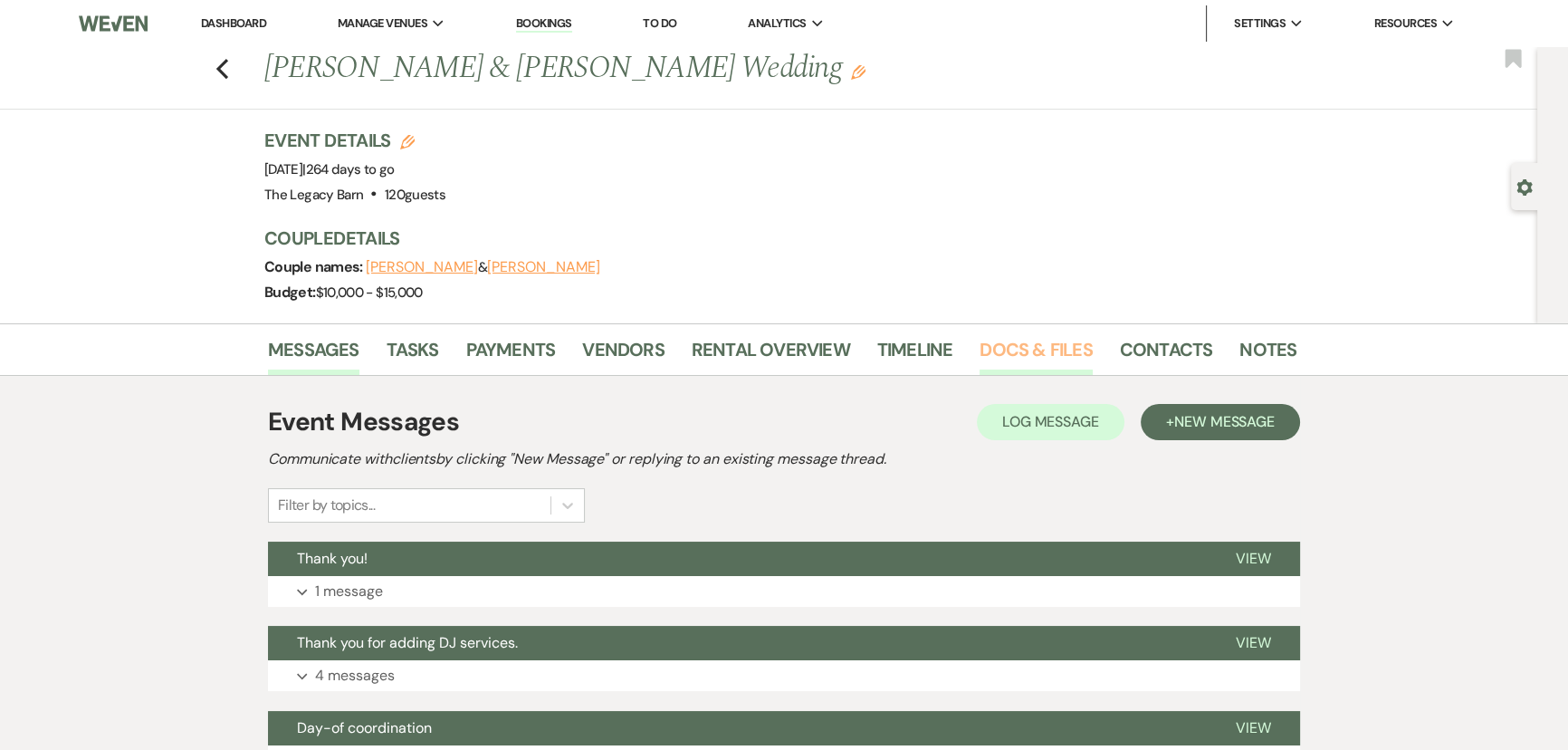
click at [1018, 352] on link "Docs & Files" at bounding box center [1035, 355] width 112 height 40
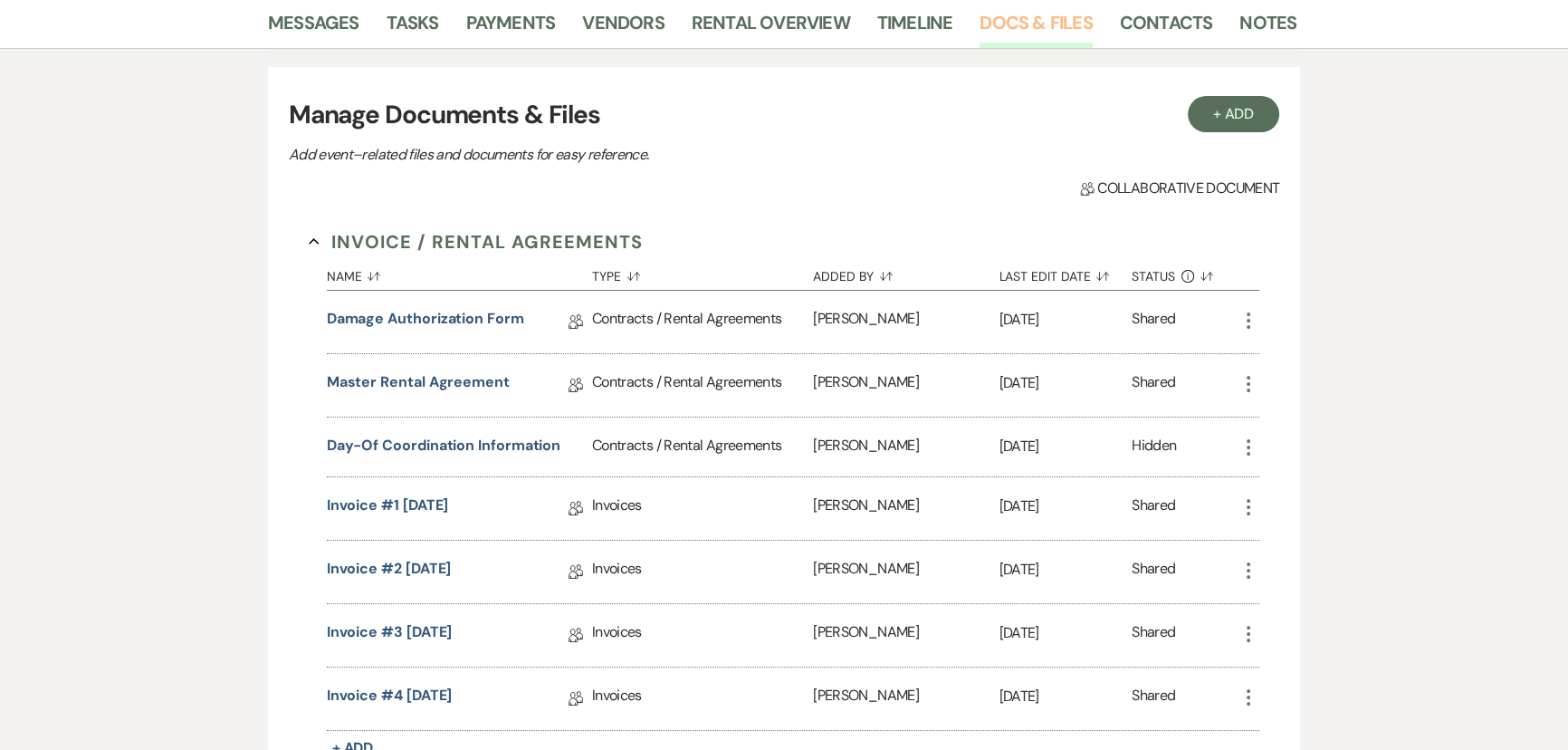
scroll to position [329, 0]
click at [417, 380] on link "Master Rental Agreement" at bounding box center [418, 383] width 183 height 28
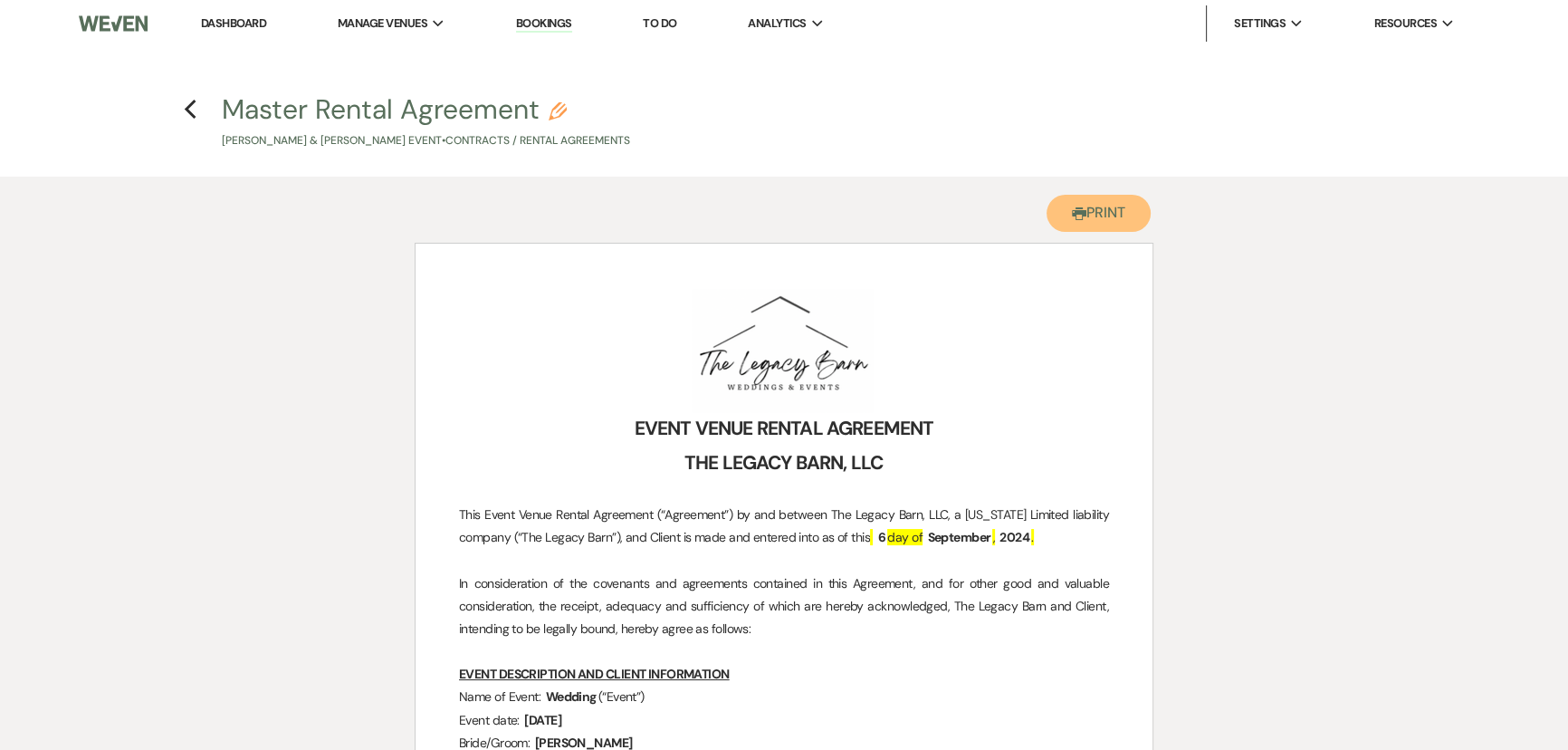
click at [1099, 207] on button "Printer Print" at bounding box center [1098, 212] width 104 height 37
click at [187, 108] on use "button" at bounding box center [189, 109] width 11 height 20
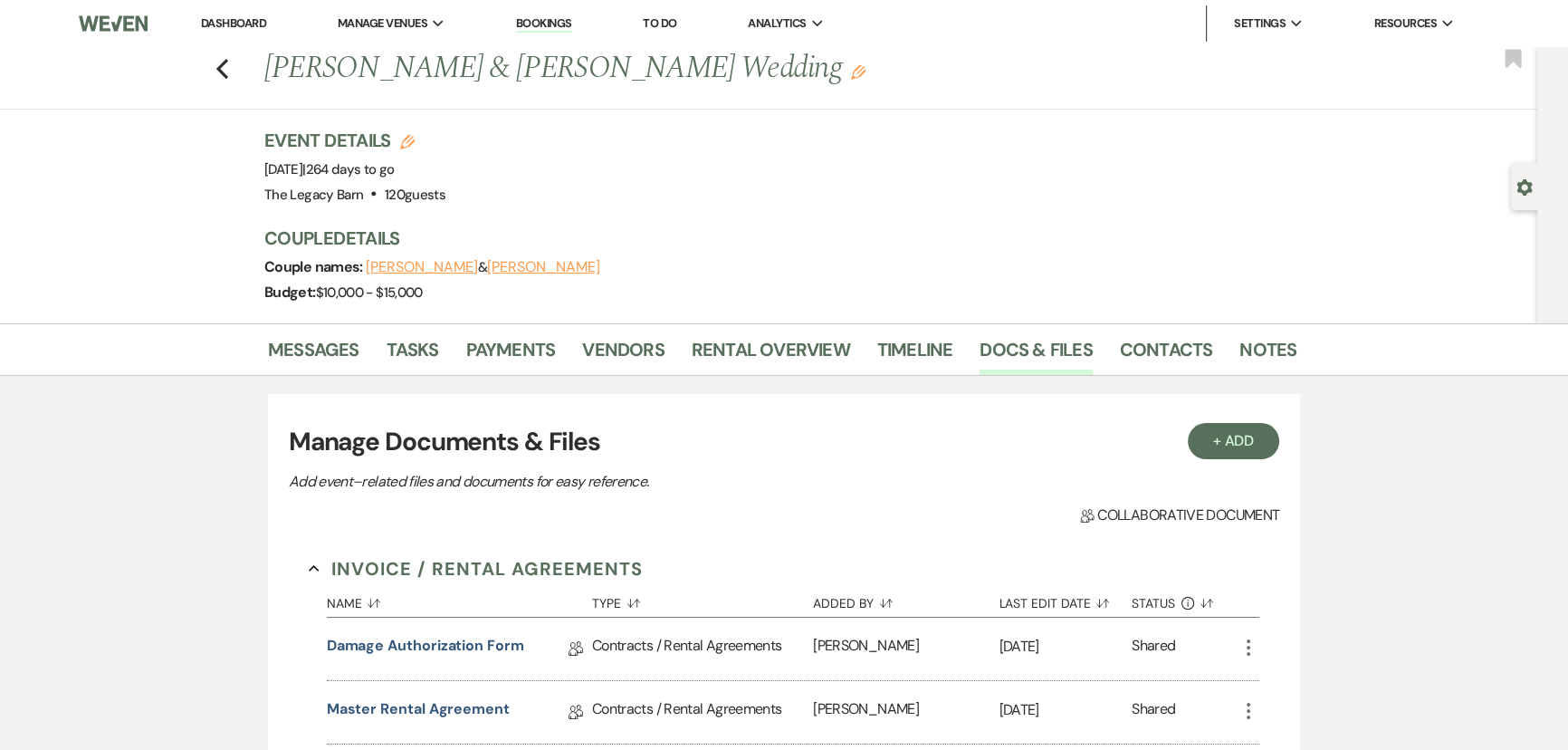
scroll to position [329, 0]
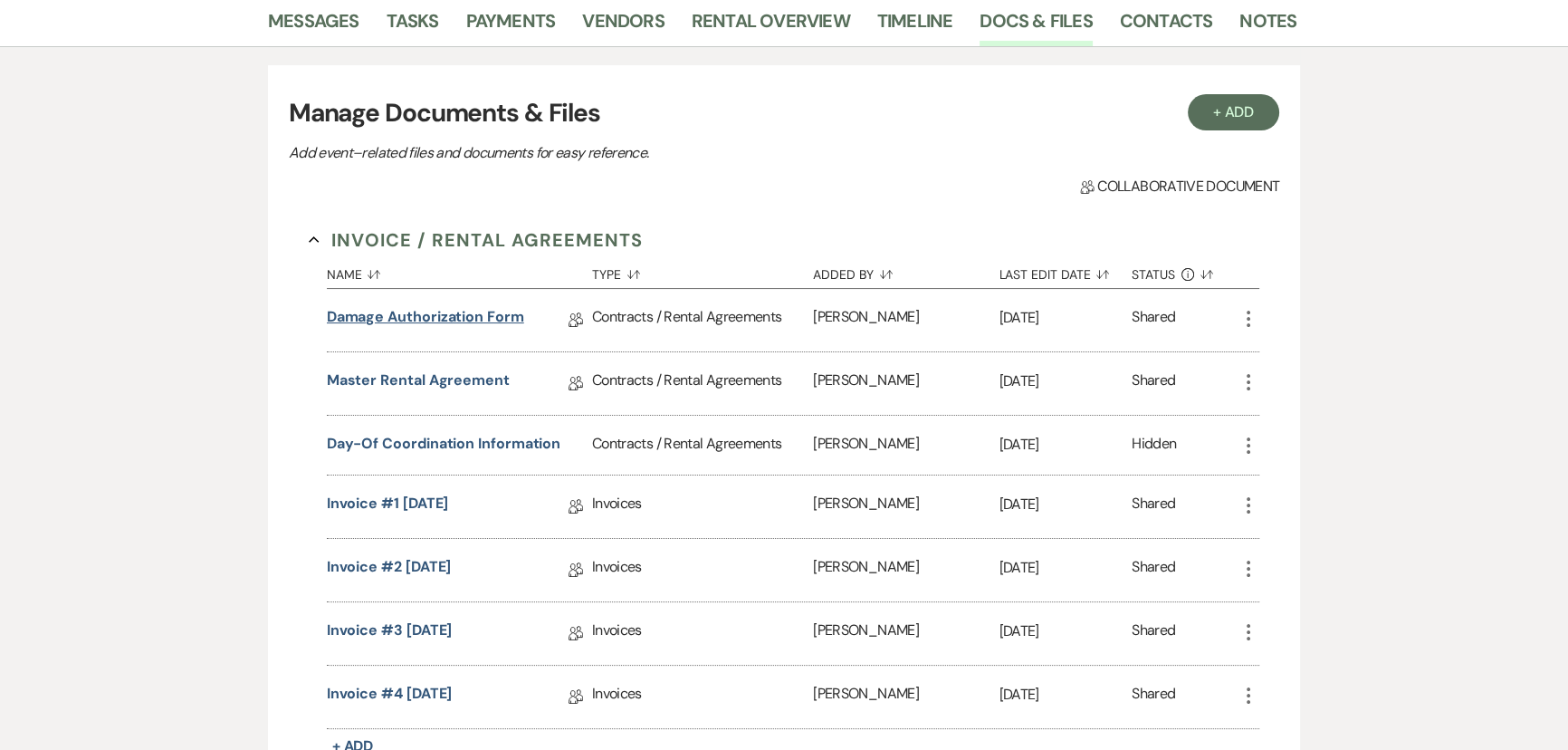
click at [386, 315] on link "Damage Authorization Form" at bounding box center [426, 320] width 197 height 28
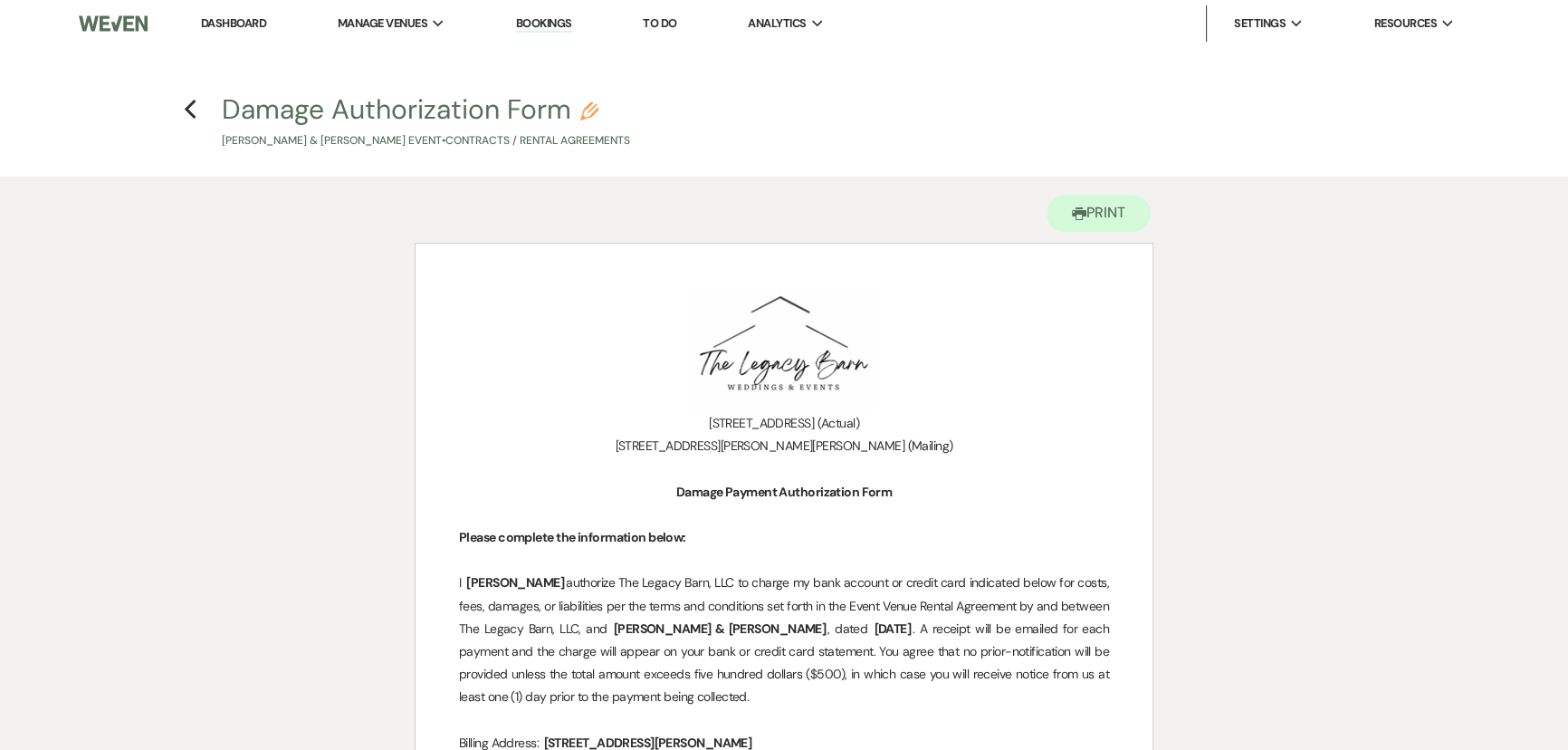
click at [1103, 232] on div "Printer Print" at bounding box center [784, 210] width 739 height 66
click at [1095, 221] on button "Printer Print" at bounding box center [1098, 212] width 104 height 37
click at [196, 118] on h4 "Previous Damage Authorization Form Pencil Daniel Fenton & Samantha Morgan's Eve…" at bounding box center [784, 121] width 1304 height 59
click at [191, 113] on use "button" at bounding box center [189, 109] width 11 height 20
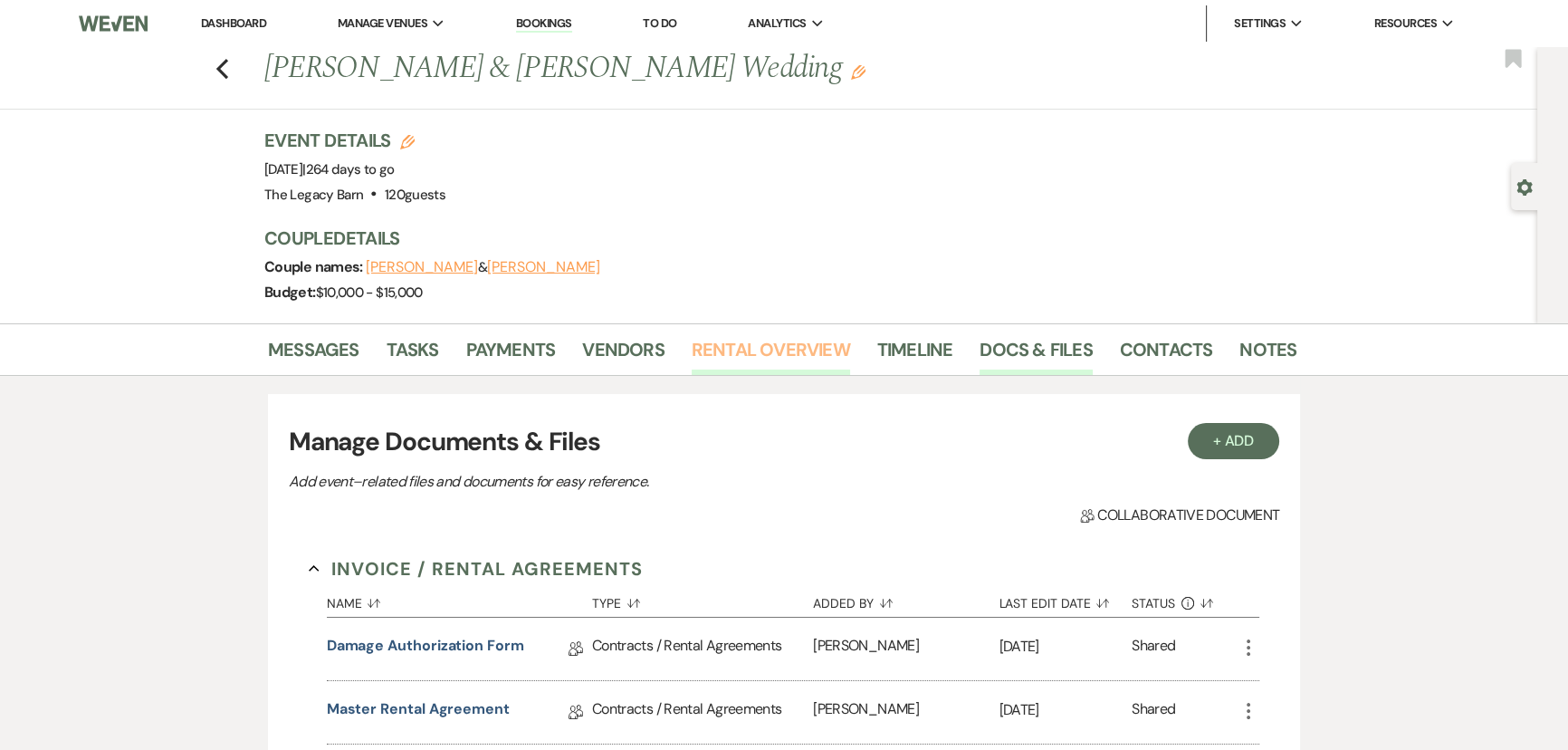
click at [734, 351] on link "Rental Overview" at bounding box center [771, 355] width 159 height 40
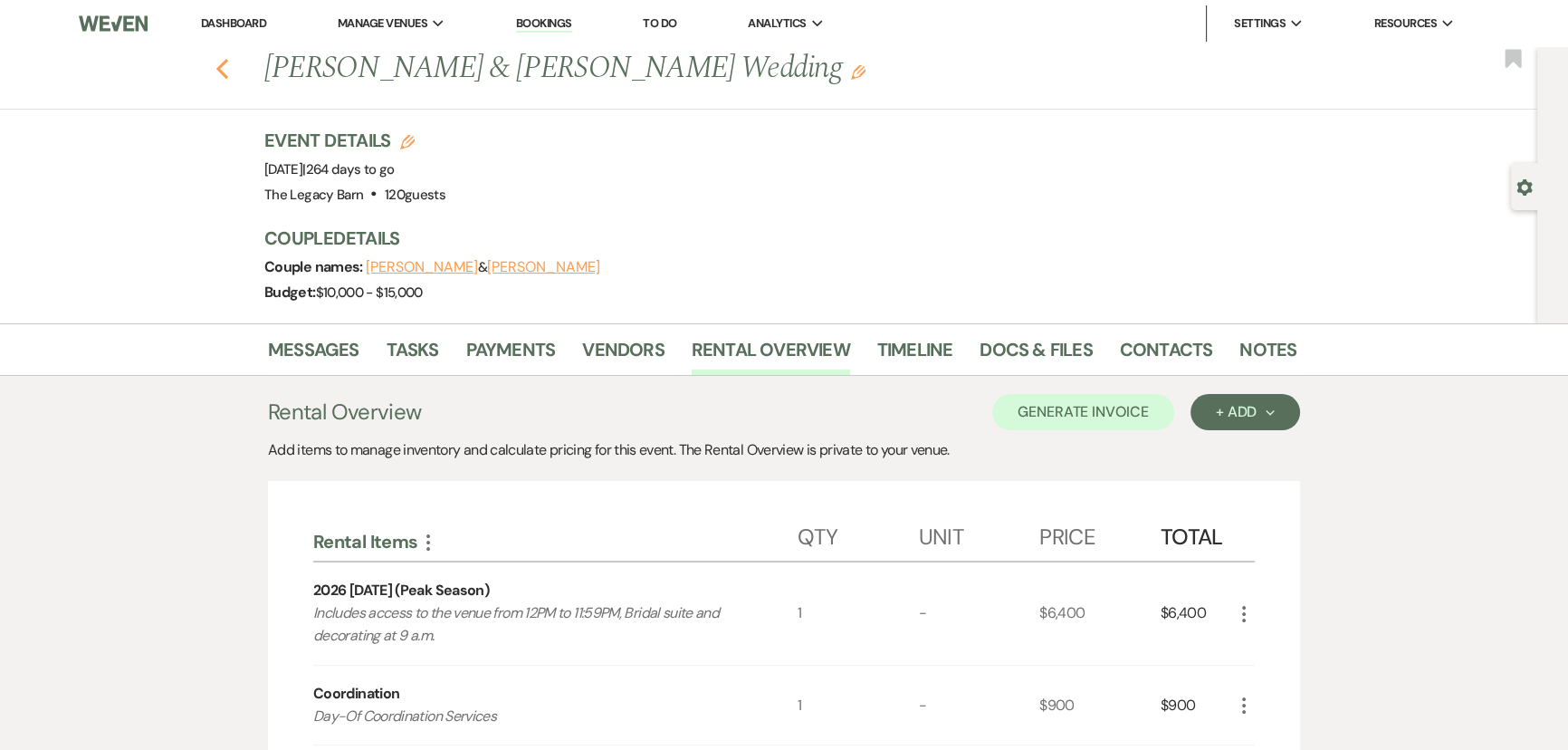
click at [227, 71] on use "button" at bounding box center [222, 69] width 11 height 20
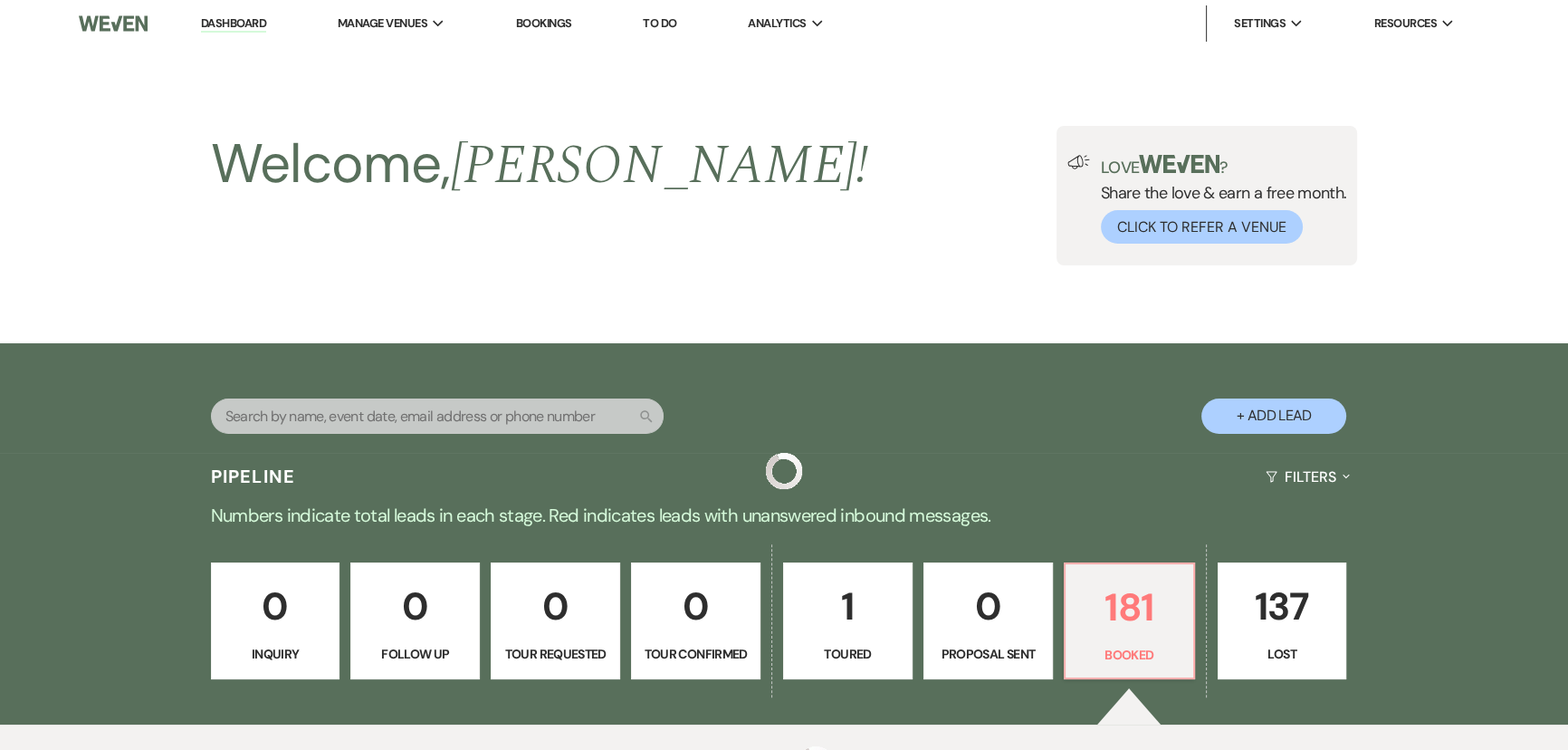
scroll to position [5054, 0]
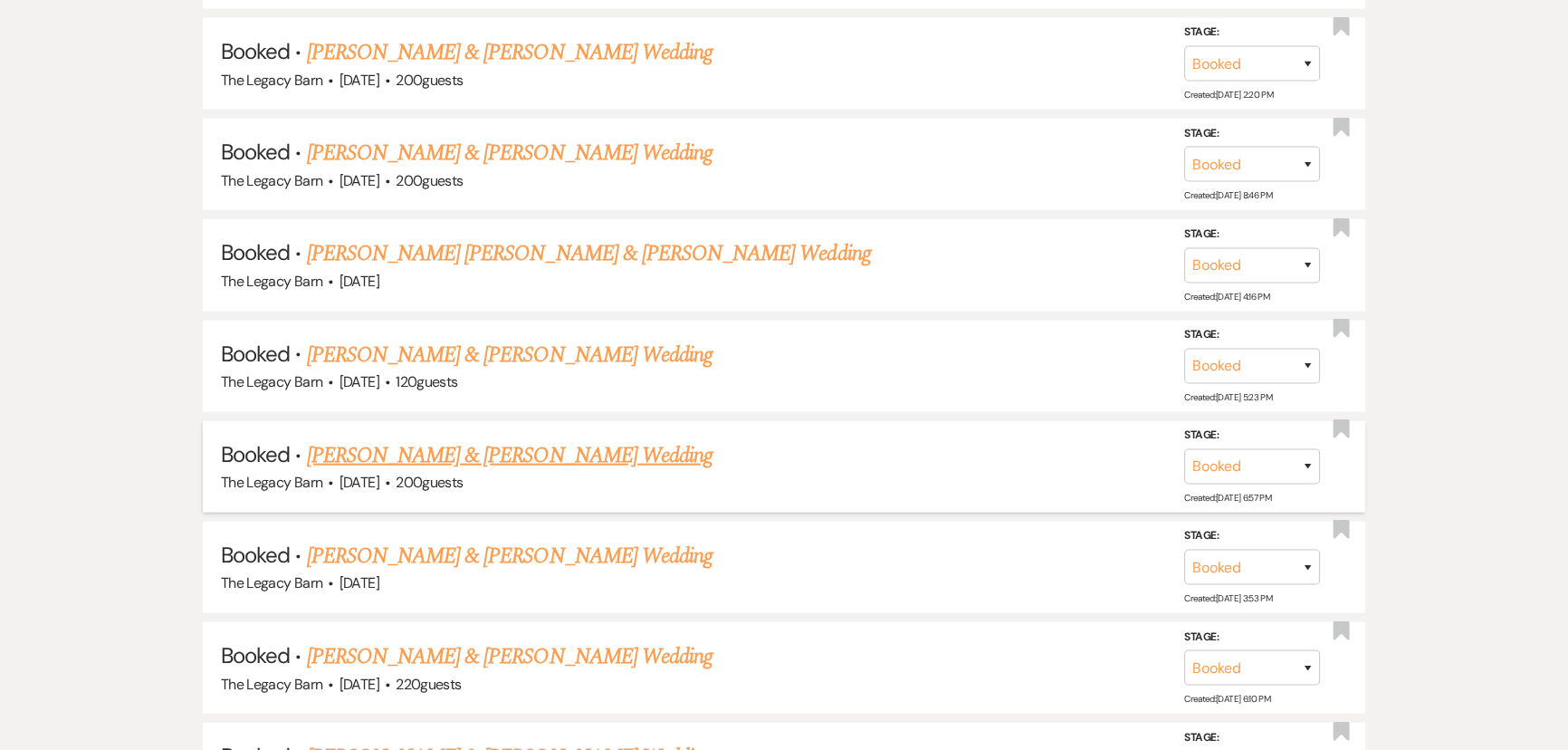
click at [336, 439] on link "Paul Adas & Maddie Skias's Wedding" at bounding box center [510, 455] width 406 height 33
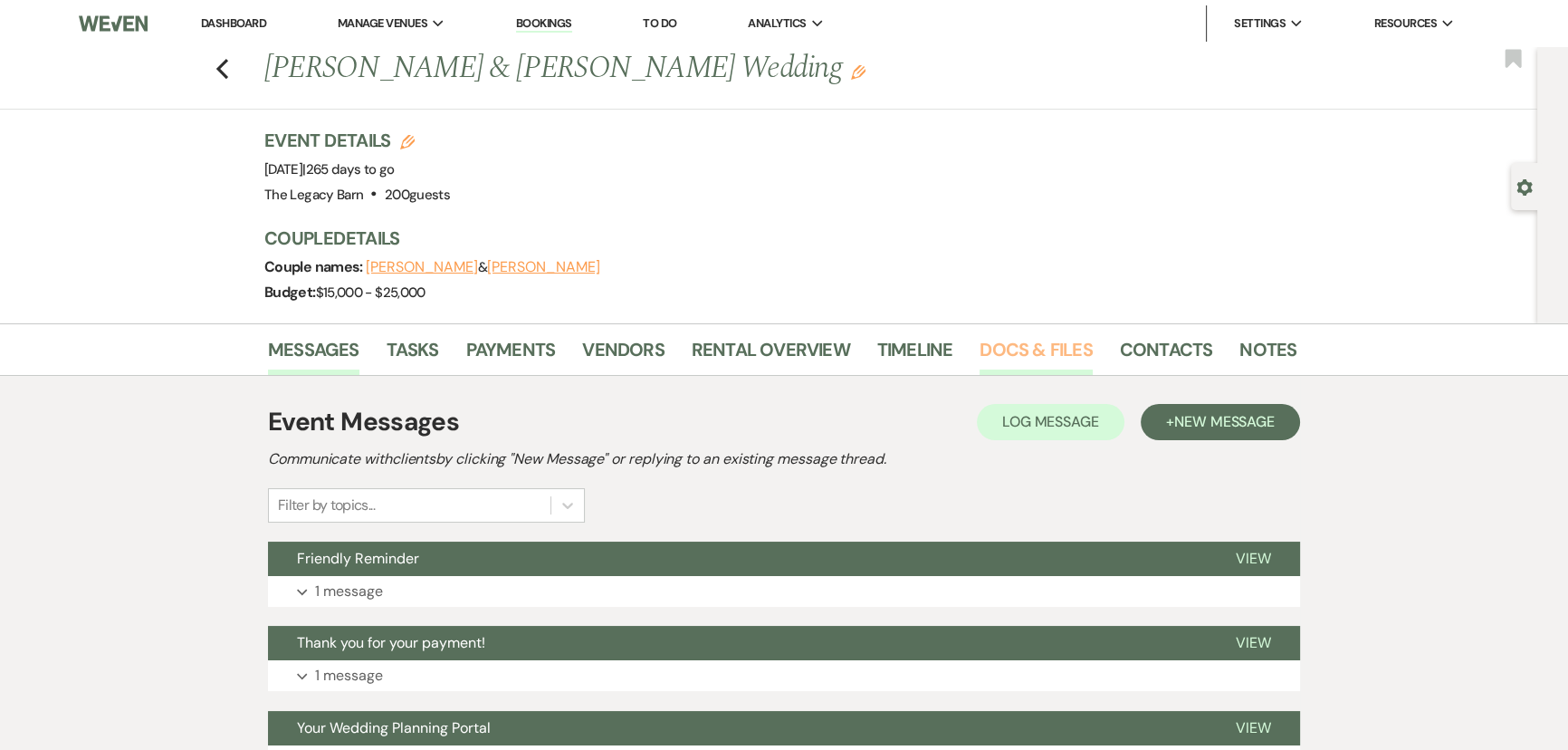
click at [1004, 346] on link "Docs & Files" at bounding box center [1035, 355] width 112 height 40
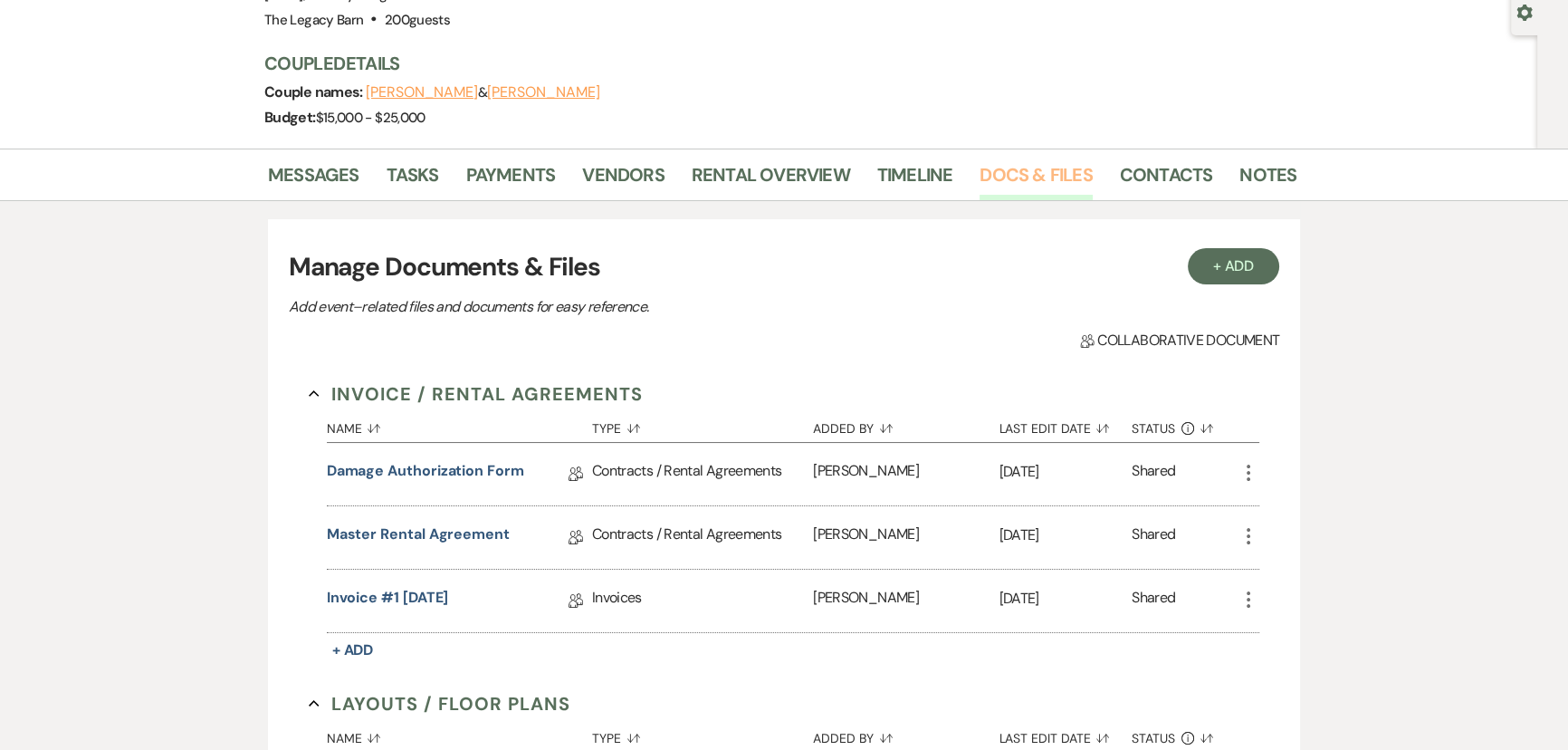
scroll to position [246, 0]
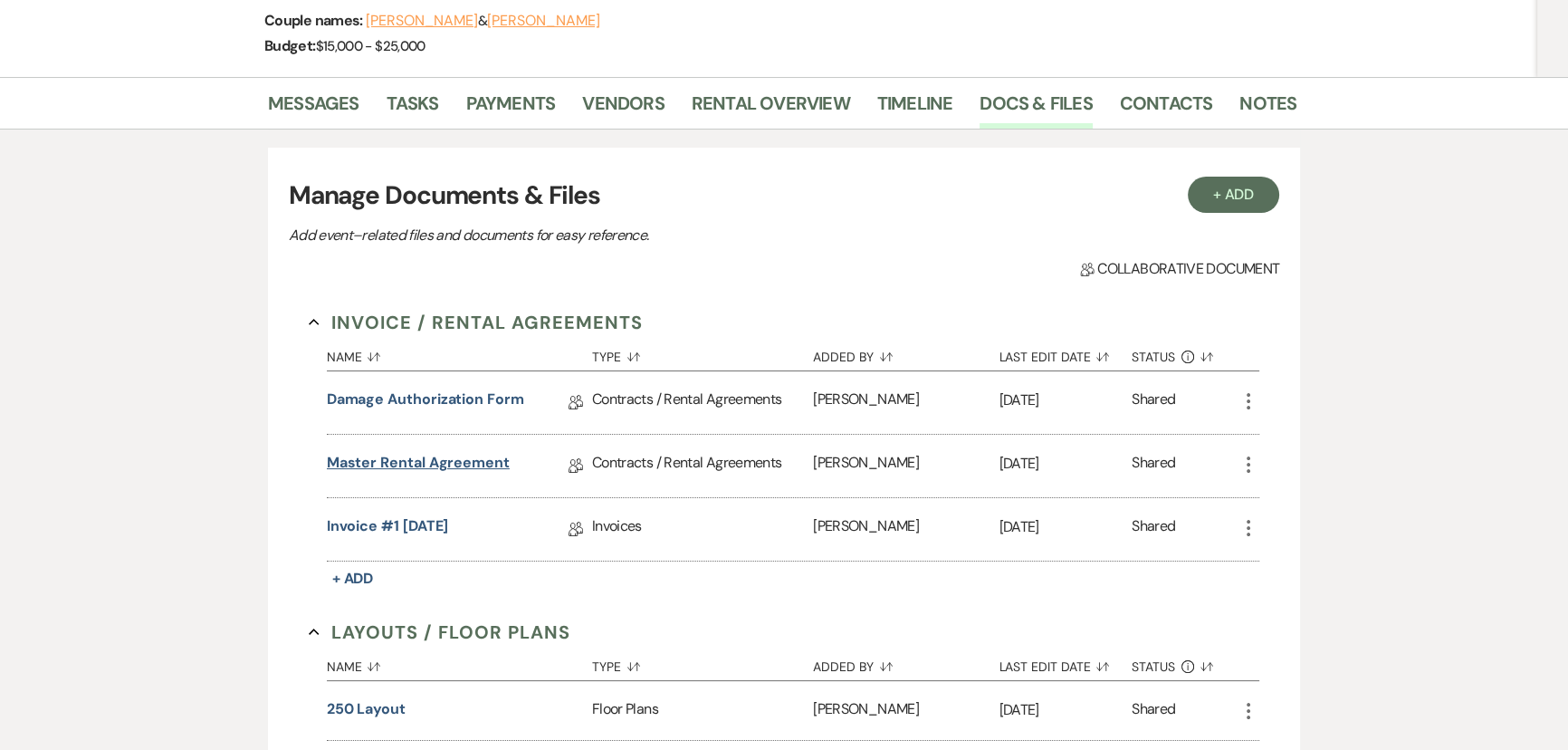
click at [342, 461] on link "Master Rental Agreement" at bounding box center [418, 465] width 183 height 28
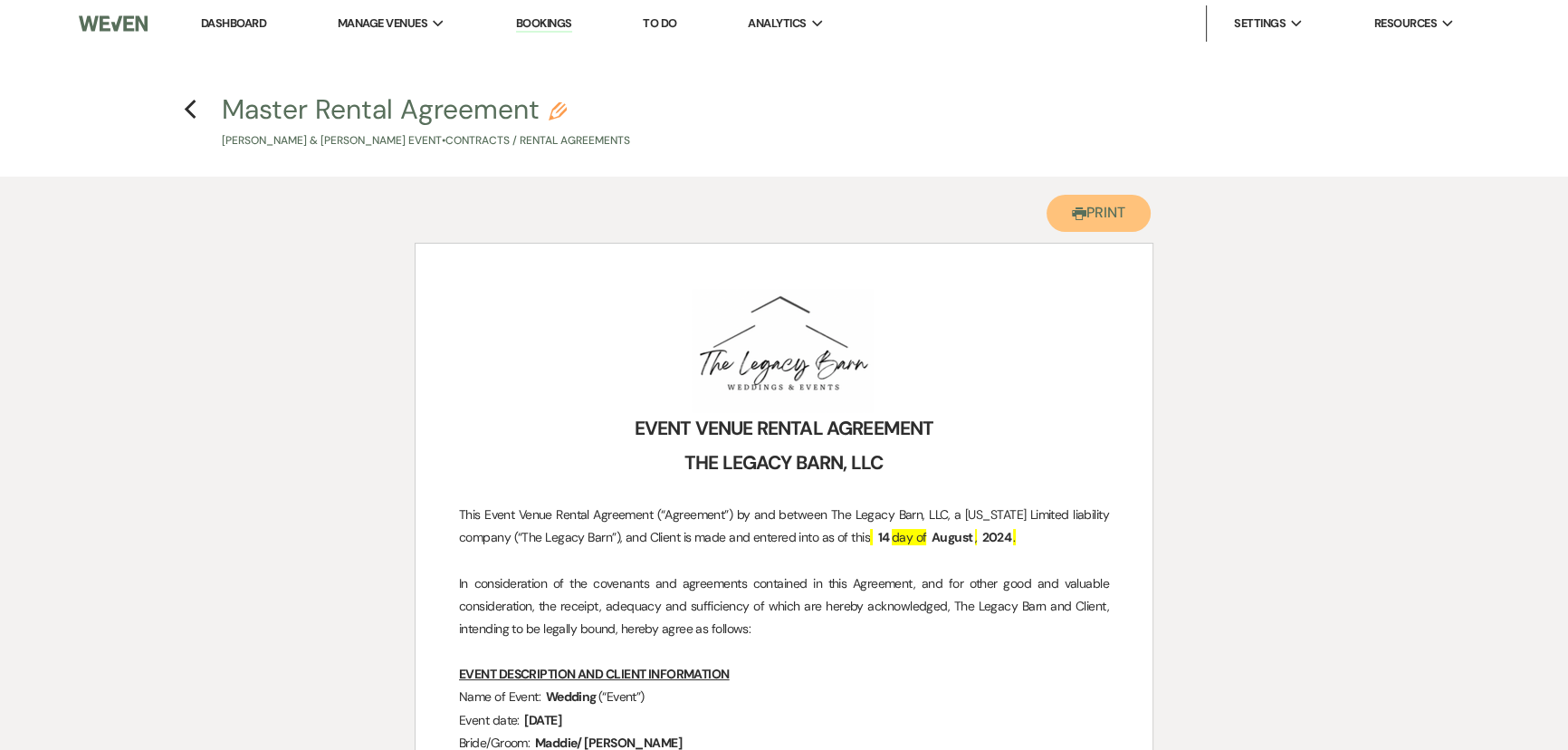
click at [1093, 214] on button "Printer Print" at bounding box center [1098, 212] width 104 height 37
click at [192, 110] on icon "Previous" at bounding box center [190, 109] width 13 height 22
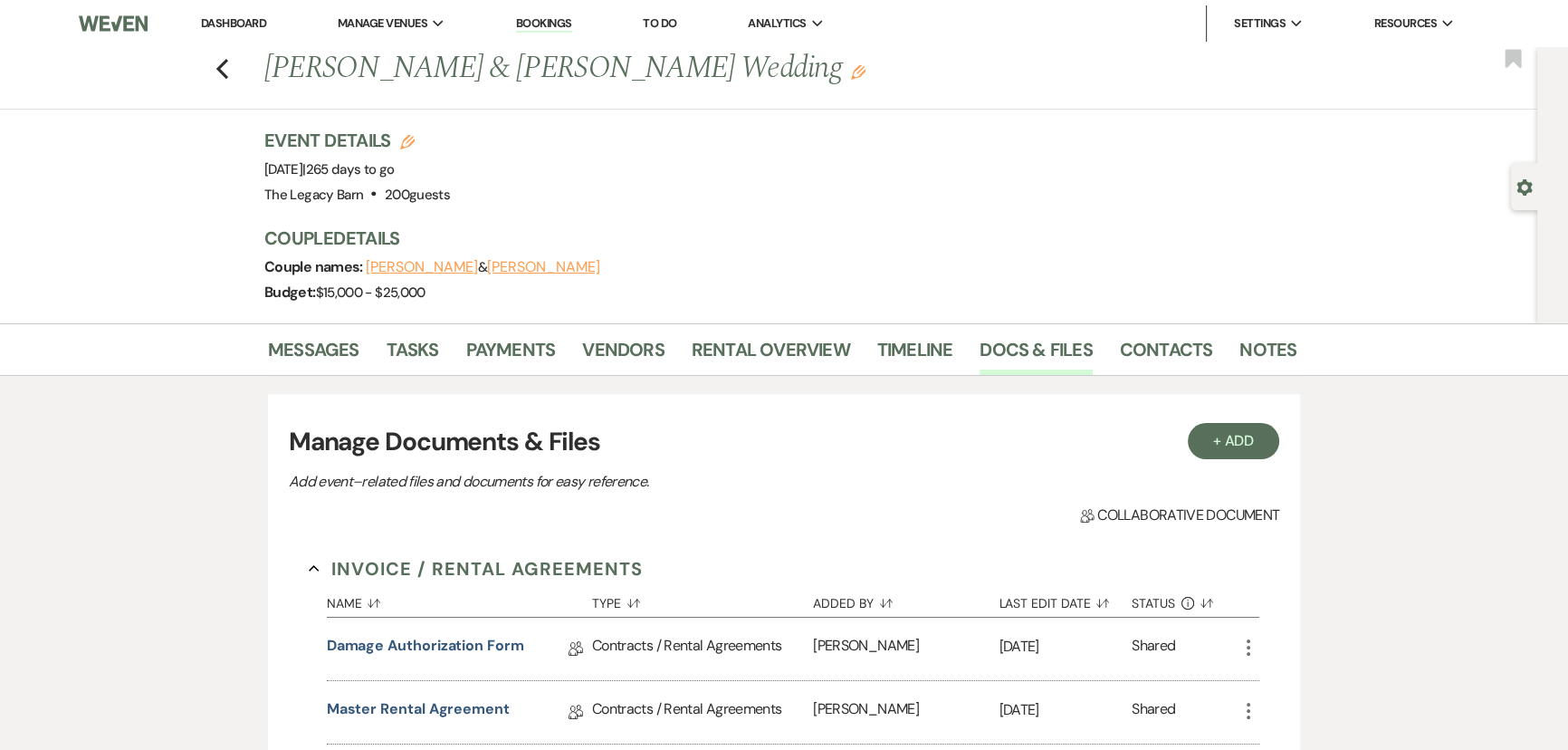
scroll to position [246, 0]
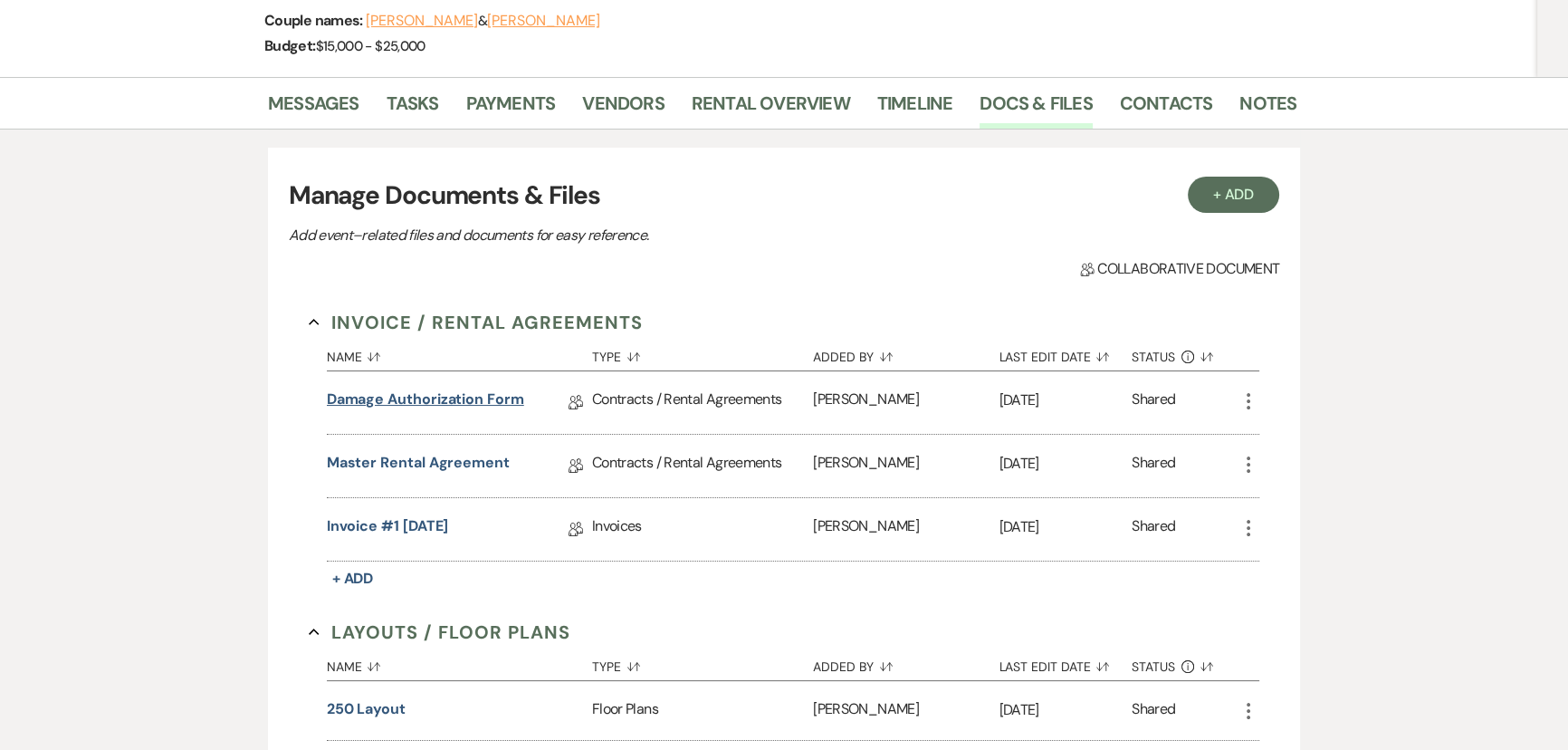
click at [397, 401] on link "Damage Authorization Form" at bounding box center [426, 402] width 197 height 28
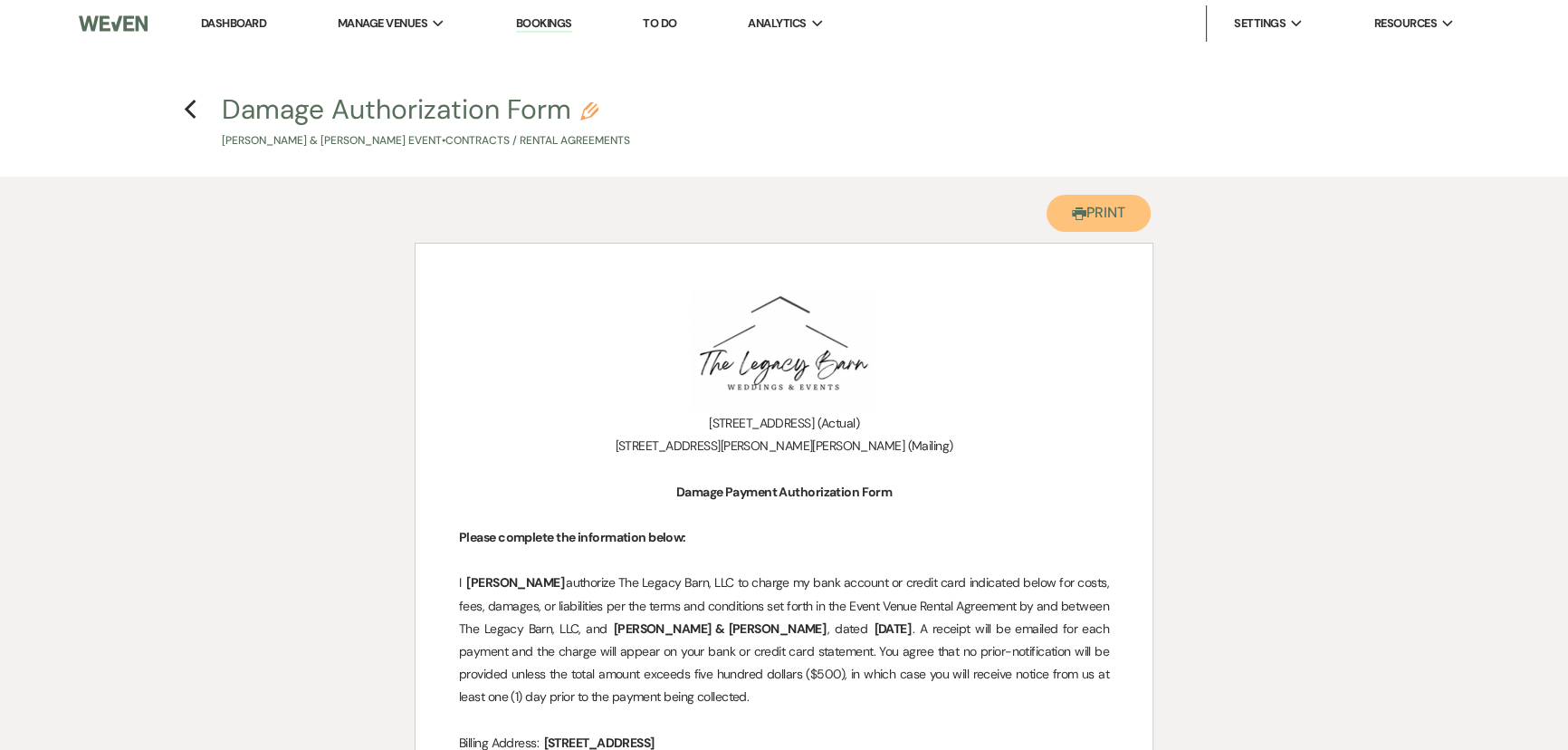
click at [1077, 210] on use "button" at bounding box center [1078, 213] width 14 height 12
click at [188, 108] on use "button" at bounding box center [189, 109] width 11 height 20
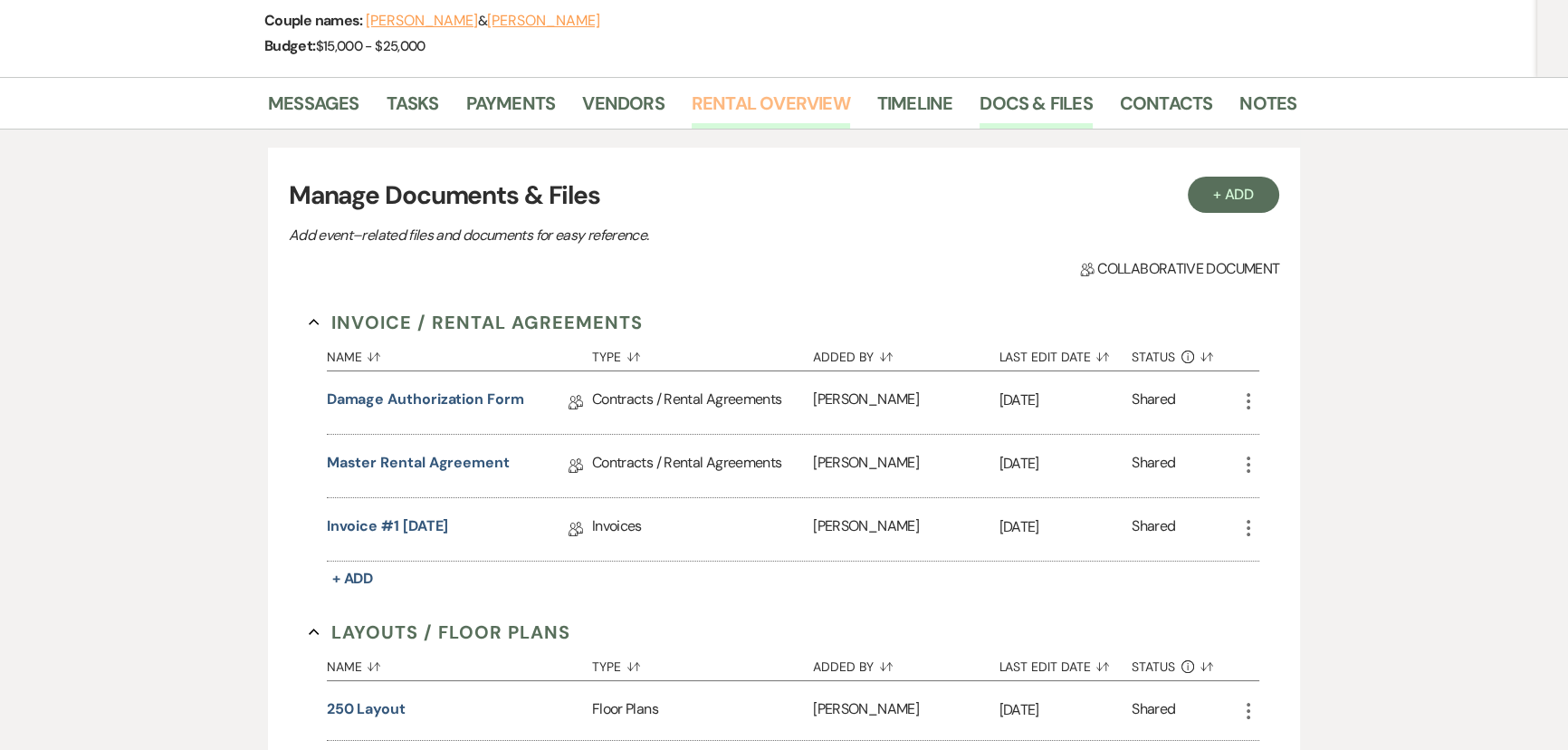
click at [735, 108] on link "Rental Overview" at bounding box center [771, 109] width 159 height 40
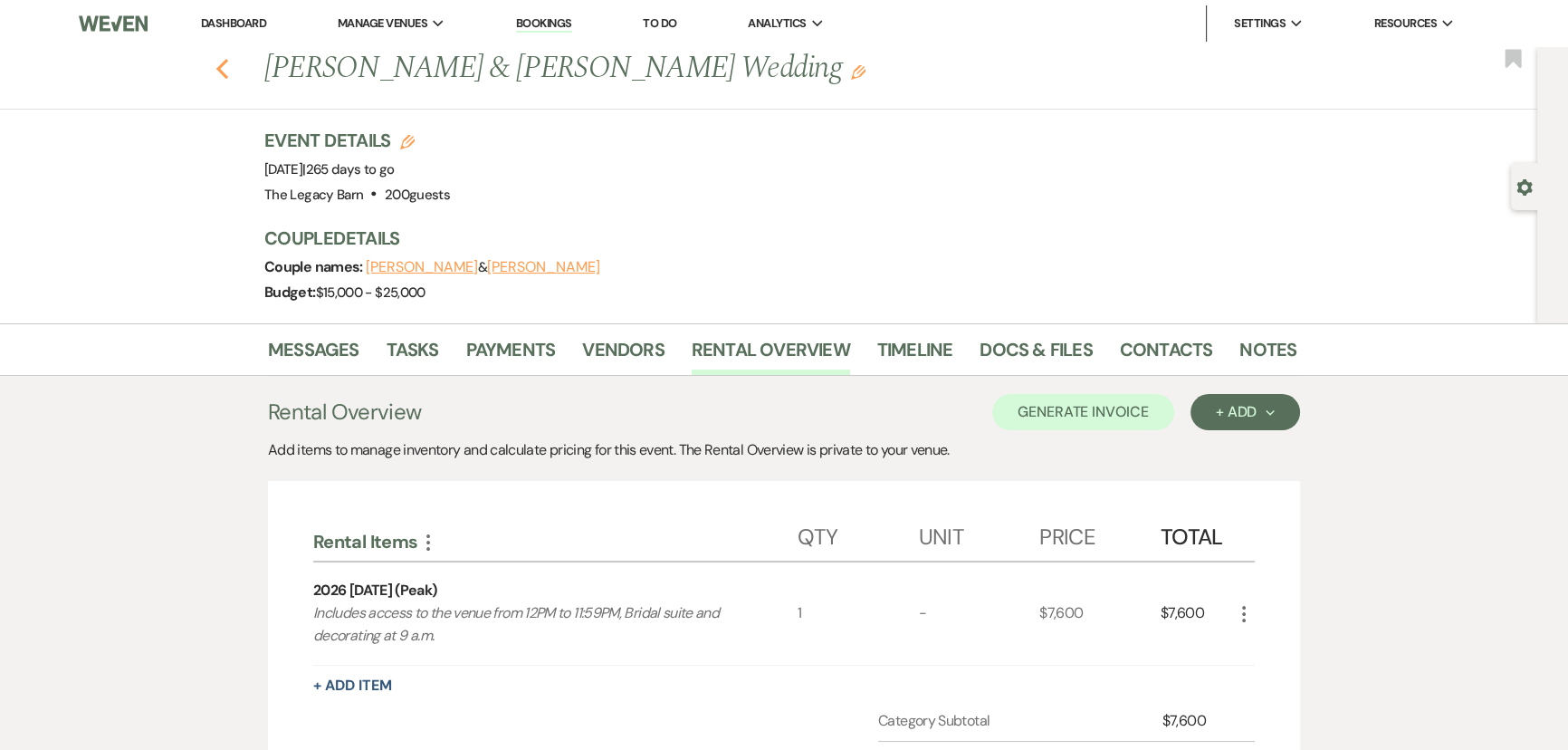
click at [227, 61] on icon "Previous" at bounding box center [222, 69] width 13 height 22
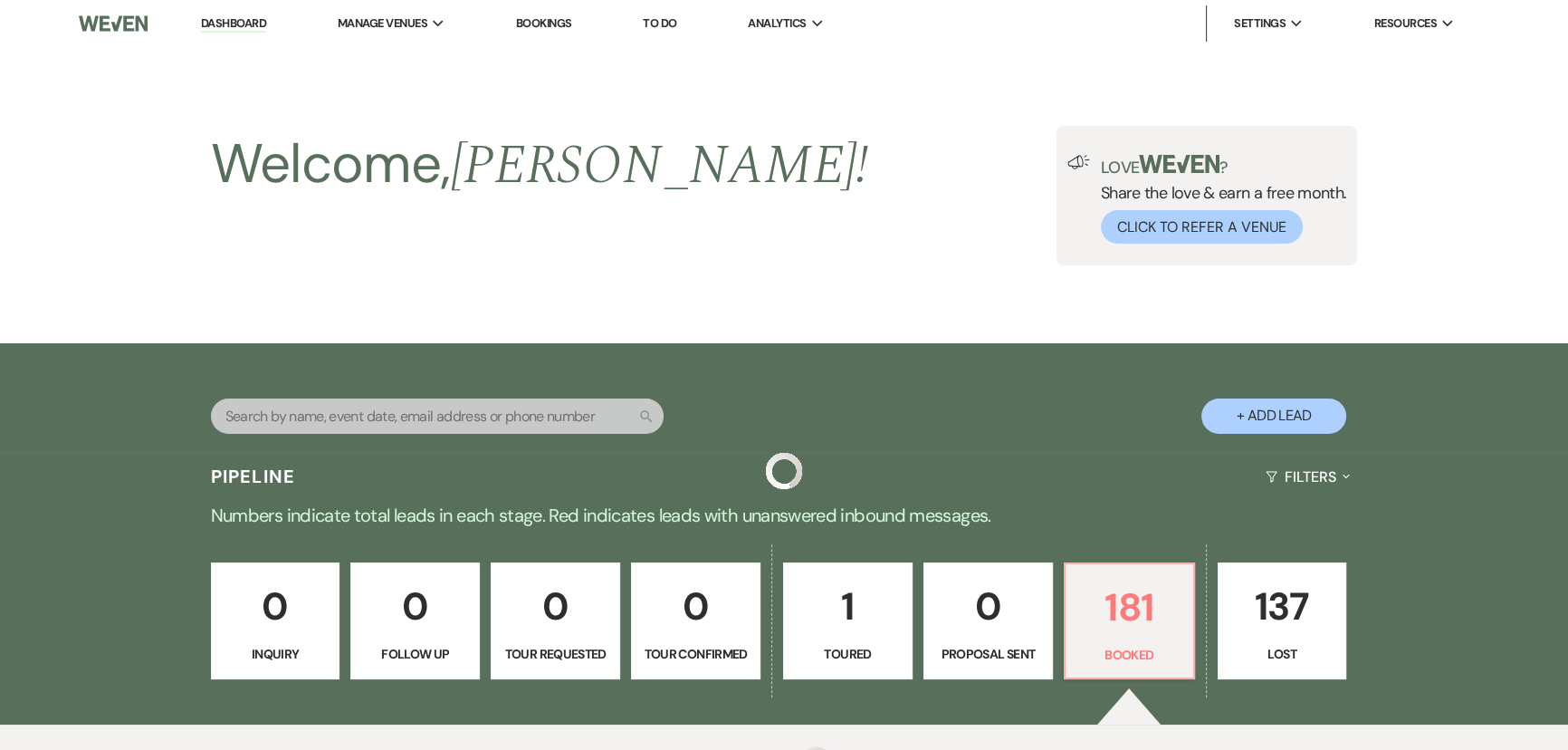
scroll to position [5054, 0]
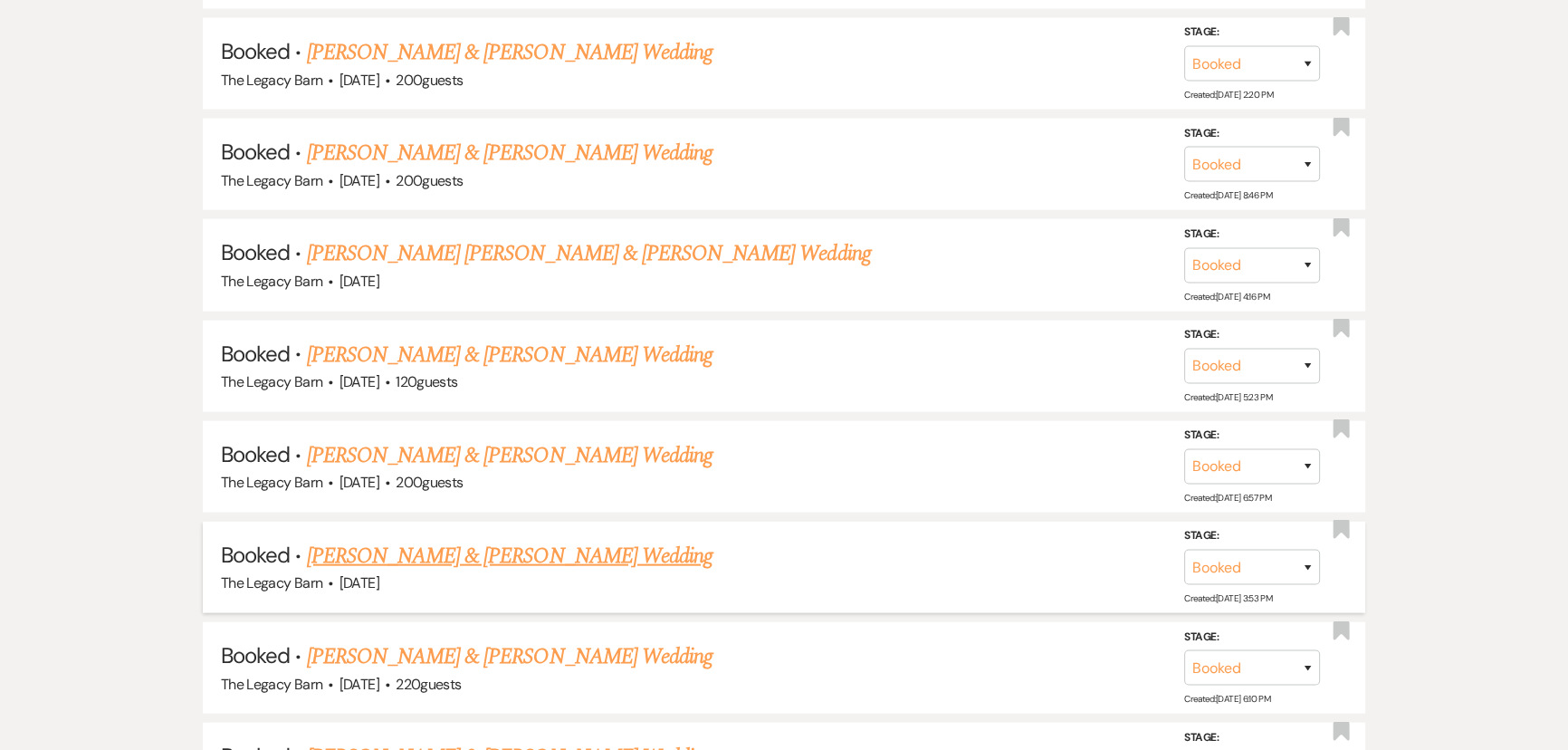
click at [454, 540] on link "Alyssa Wood & Don Moran's Wedding" at bounding box center [510, 556] width 406 height 33
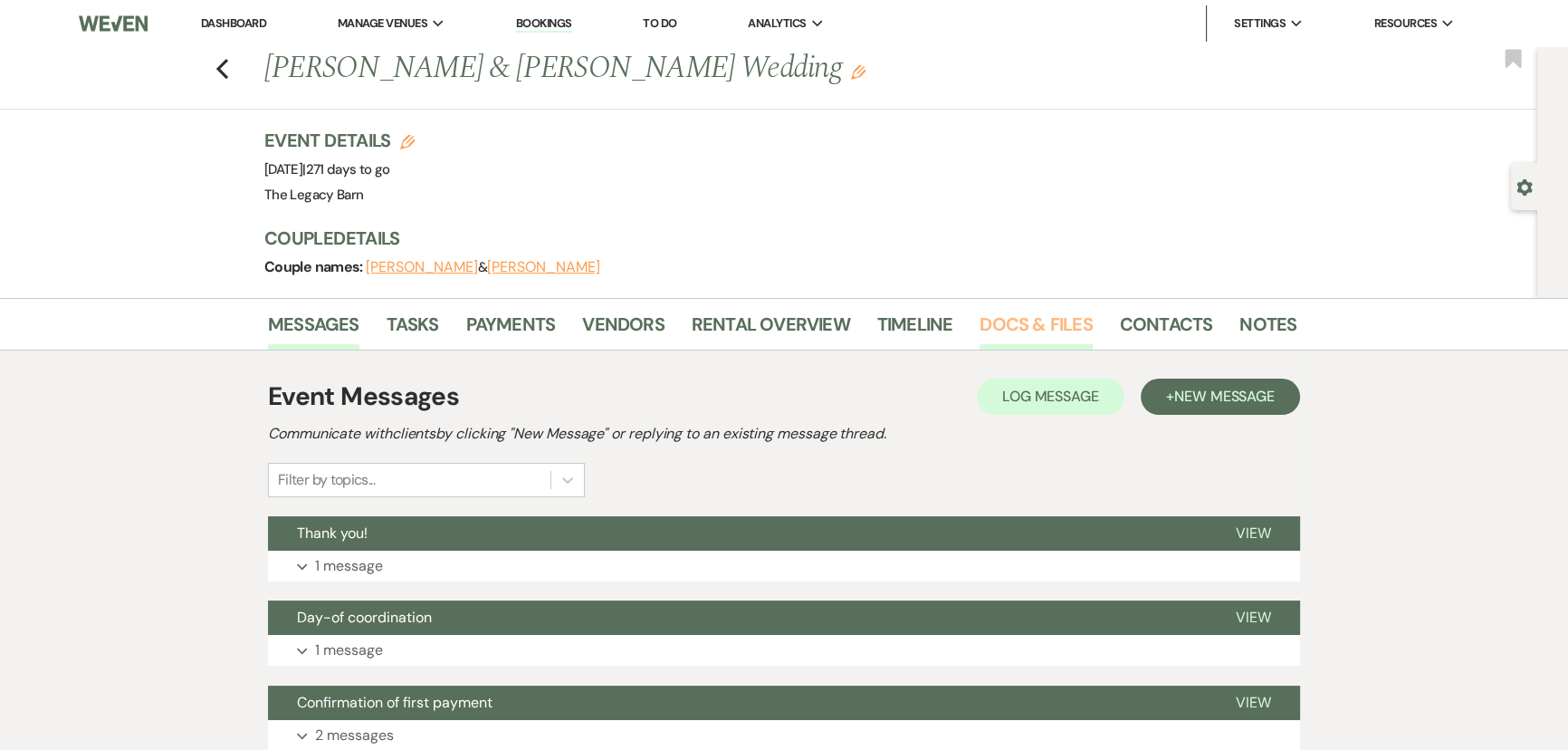
click at [1022, 328] on link "Docs & Files" at bounding box center [1035, 330] width 112 height 40
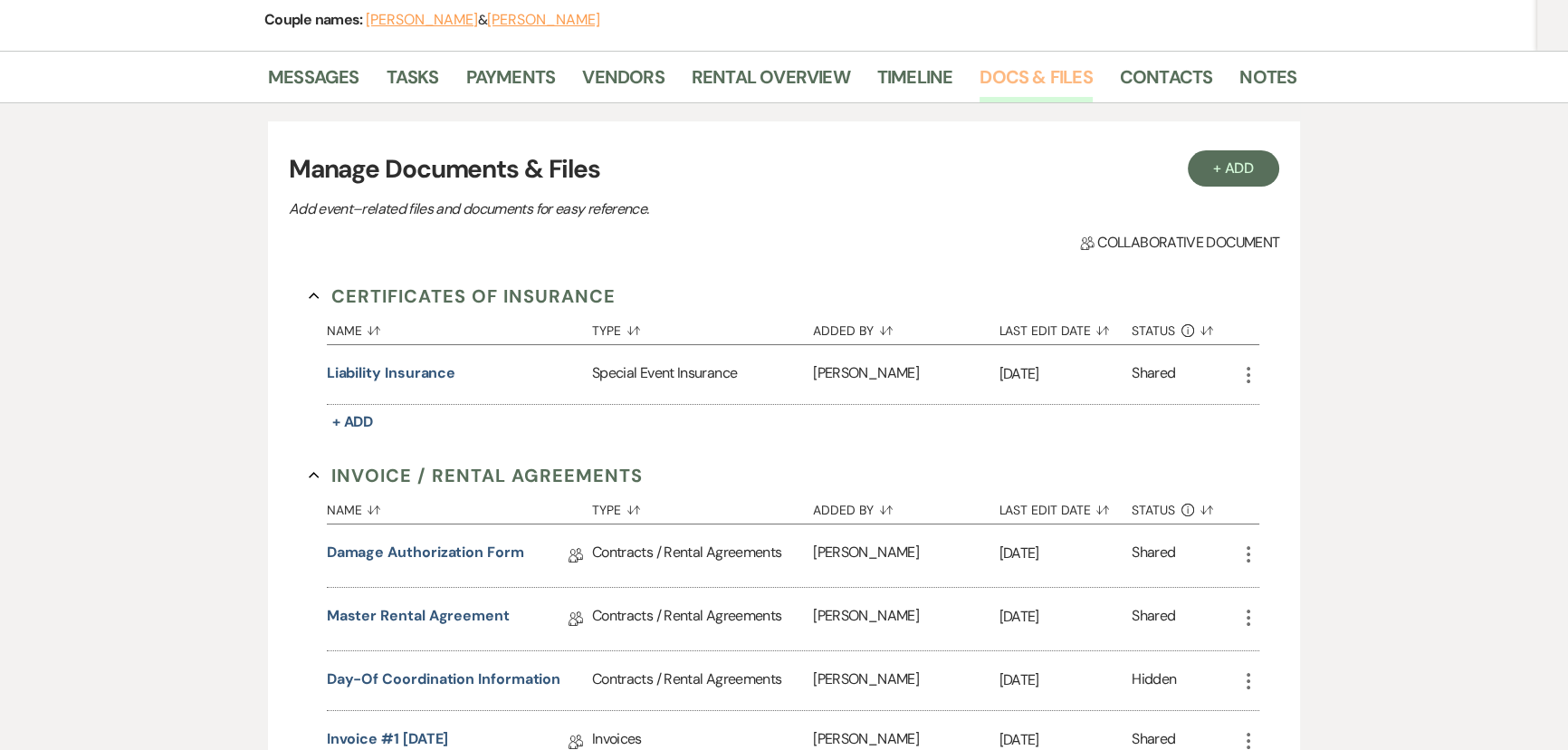
scroll to position [411, 0]
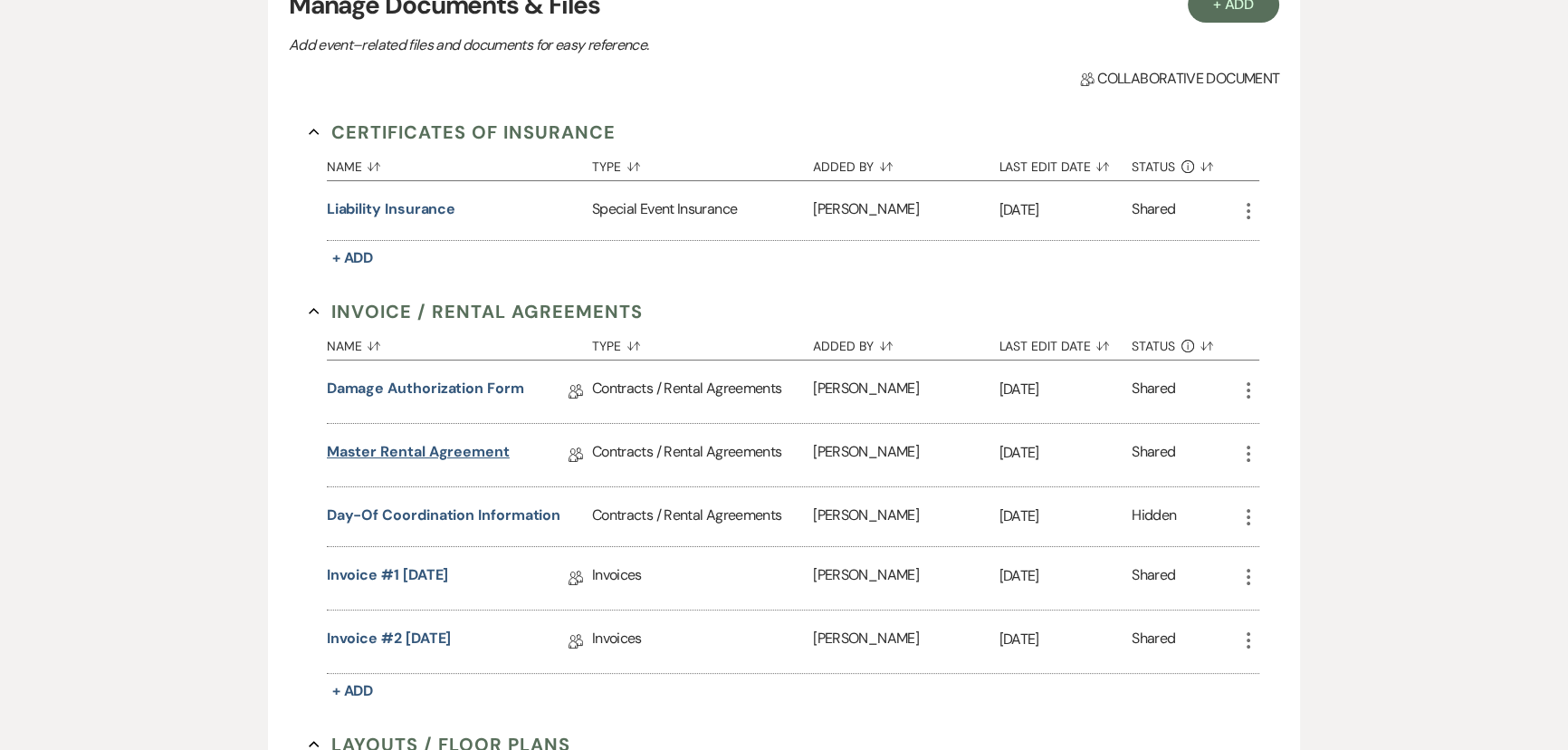
click at [412, 456] on link "Master Rental Agreement" at bounding box center [418, 454] width 183 height 28
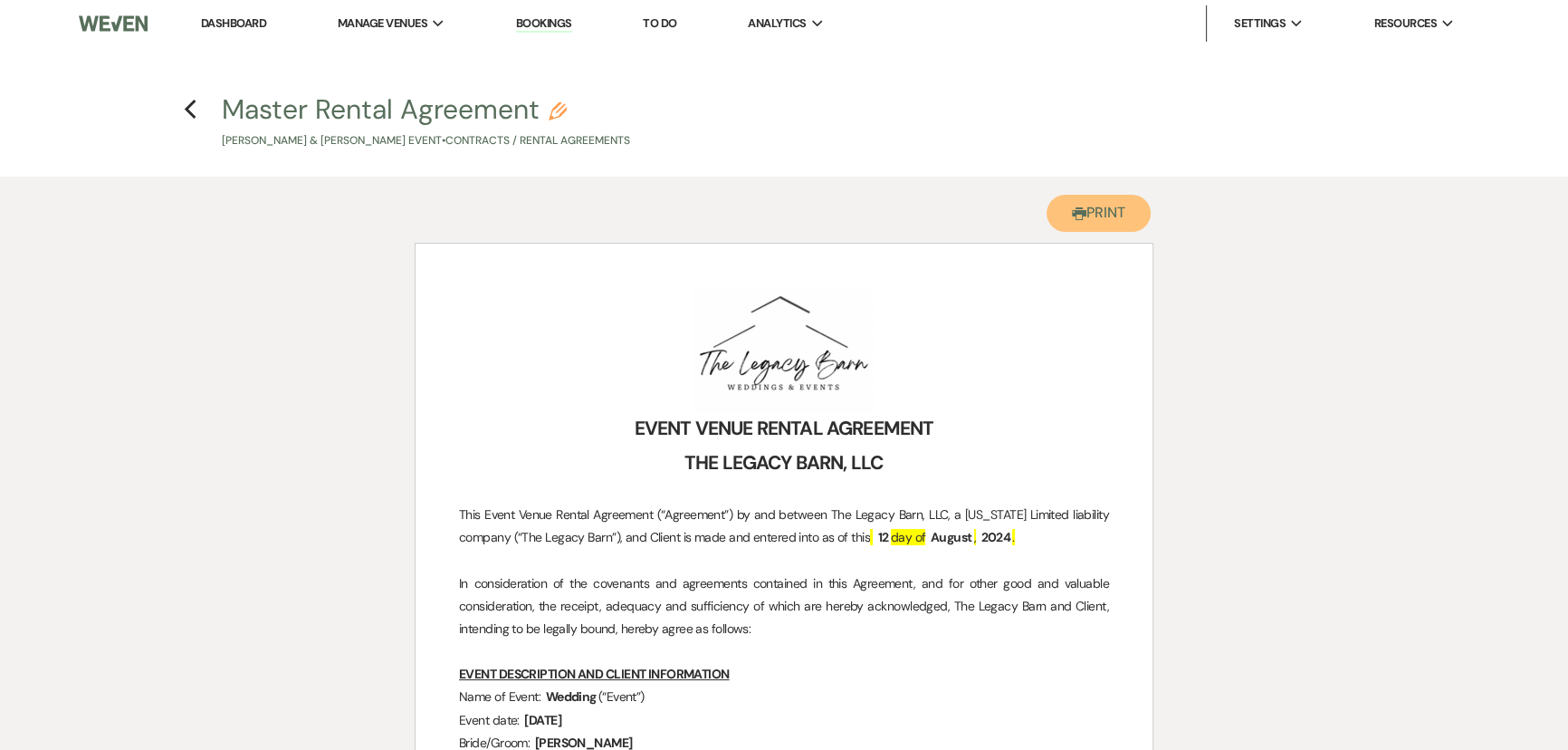
click at [1095, 207] on button "Printer Print" at bounding box center [1098, 212] width 104 height 37
click at [184, 113] on icon "Previous" at bounding box center [190, 109] width 13 height 22
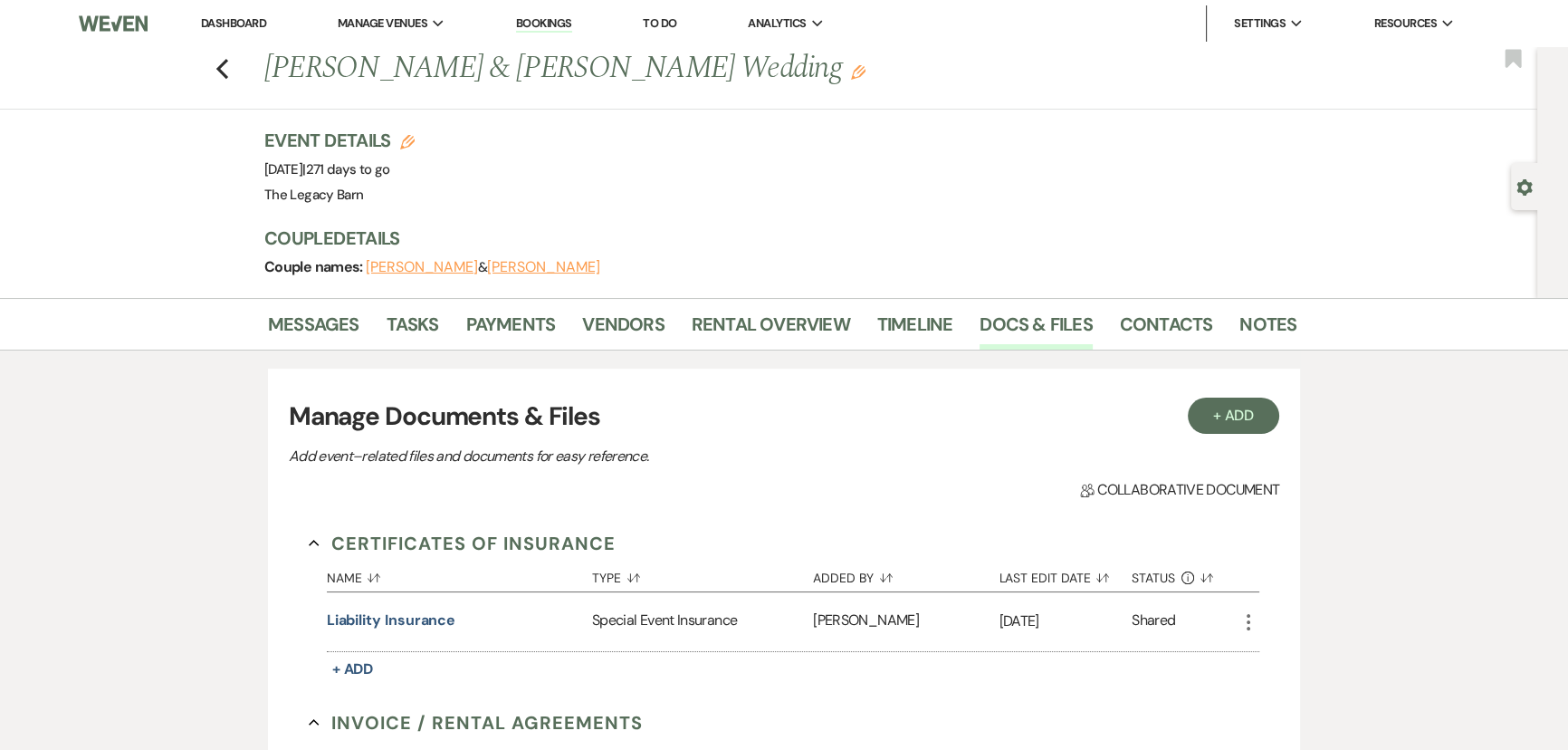
scroll to position [411, 0]
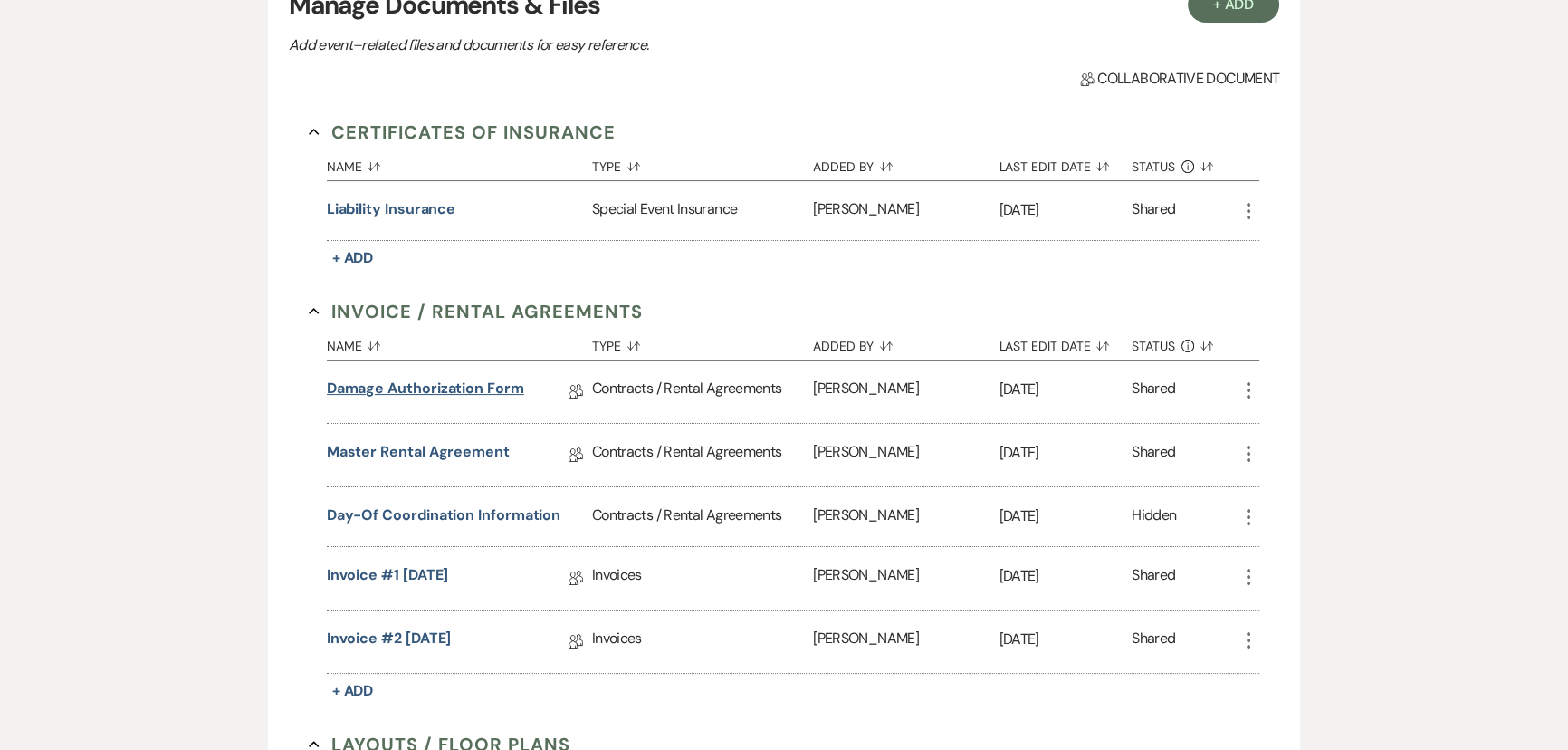
click at [383, 389] on link "Damage Authorization Form" at bounding box center [426, 391] width 197 height 28
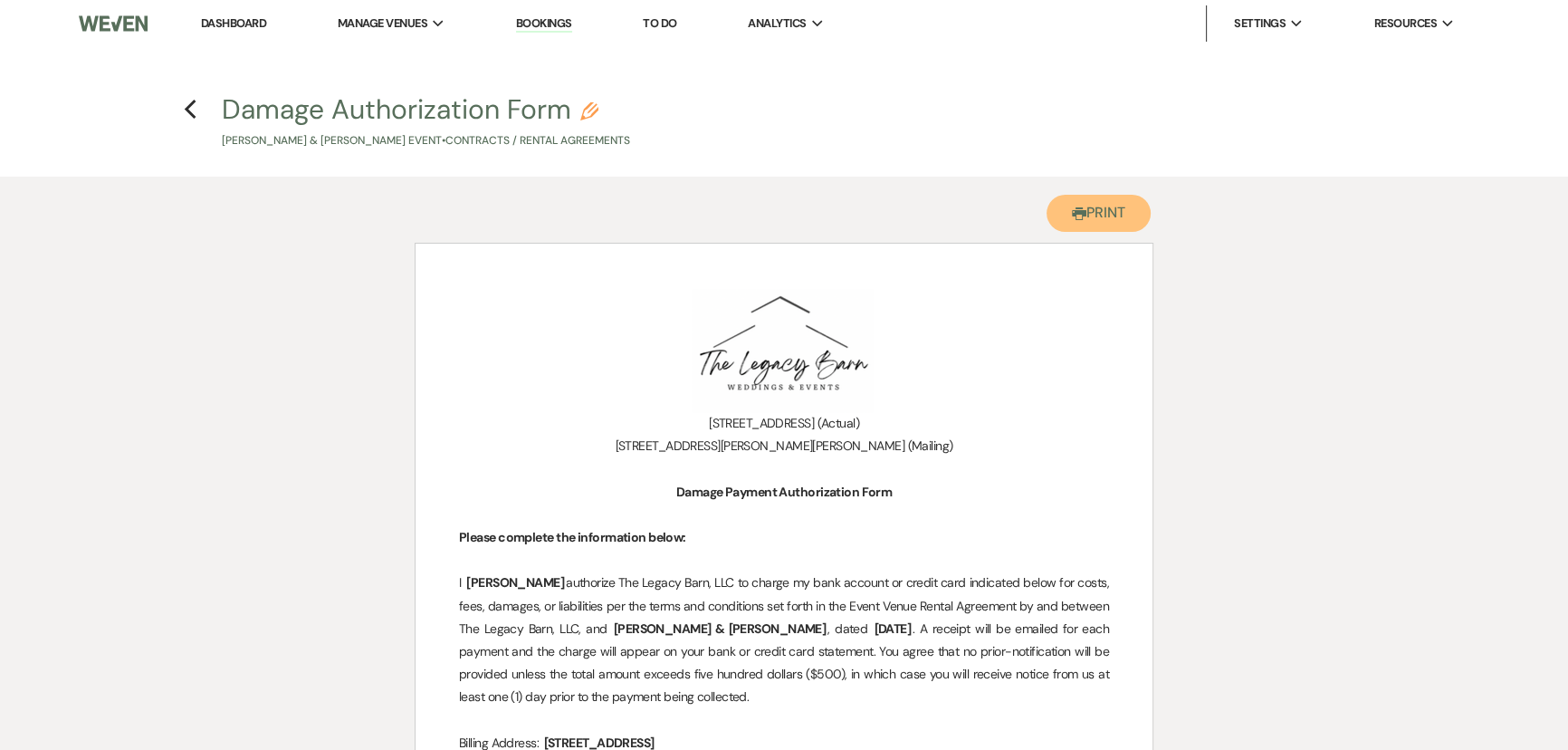
click at [1098, 203] on button "Printer Print" at bounding box center [1098, 212] width 104 height 37
click at [190, 113] on use "button" at bounding box center [189, 109] width 11 height 20
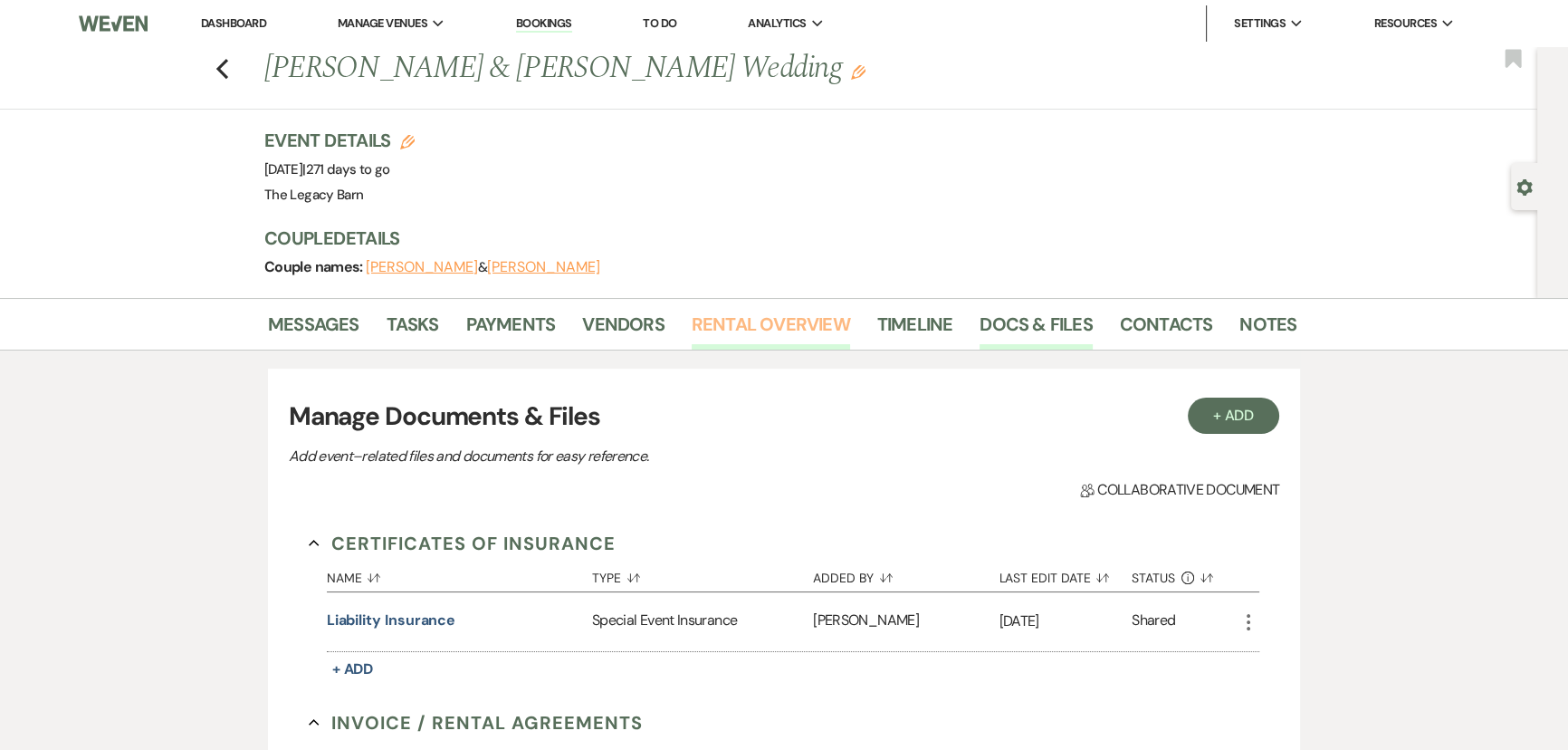
click at [793, 319] on link "Rental Overview" at bounding box center [771, 330] width 159 height 40
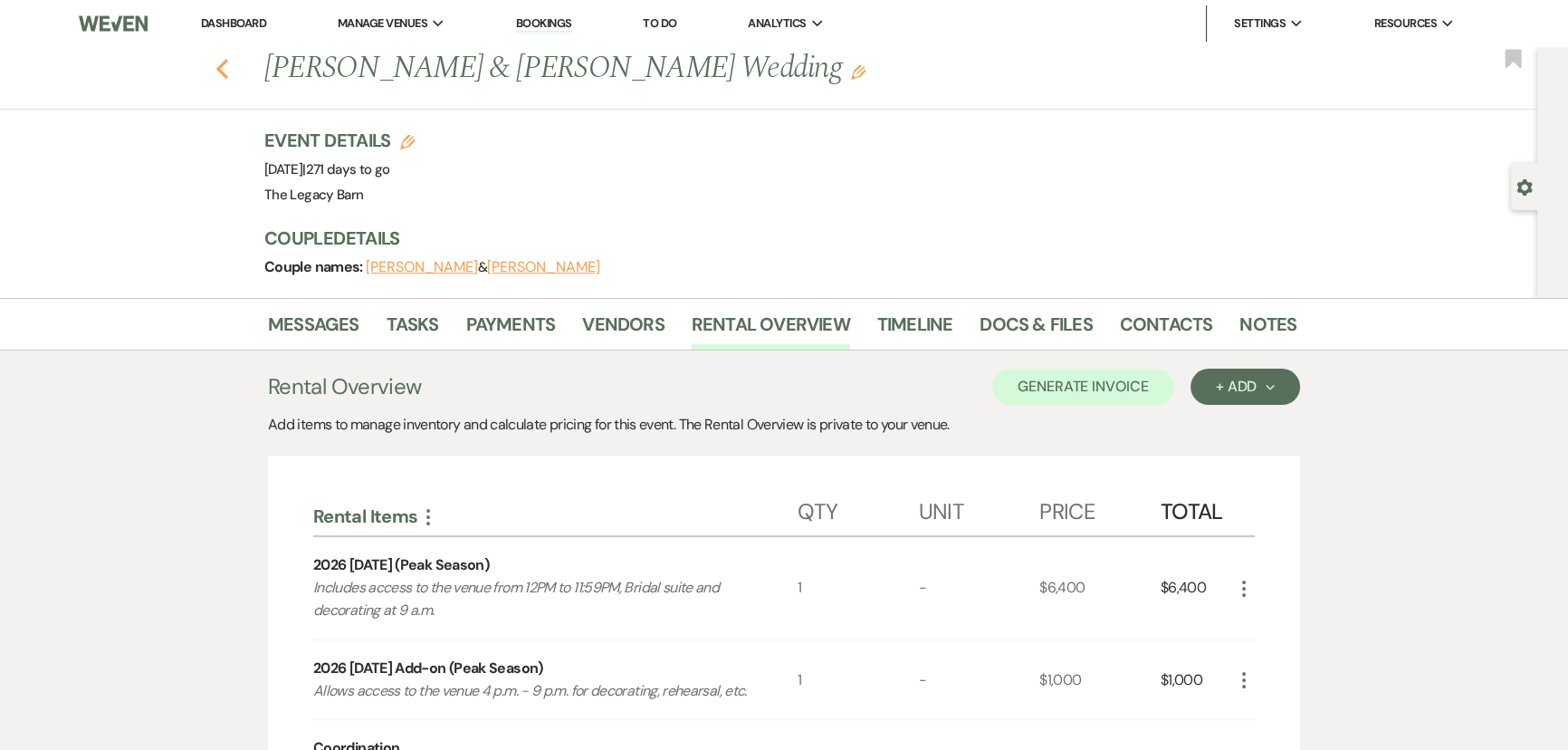
click at [226, 69] on use "button" at bounding box center [222, 69] width 11 height 20
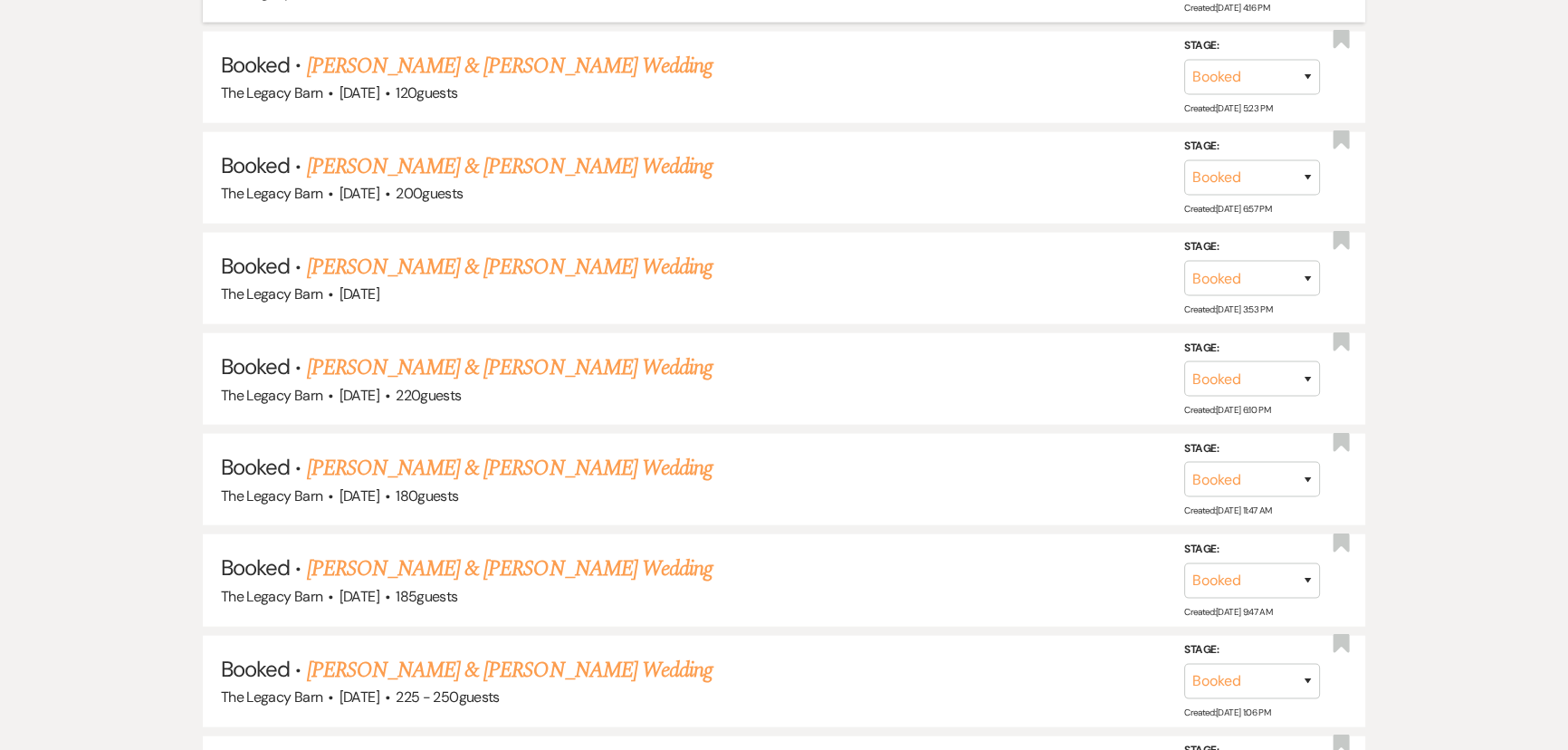
scroll to position [5384, 0]
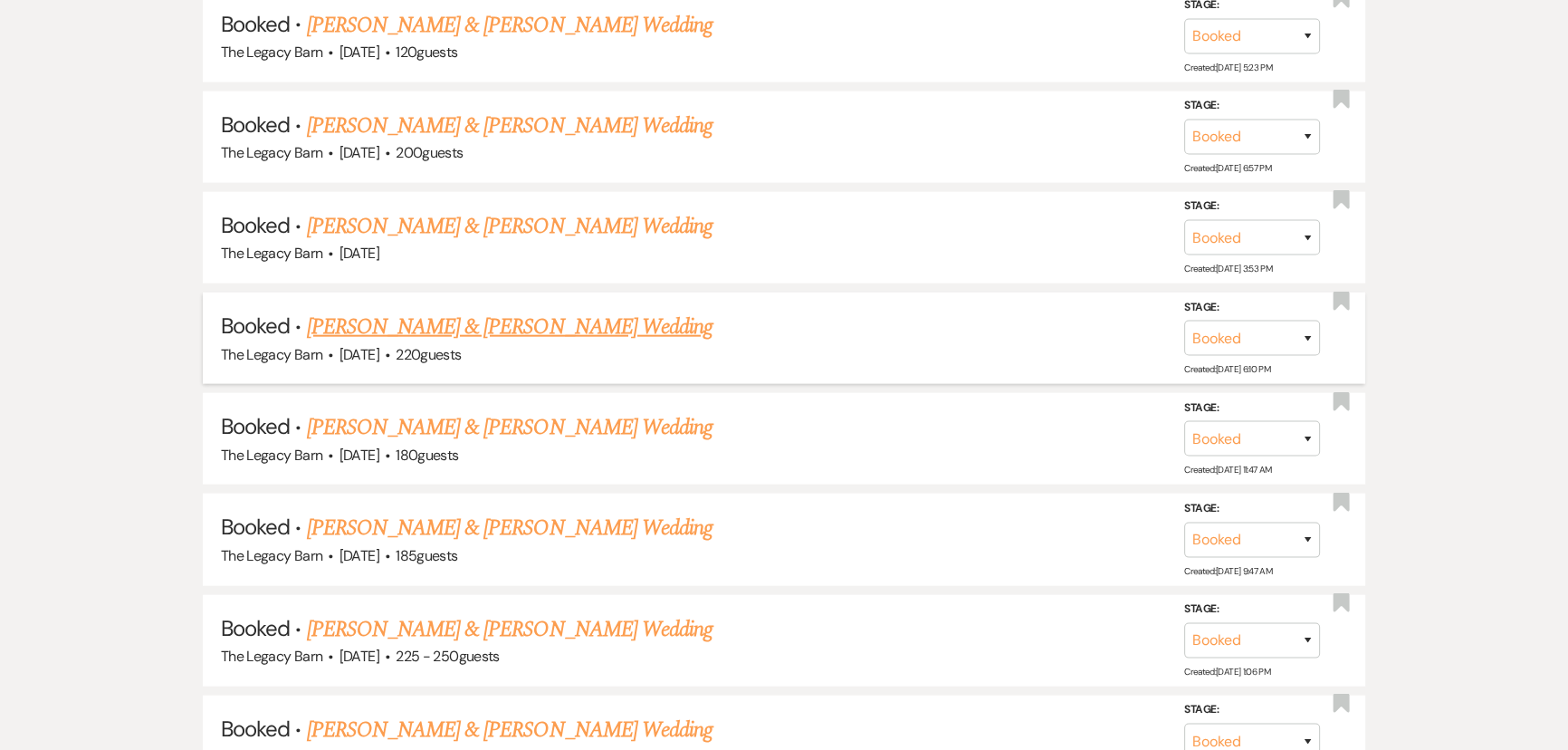
click at [435, 311] on link "Jace Rinke & Alayna Panduren's Wedding" at bounding box center [510, 327] width 406 height 33
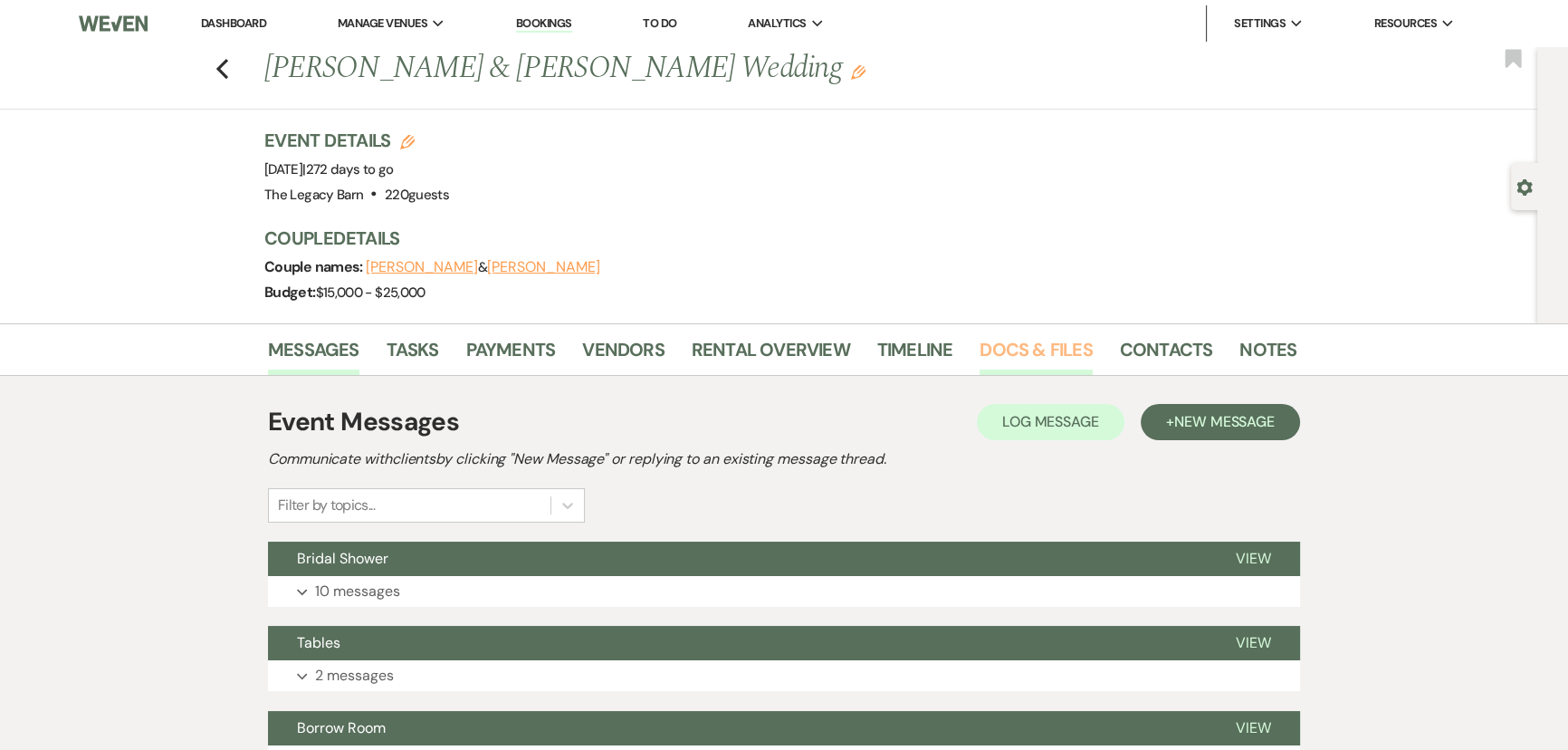
click at [1030, 351] on link "Docs & Files" at bounding box center [1035, 355] width 112 height 40
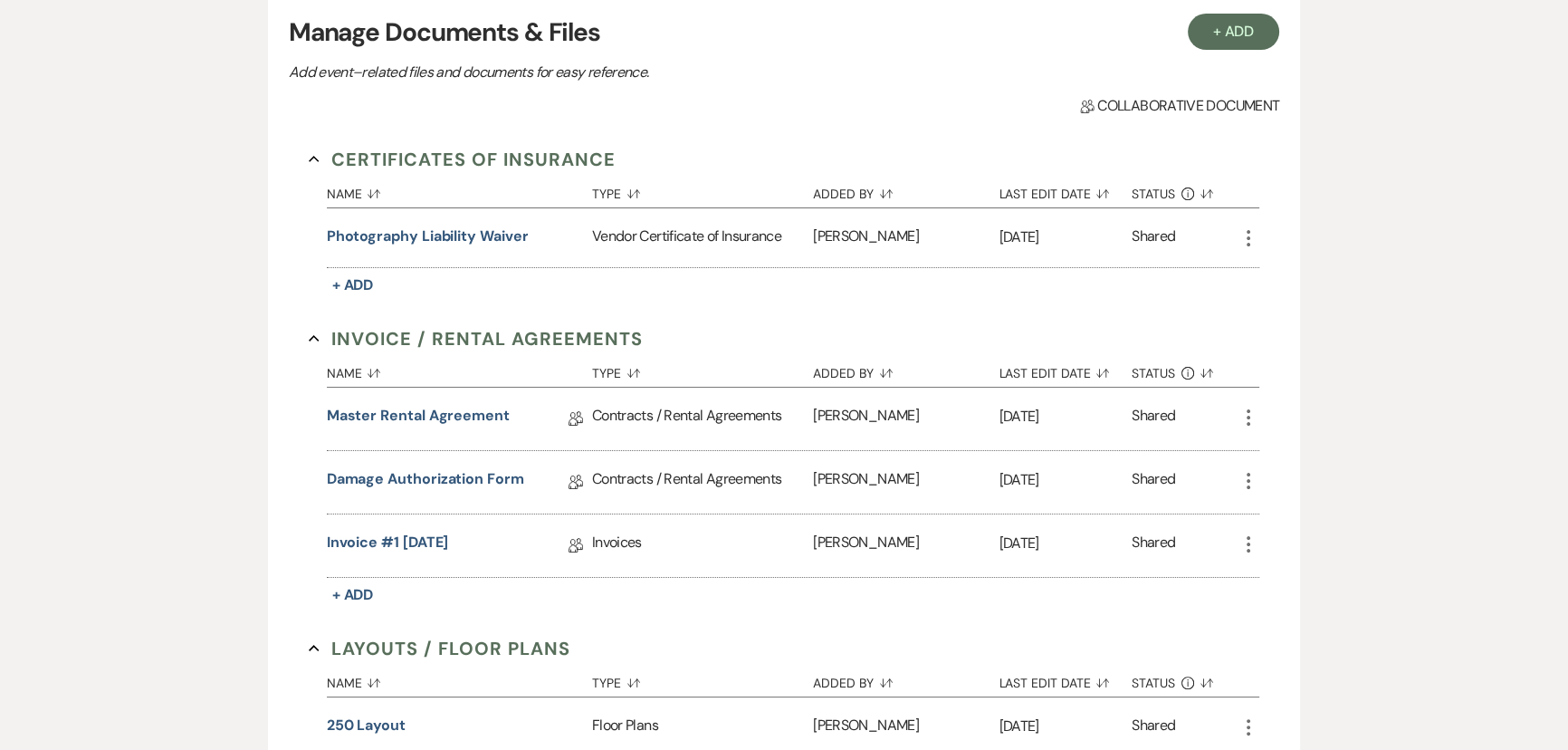
scroll to position [411, 0]
click at [403, 415] on link "Master Rental Agreement" at bounding box center [418, 416] width 183 height 28
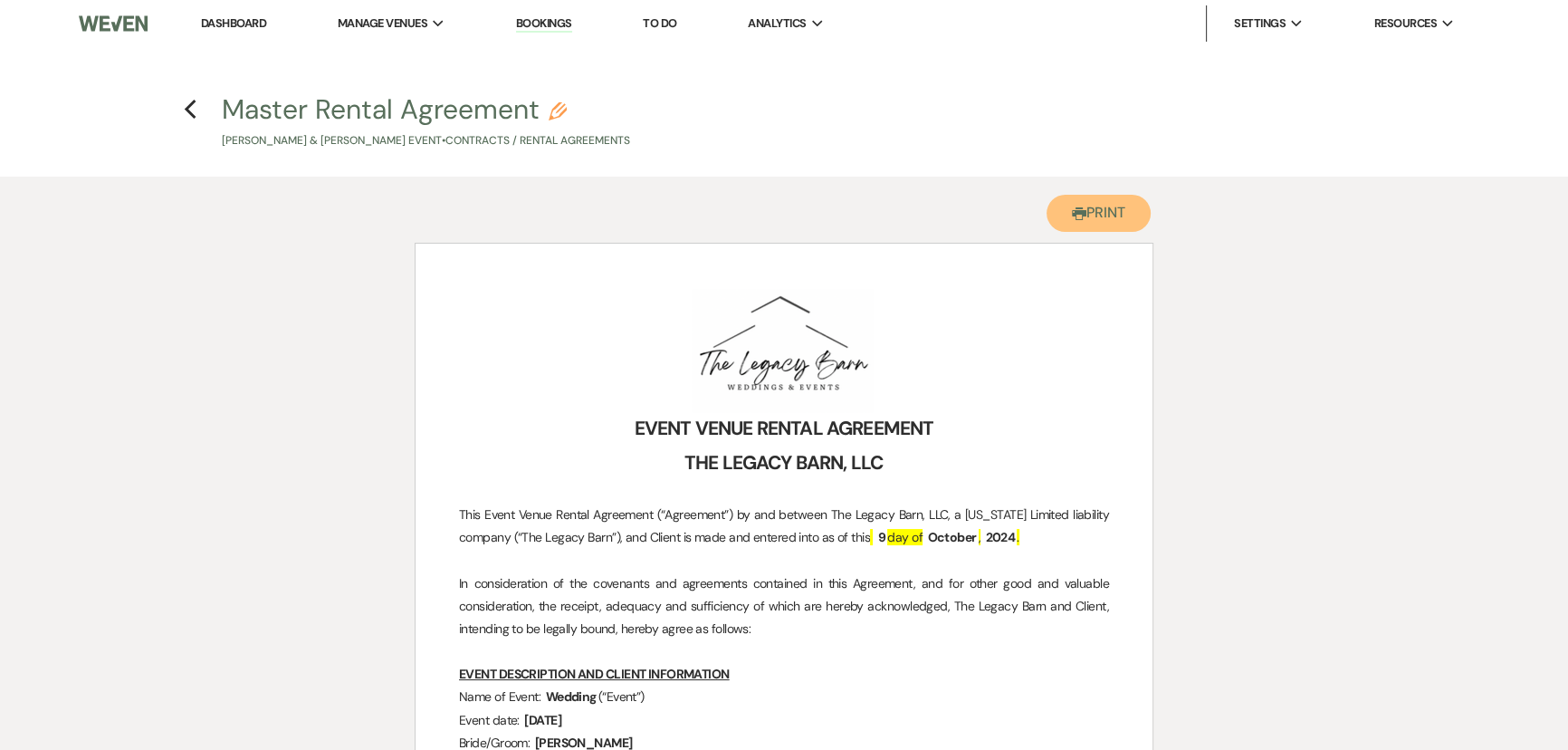
click at [1075, 222] on button "Printer Print" at bounding box center [1098, 212] width 104 height 37
click at [190, 106] on use "button" at bounding box center [189, 109] width 11 height 20
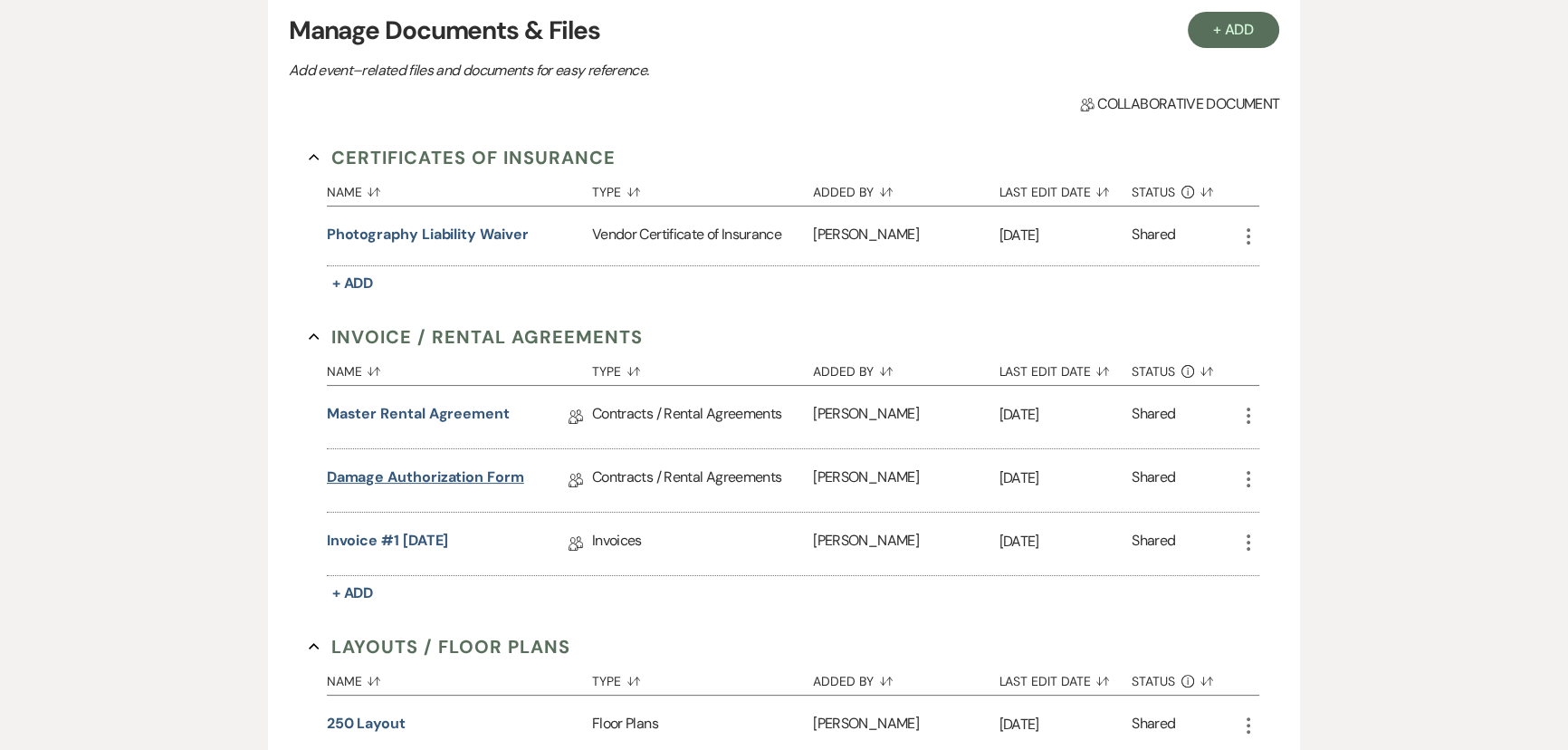
click at [388, 474] on link "Damage Authorization Form" at bounding box center [426, 479] width 197 height 28
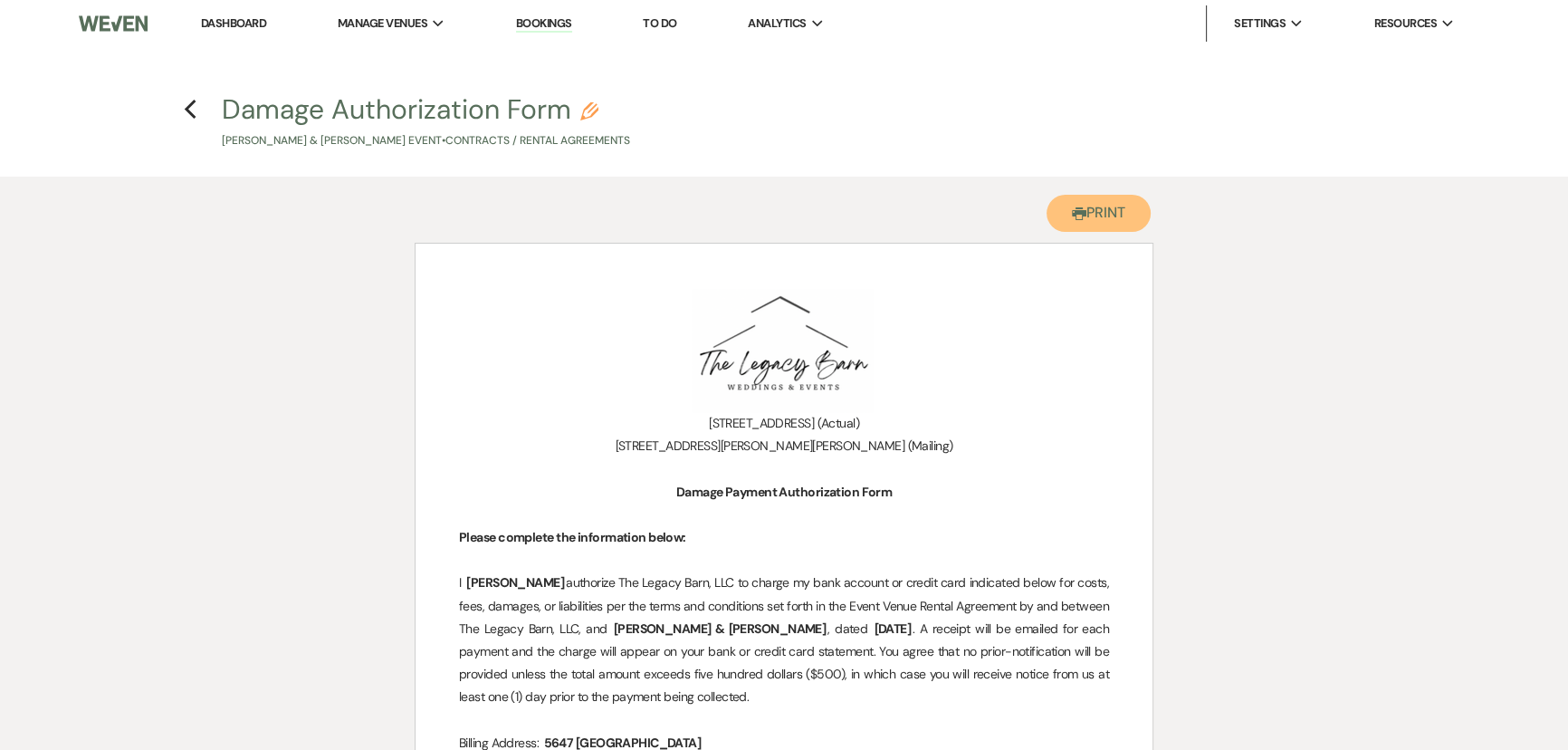
click at [1107, 214] on button "Printer Print" at bounding box center [1098, 212] width 104 height 37
click at [186, 110] on use "button" at bounding box center [189, 109] width 11 height 20
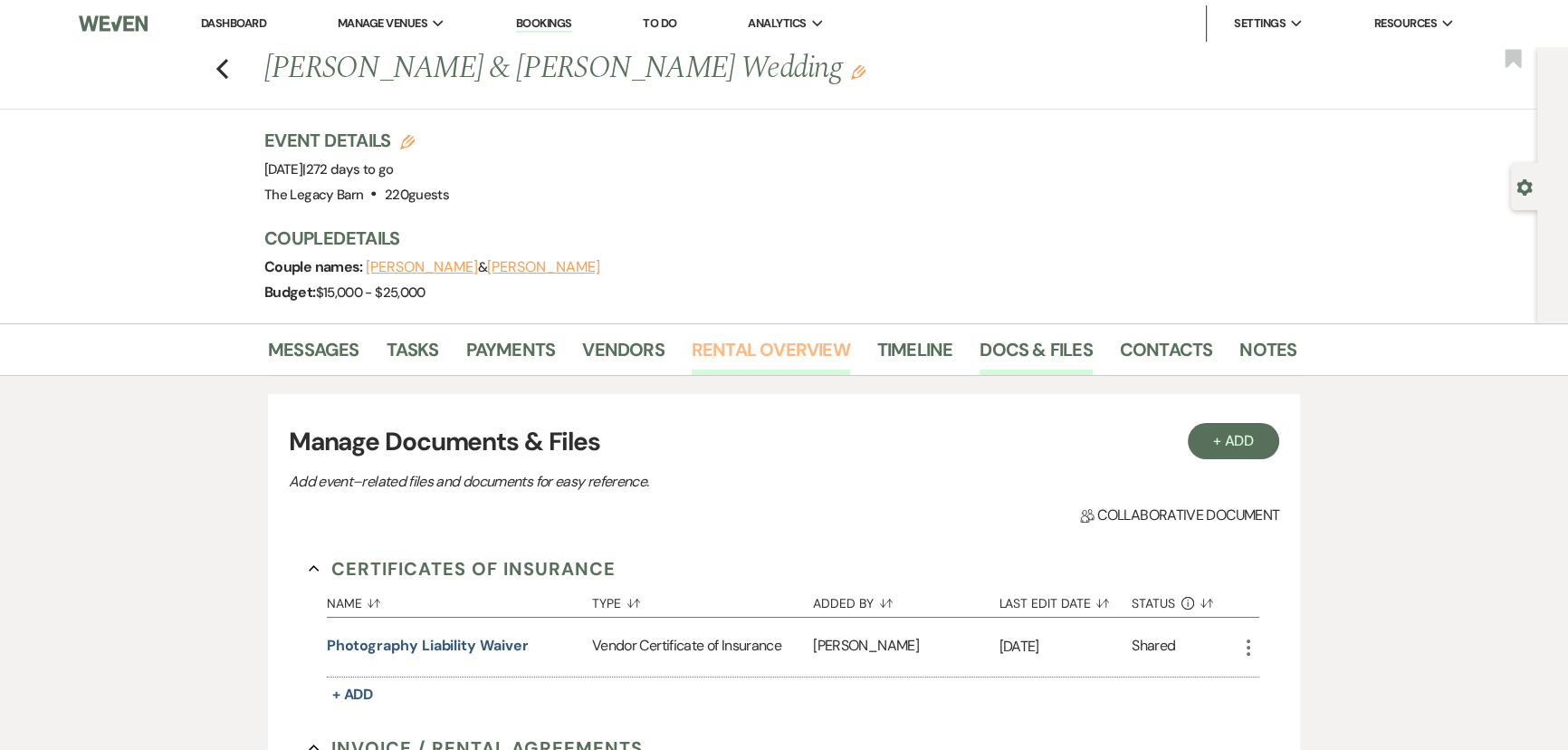
click at [723, 345] on link "Rental Overview" at bounding box center [771, 355] width 159 height 40
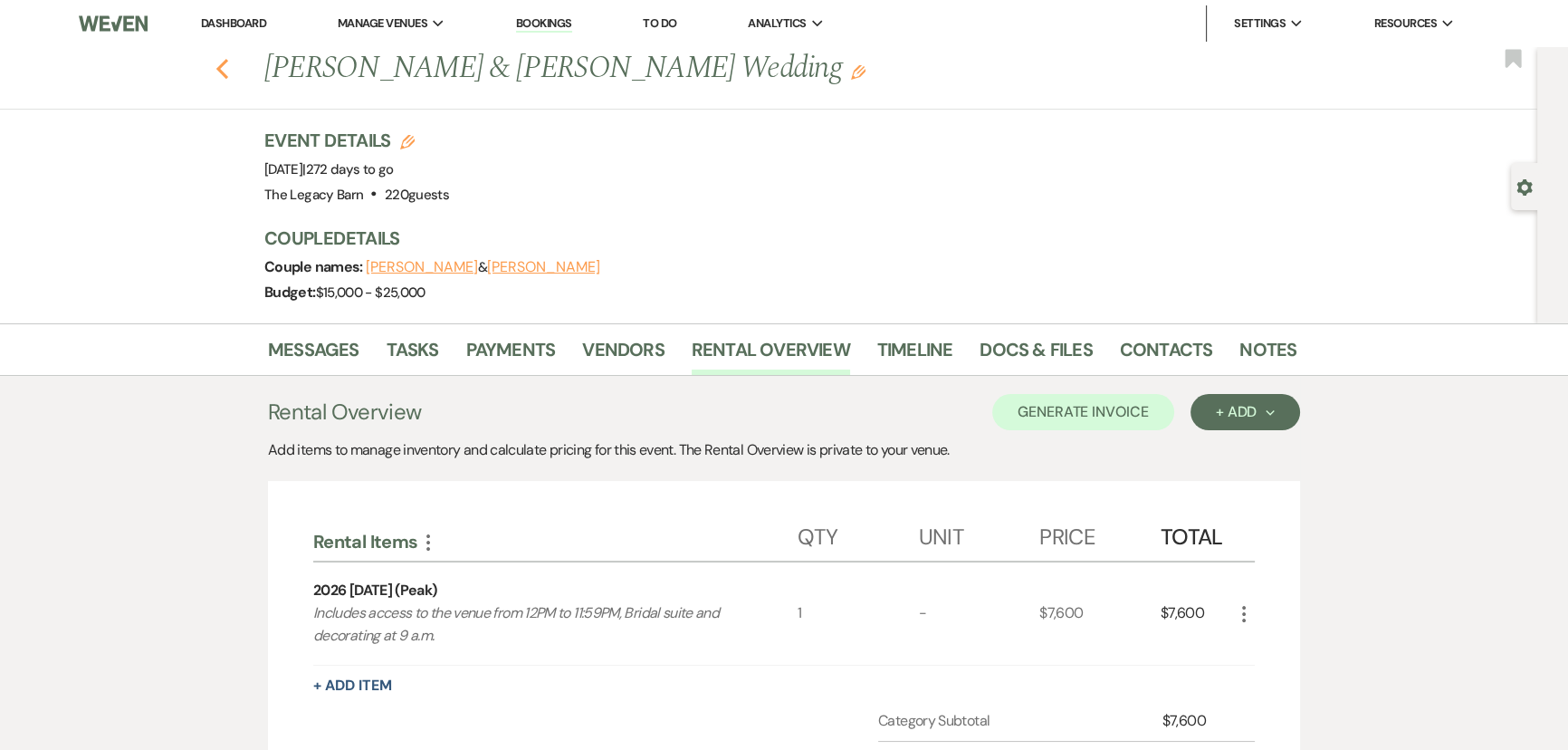
click at [226, 70] on use "button" at bounding box center [222, 69] width 11 height 20
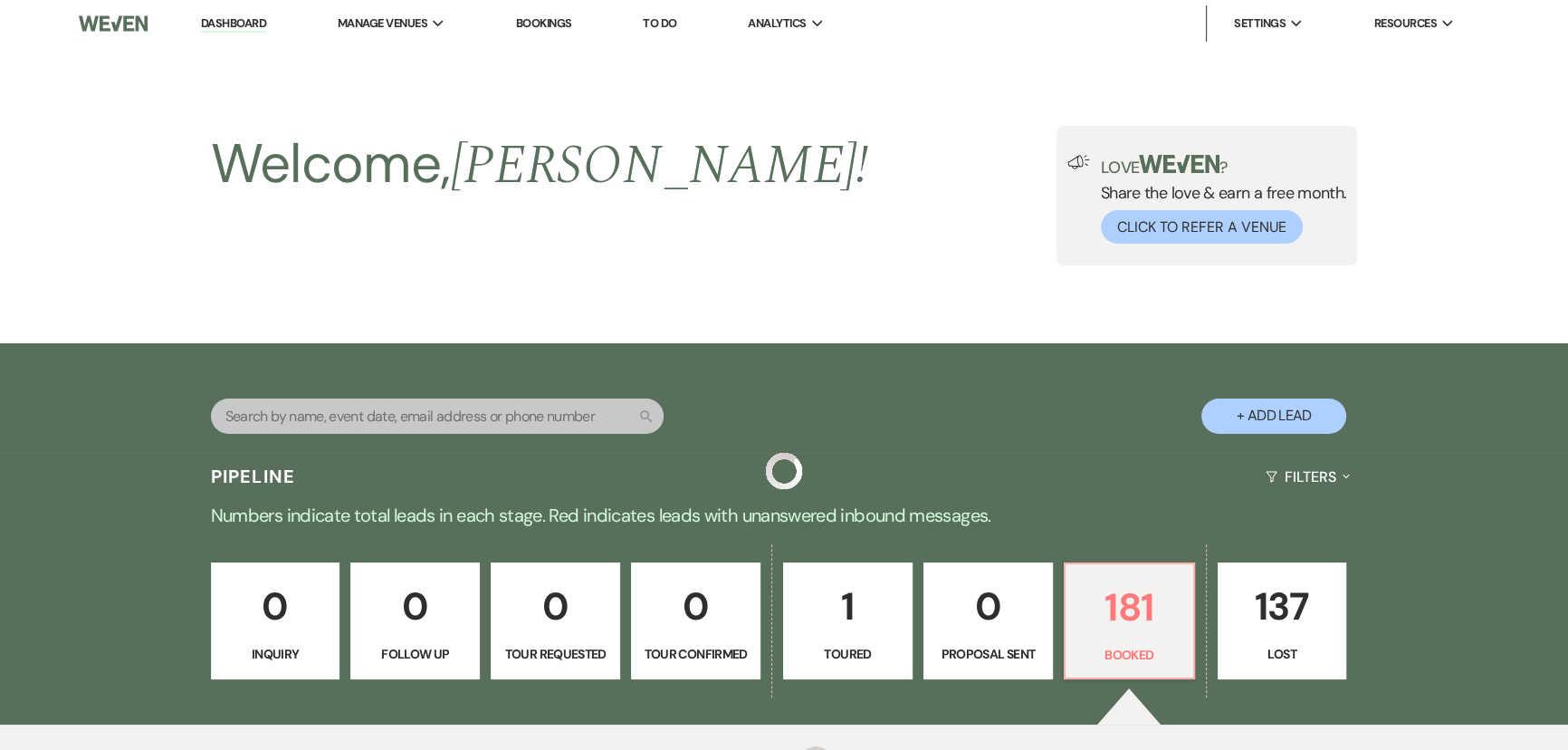
scroll to position [5384, 0]
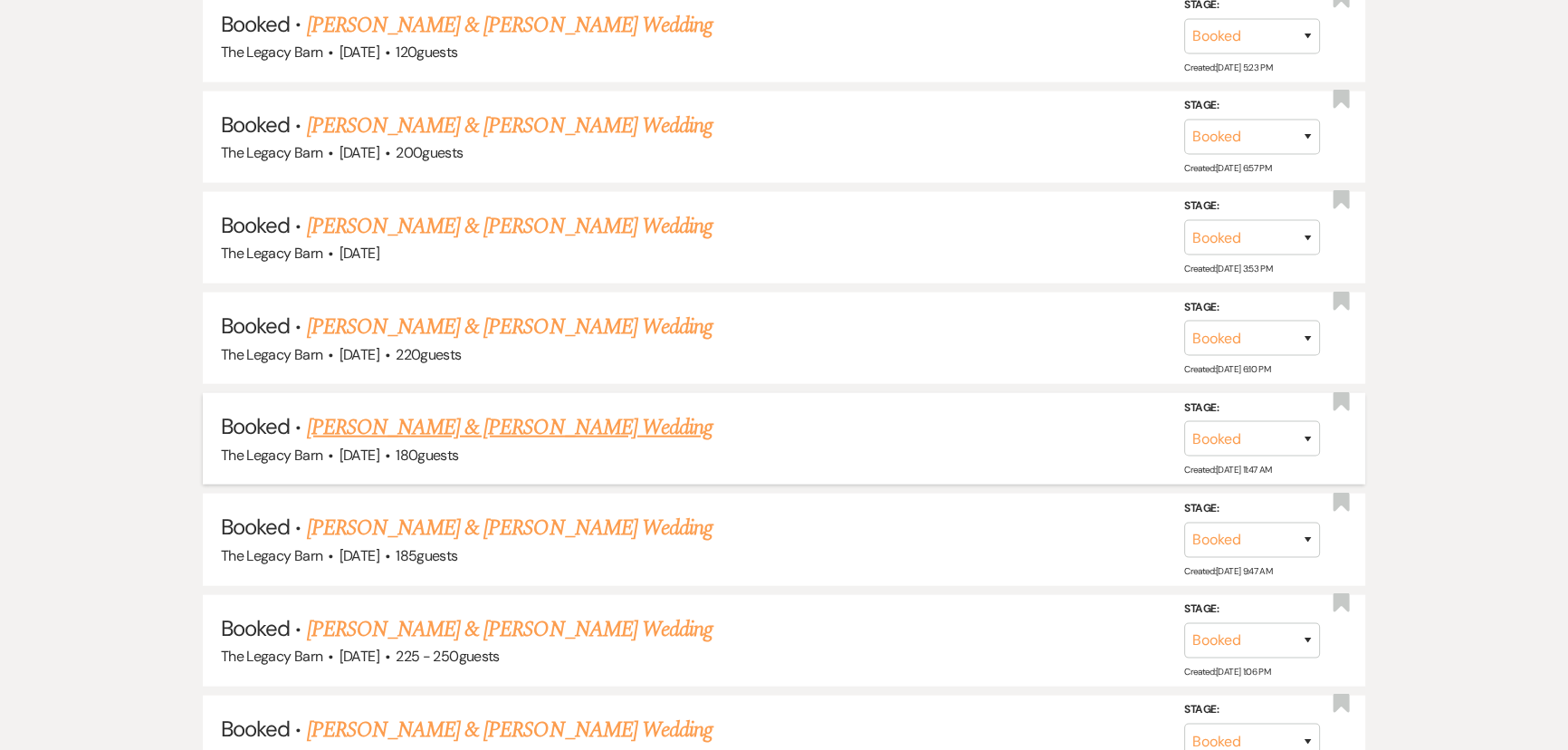
click at [390, 411] on link "Tyler Jacot & Madison Bailey's Wedding" at bounding box center [510, 428] width 406 height 33
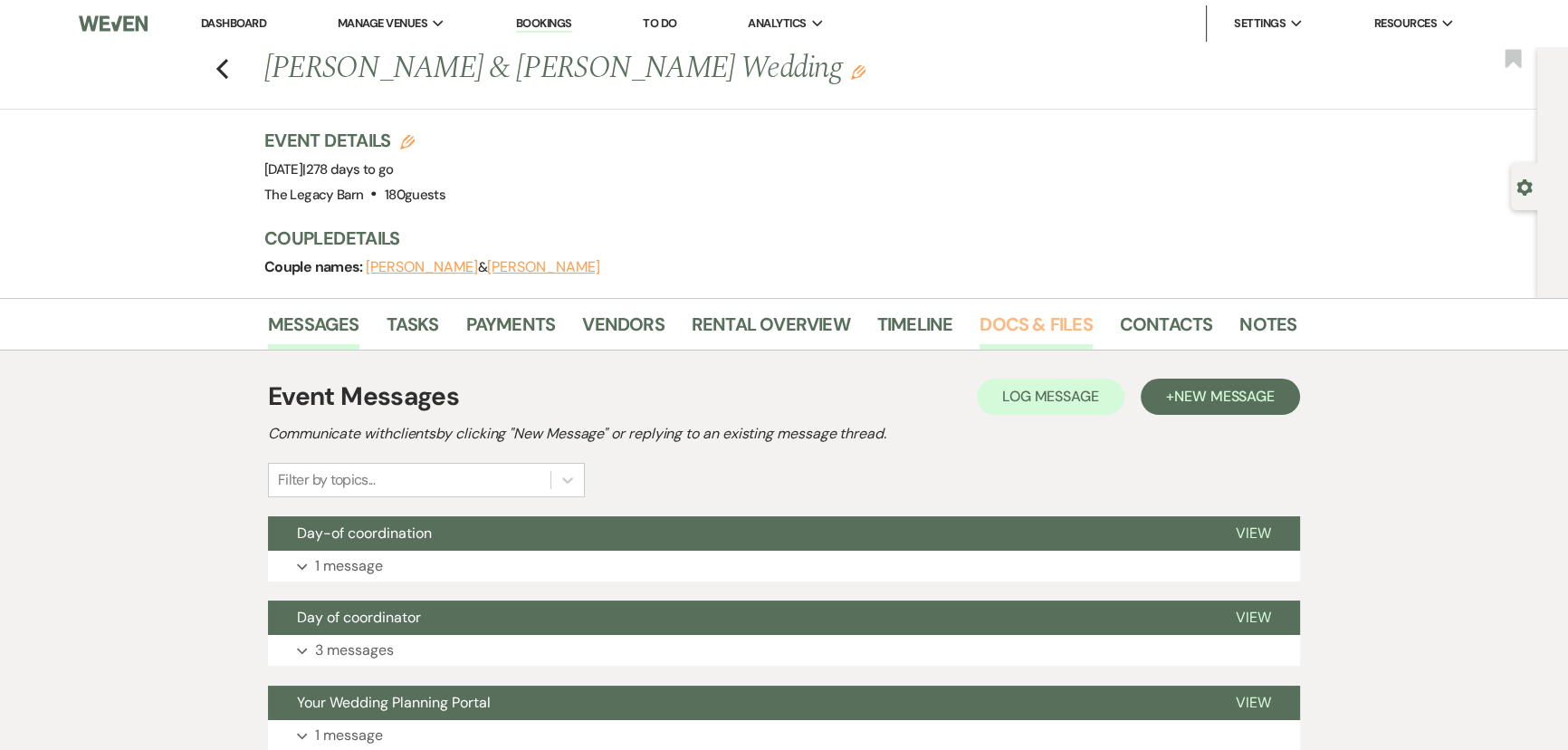
click at [1038, 322] on link "Docs & Files" at bounding box center [1035, 330] width 112 height 40
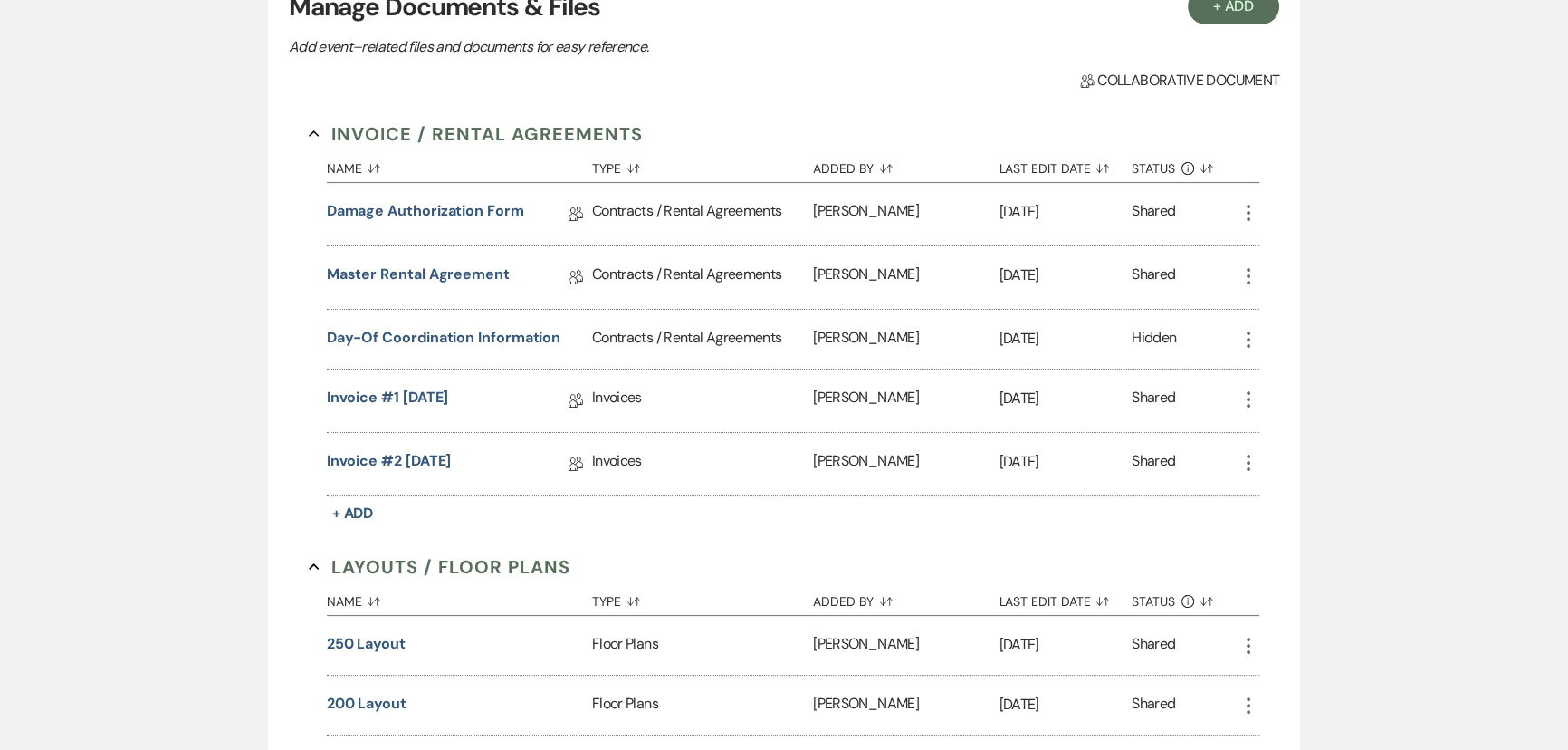
scroll to position [411, 0]
click at [400, 269] on link "Master Rental Agreement" at bounding box center [418, 275] width 183 height 28
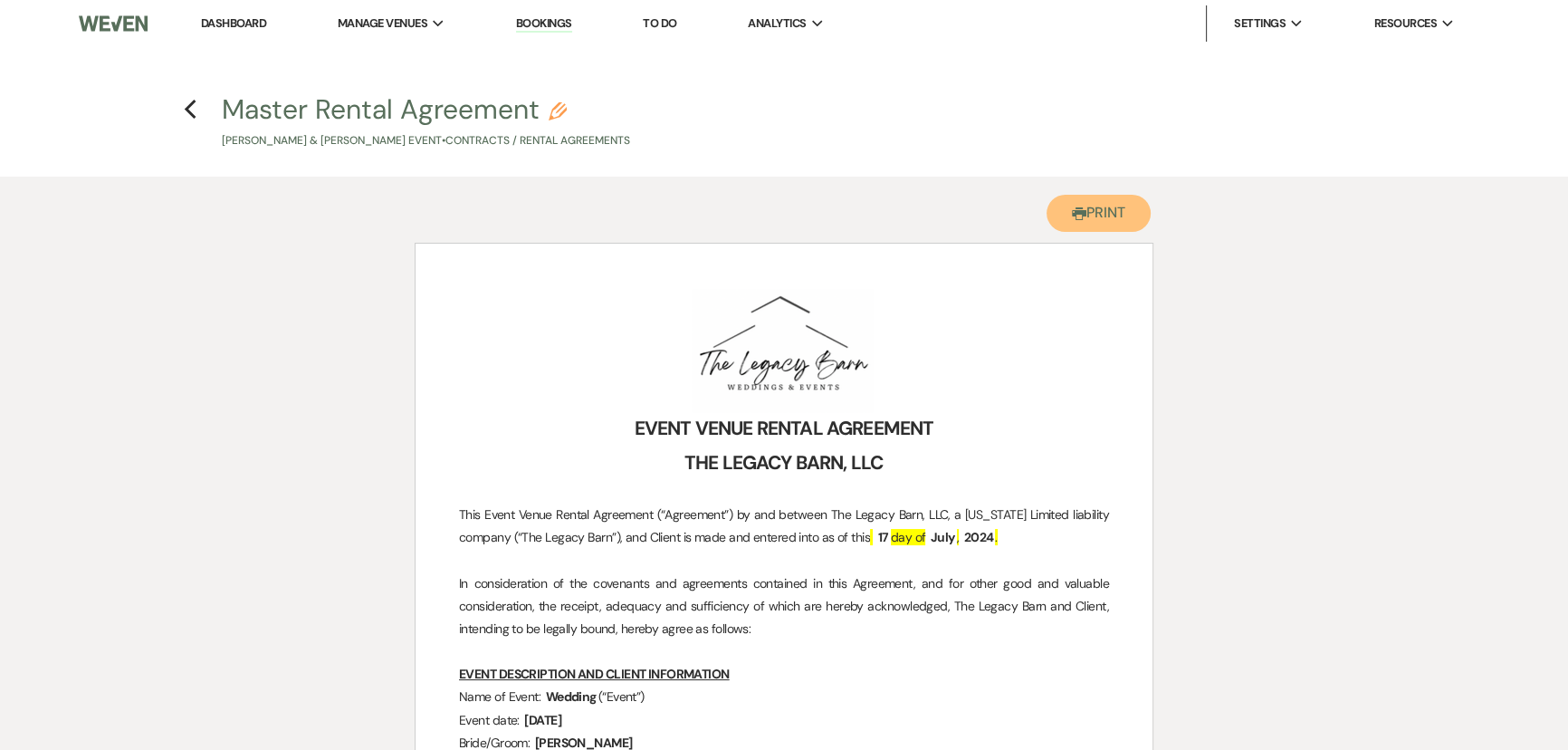
click at [1082, 208] on button "Printer Print" at bounding box center [1098, 212] width 104 height 37
click at [188, 108] on use "button" at bounding box center [189, 109] width 11 height 20
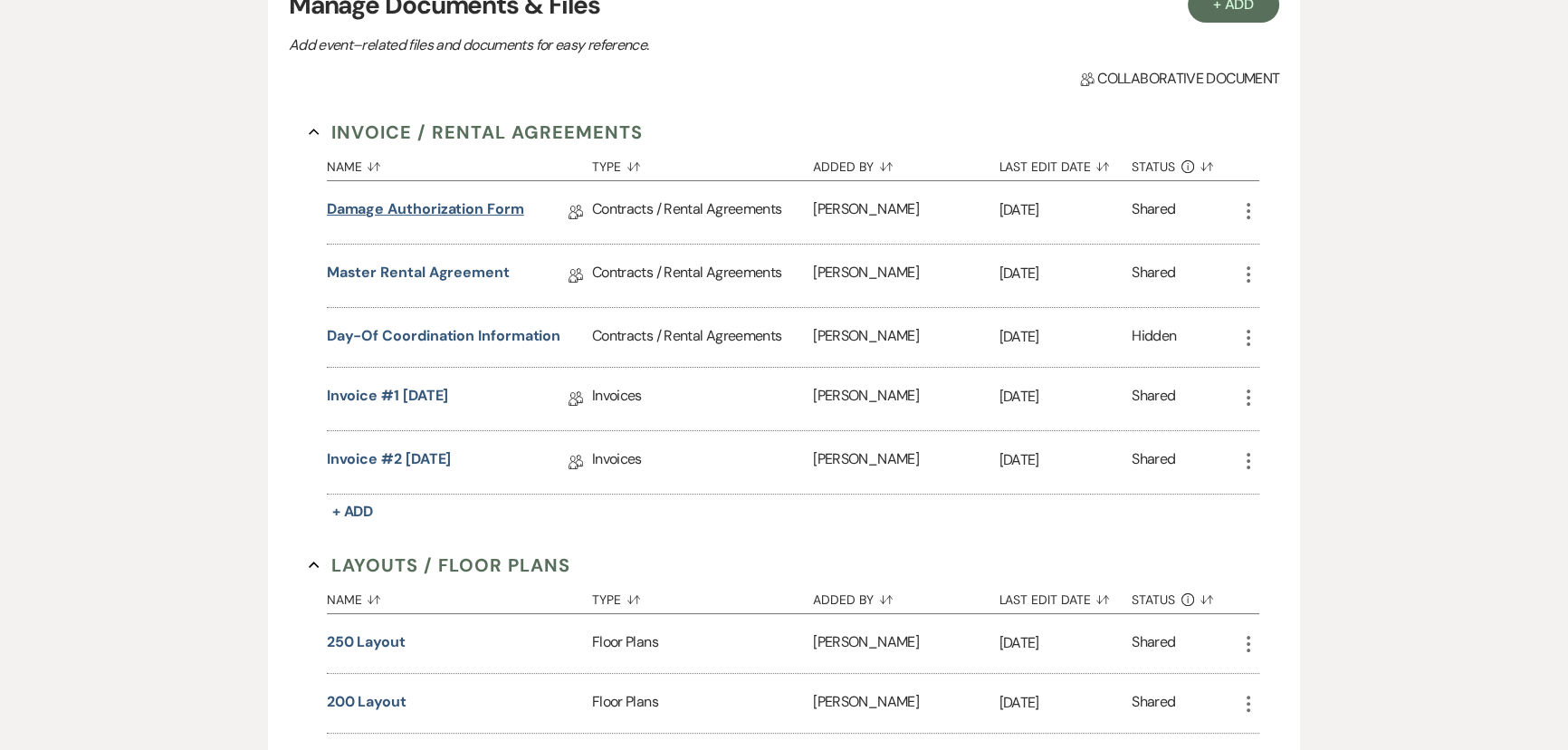
click at [412, 214] on link "Damage Authorization Form" at bounding box center [426, 211] width 197 height 28
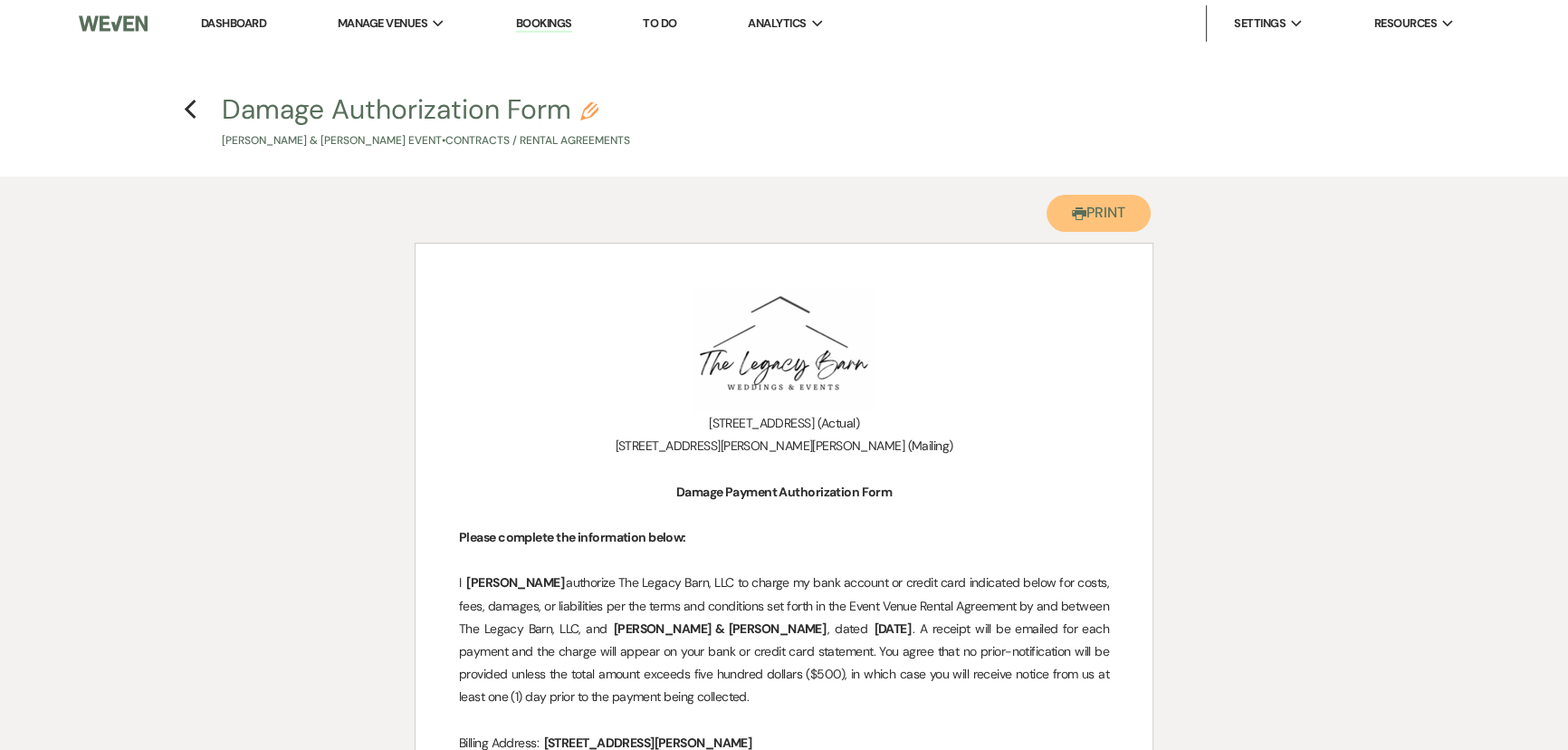
click at [1081, 203] on button "Printer Print" at bounding box center [1098, 212] width 104 height 37
click at [188, 110] on use "button" at bounding box center [189, 109] width 11 height 20
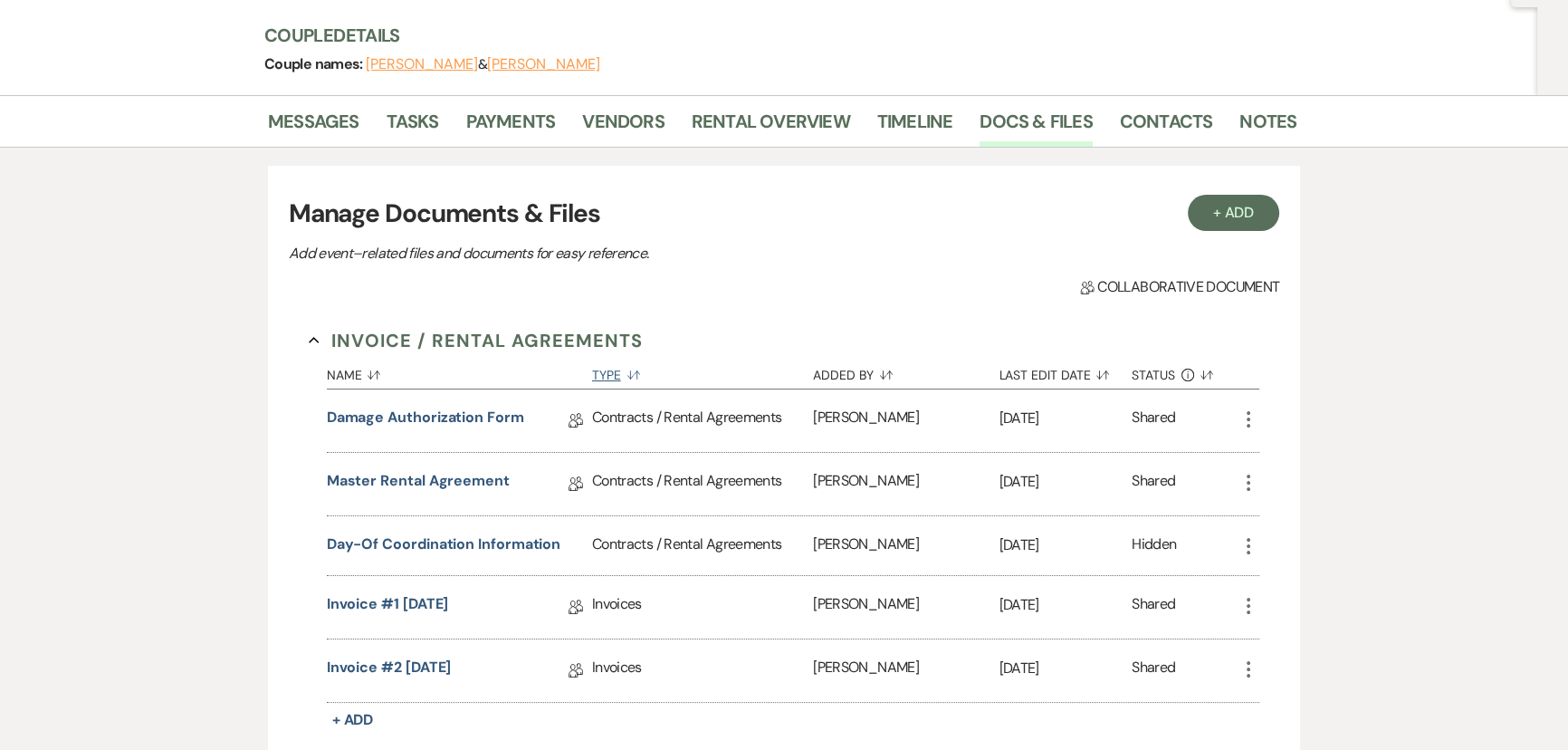
scroll to position [81, 0]
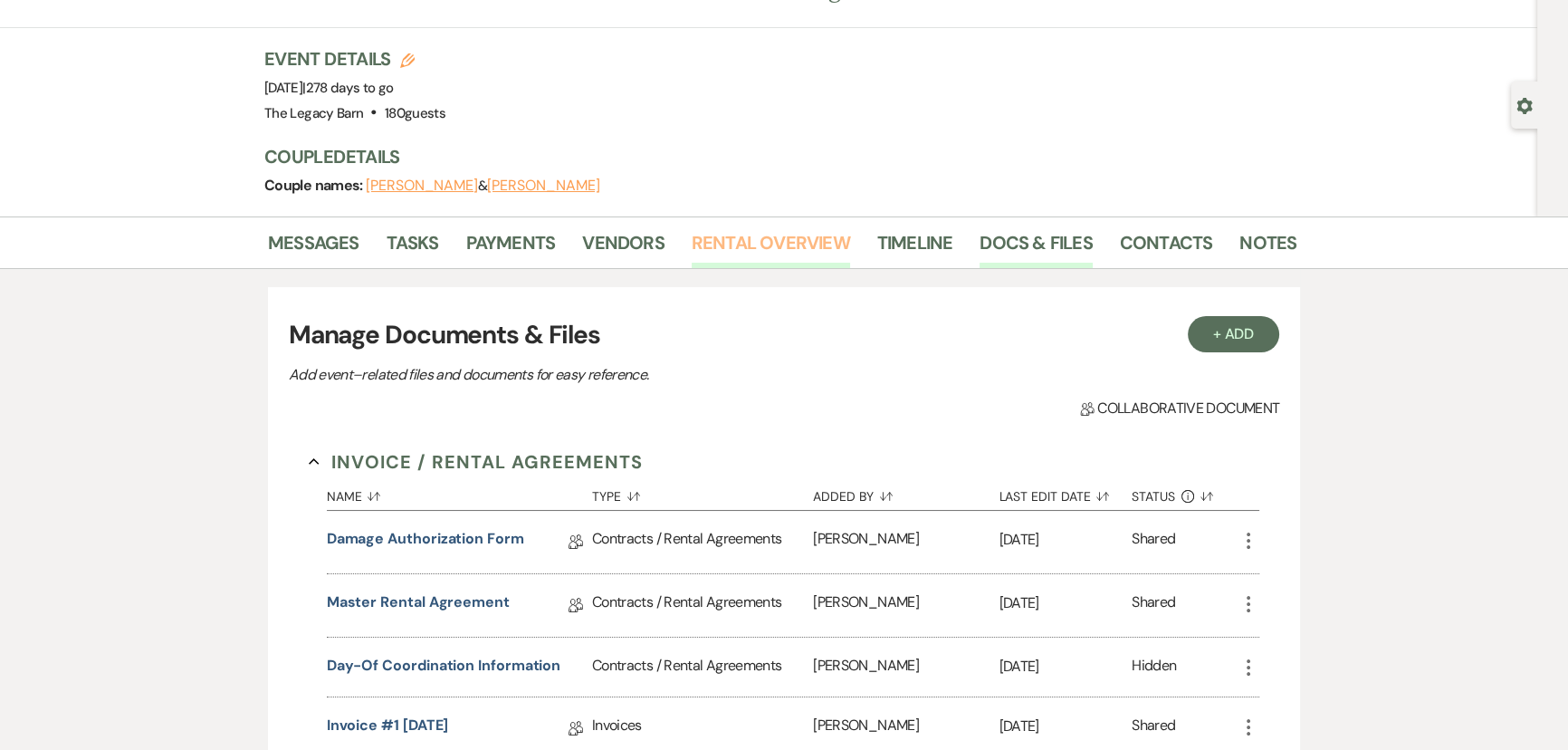
click at [810, 249] on link "Rental Overview" at bounding box center [771, 248] width 159 height 40
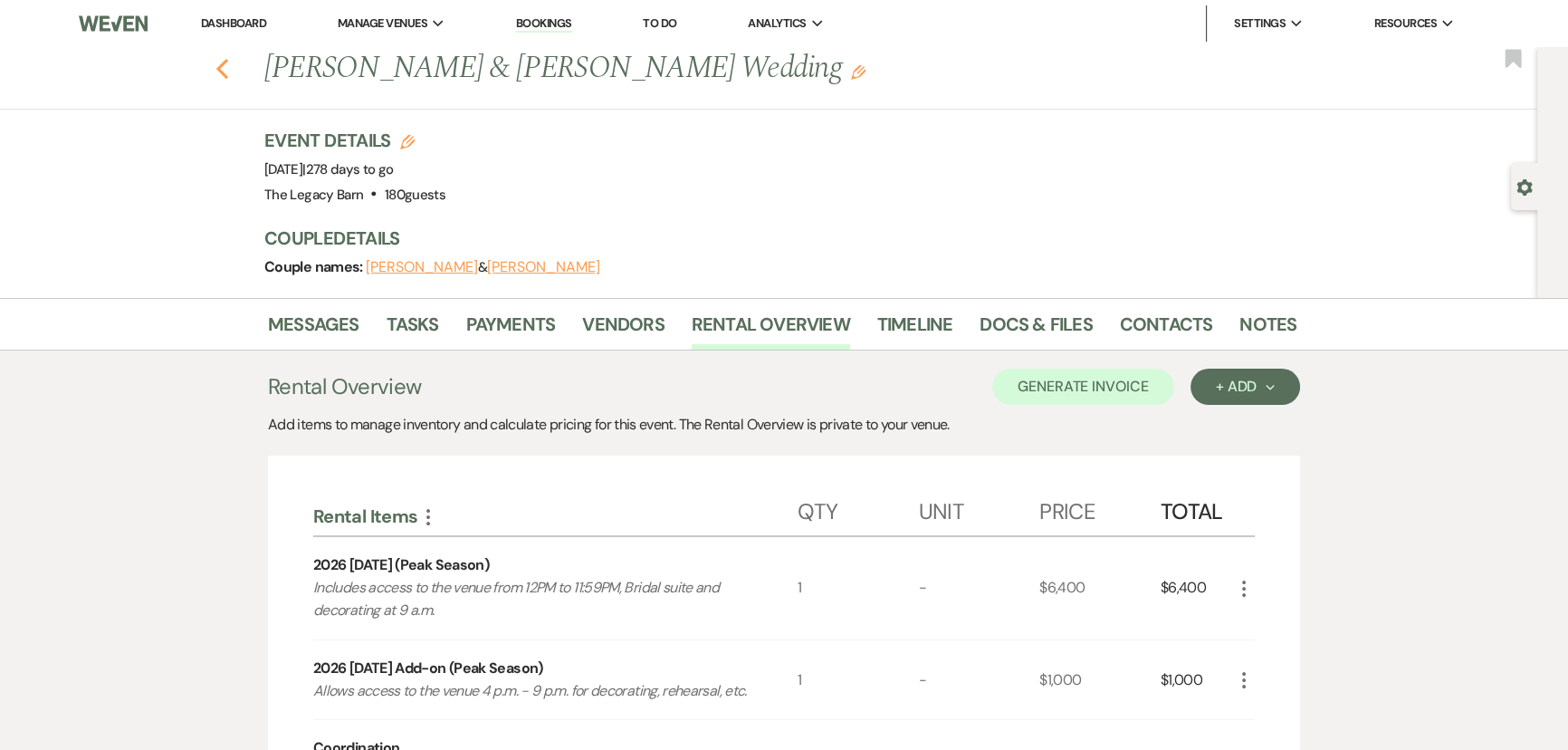
click at [228, 73] on use "button" at bounding box center [222, 69] width 11 height 20
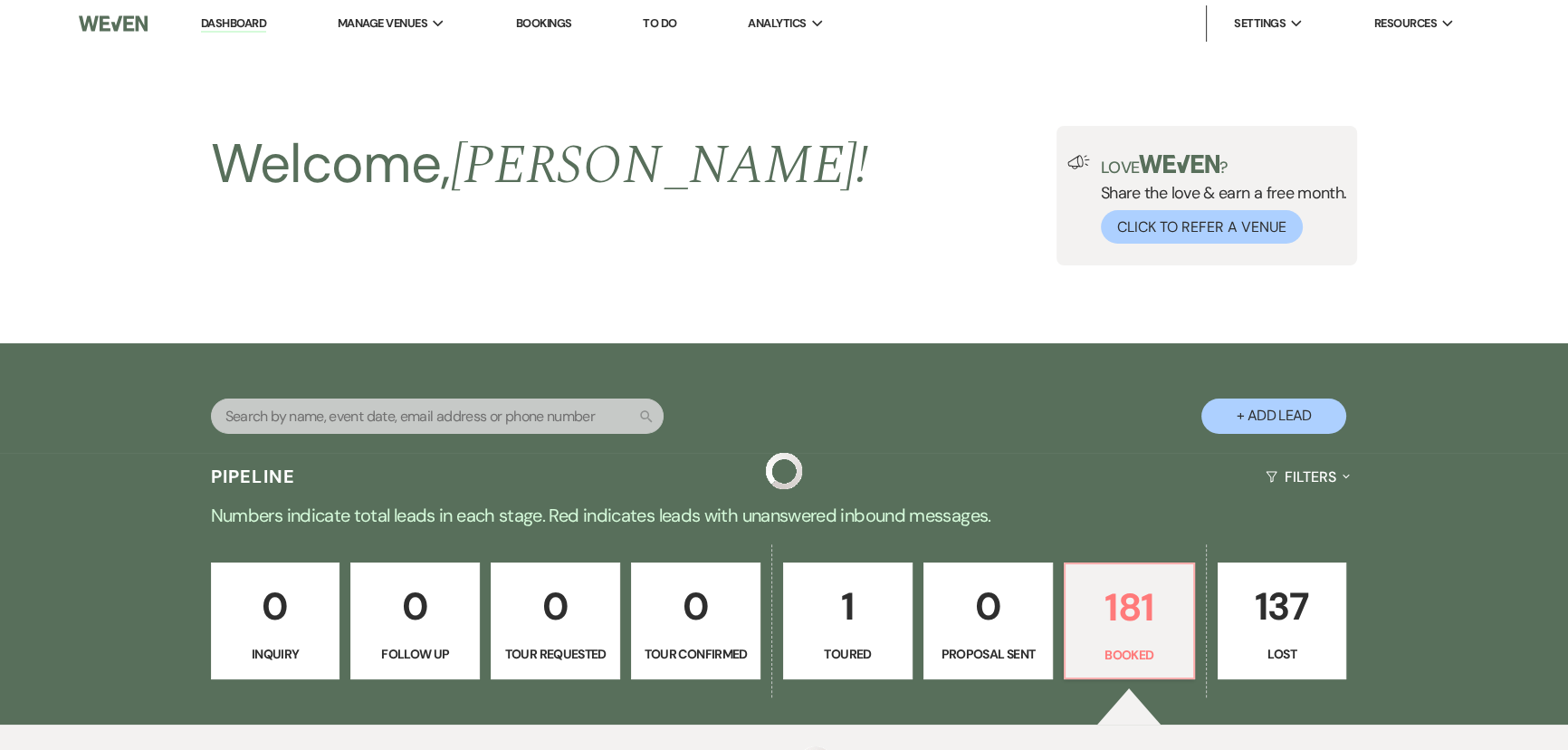
scroll to position [5384, 0]
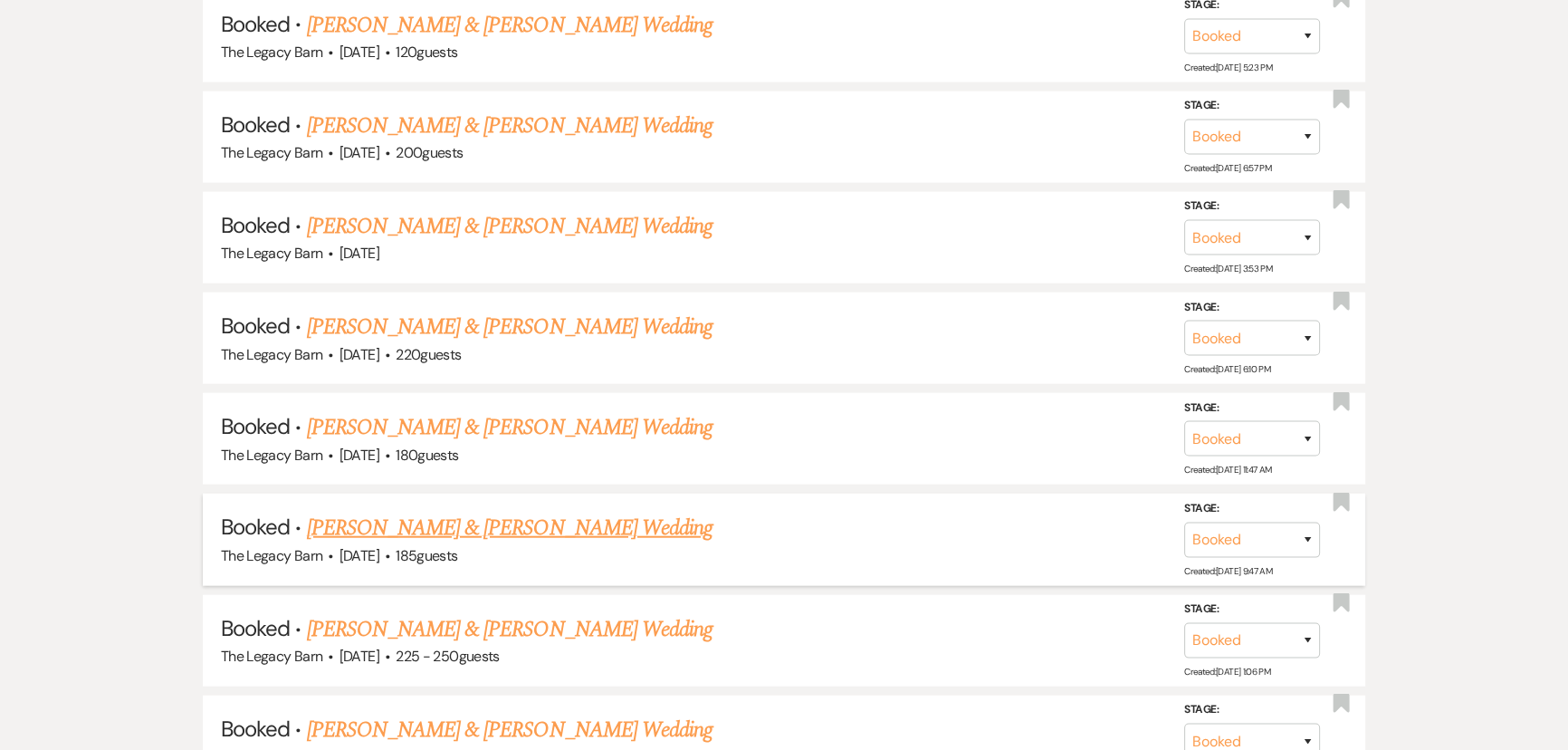
click at [401, 512] on link "Adam Pelerin & Allison Prainito's Wedding" at bounding box center [510, 528] width 406 height 33
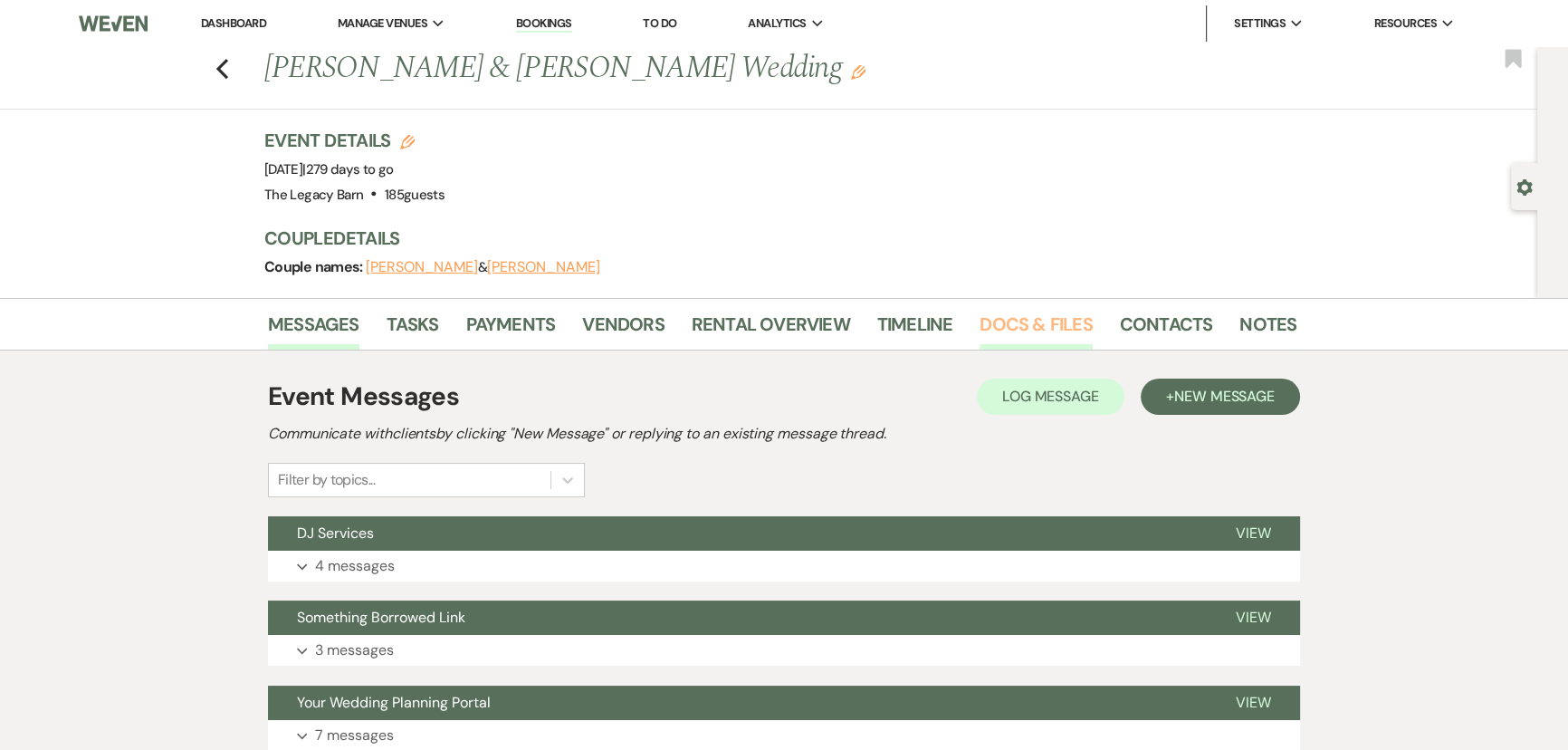
click at [1052, 316] on link "Docs & Files" at bounding box center [1035, 330] width 112 height 40
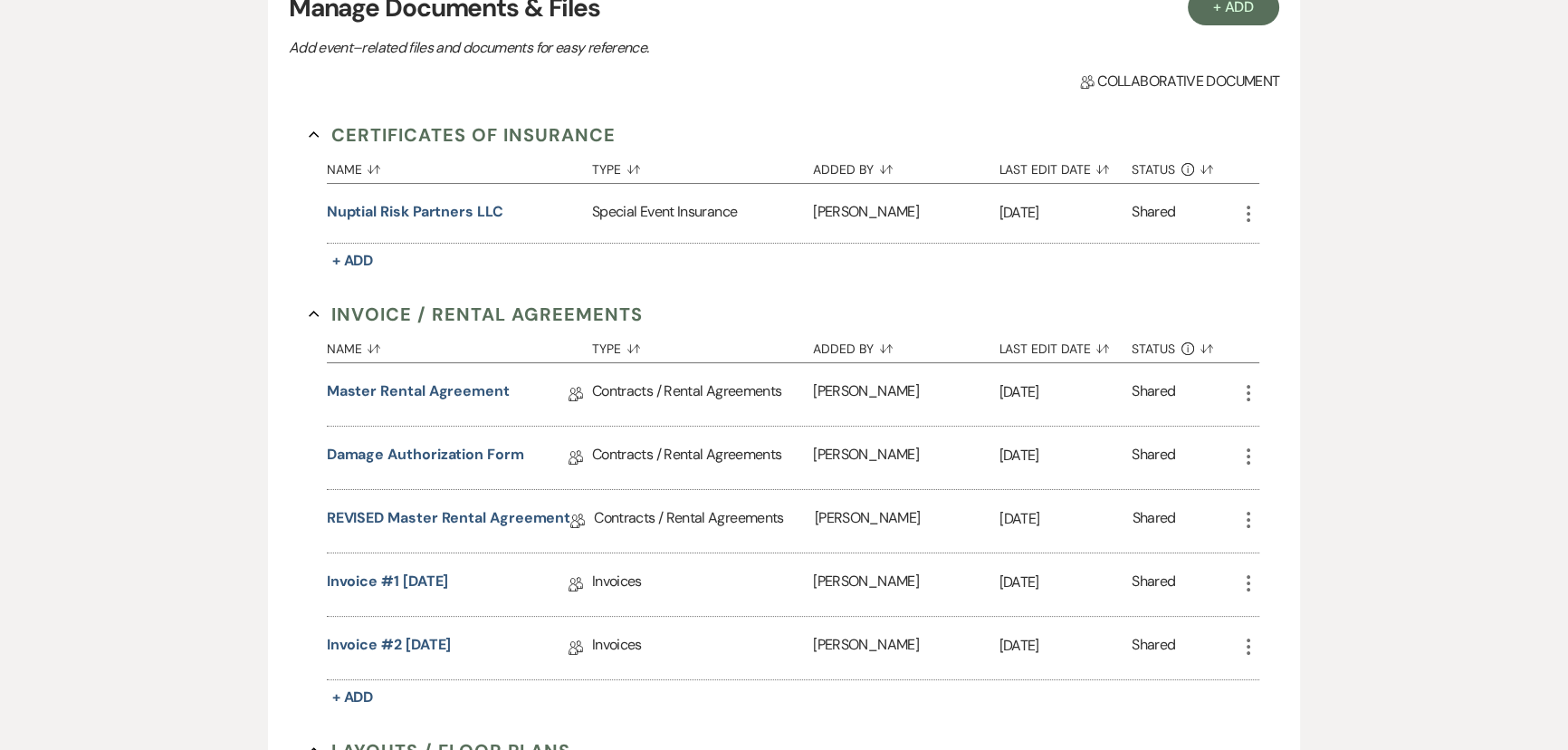
scroll to position [411, 0]
click at [346, 390] on link "Master Rental Agreement" at bounding box center [418, 391] width 183 height 28
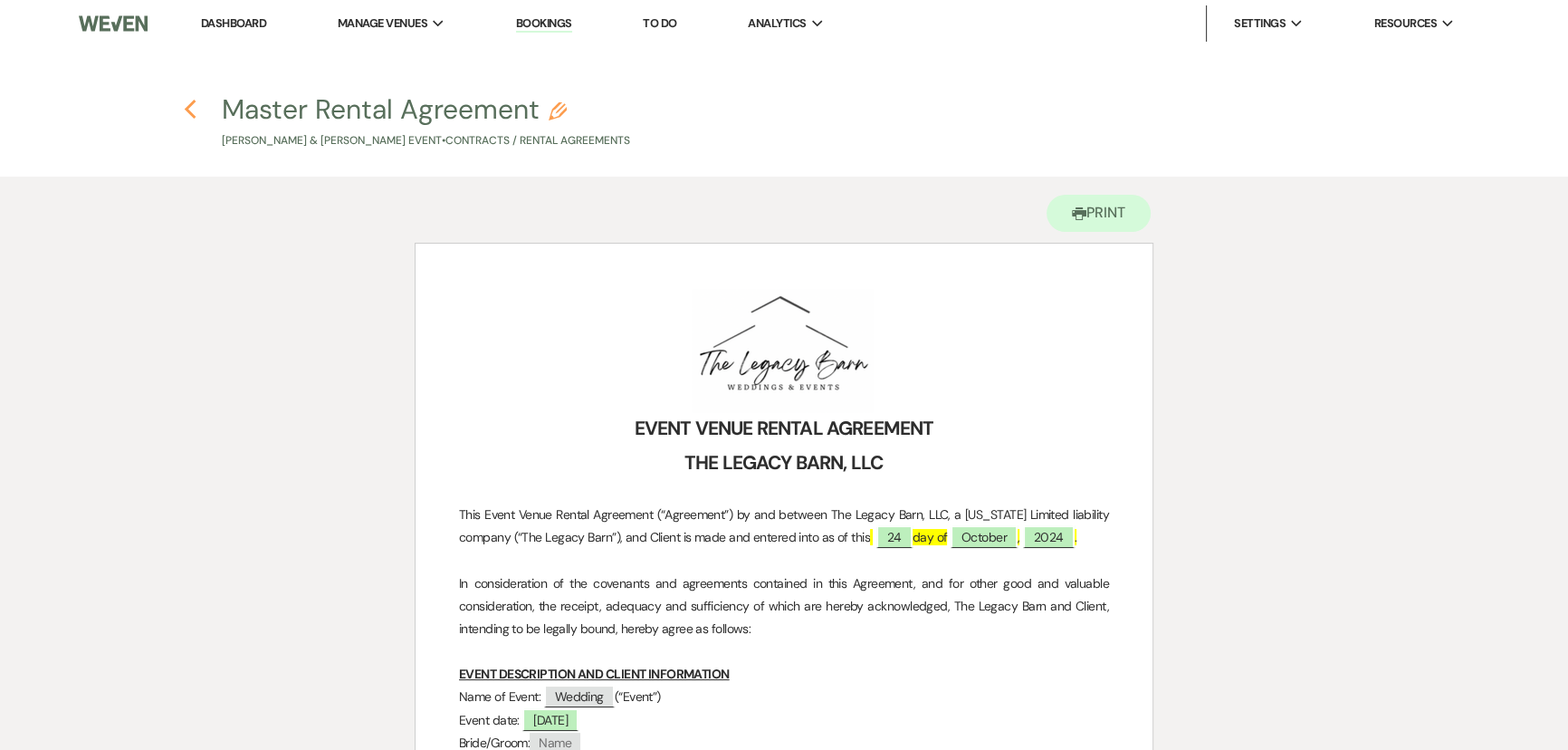
click at [192, 118] on icon "Previous" at bounding box center [190, 109] width 13 height 22
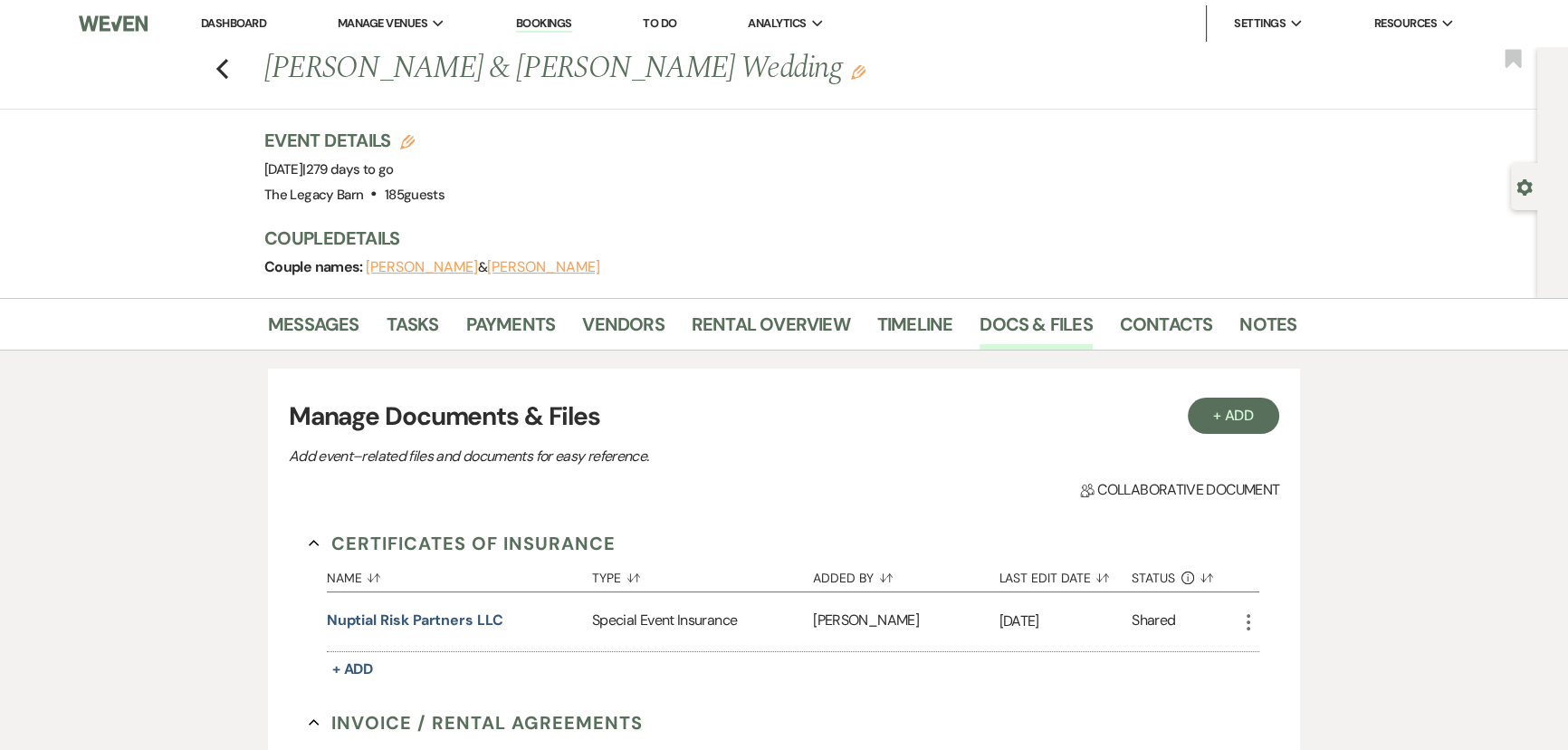
scroll to position [411, 0]
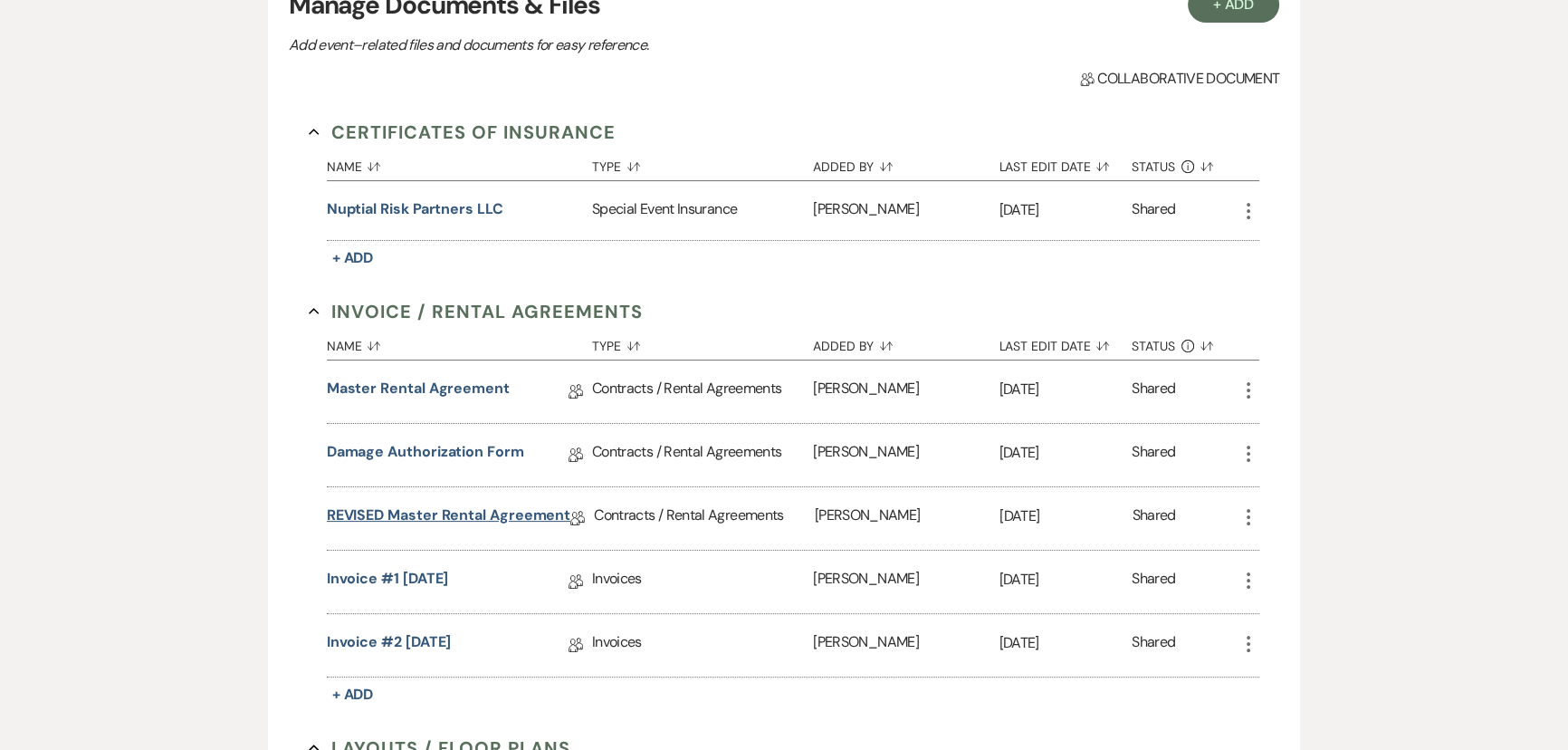
click at [470, 520] on link "REVISED Master Rental Agreement" at bounding box center [450, 518] width 245 height 28
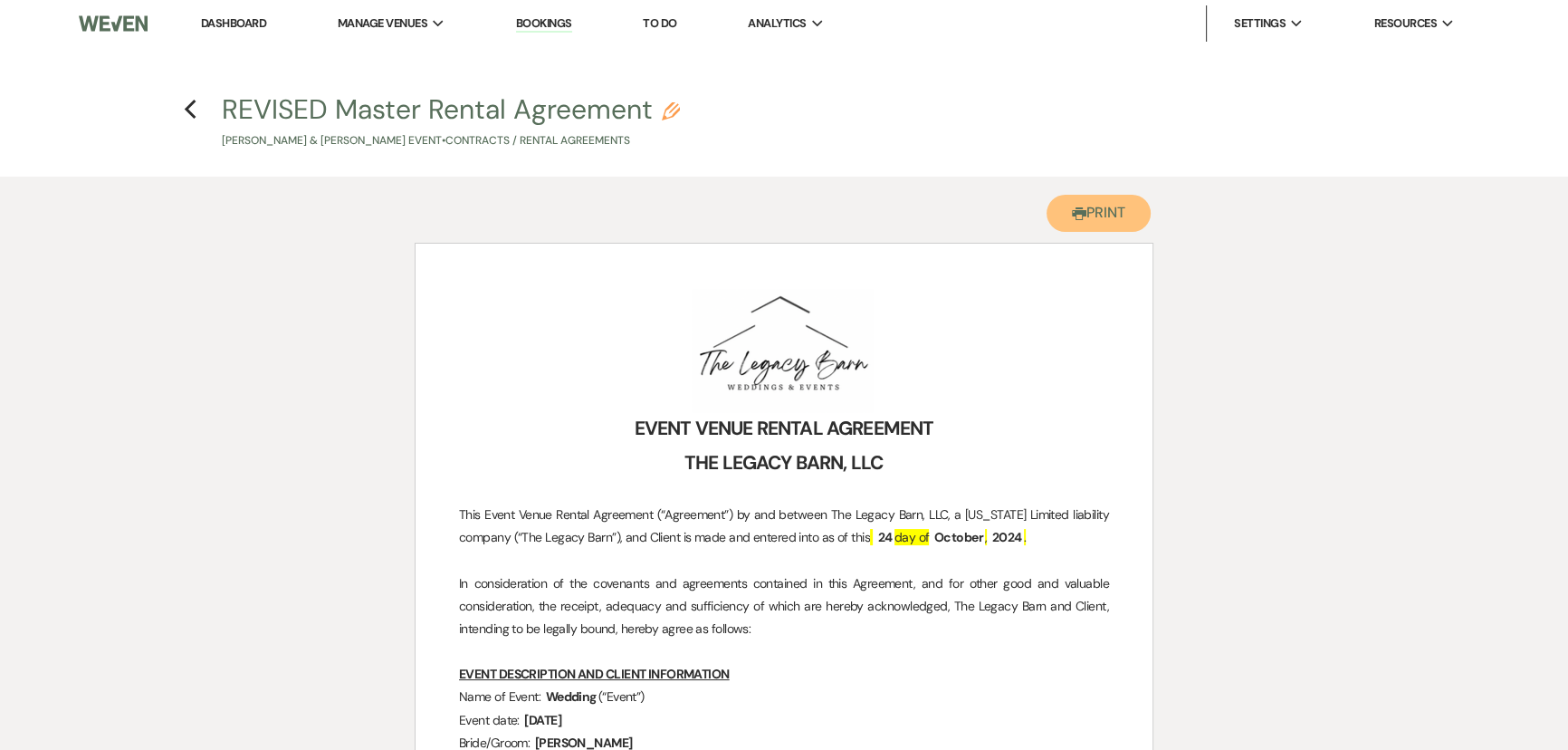
click at [1113, 212] on button "Printer Print" at bounding box center [1098, 212] width 104 height 37
click at [184, 108] on icon "Previous" at bounding box center [190, 109] width 13 height 22
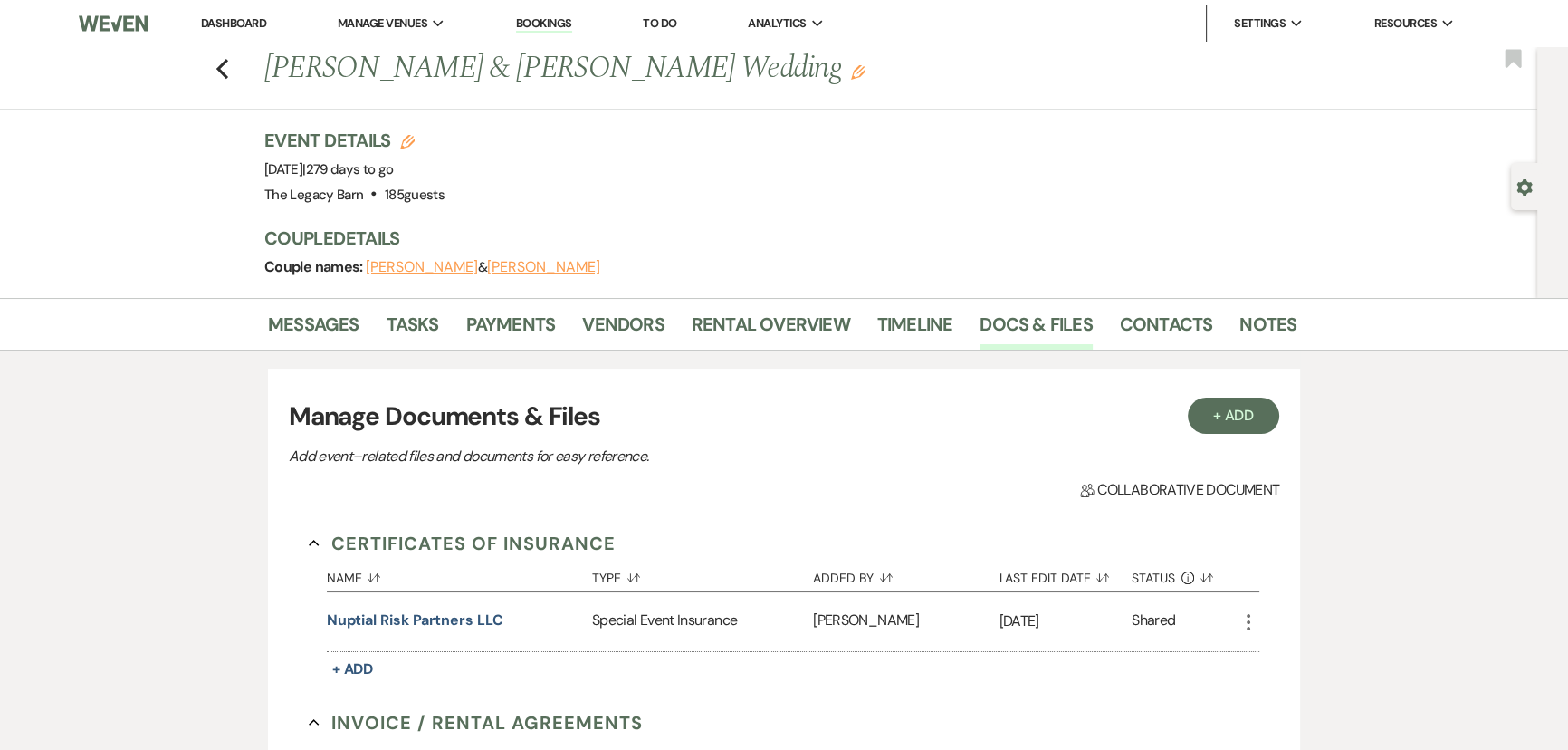
scroll to position [411, 0]
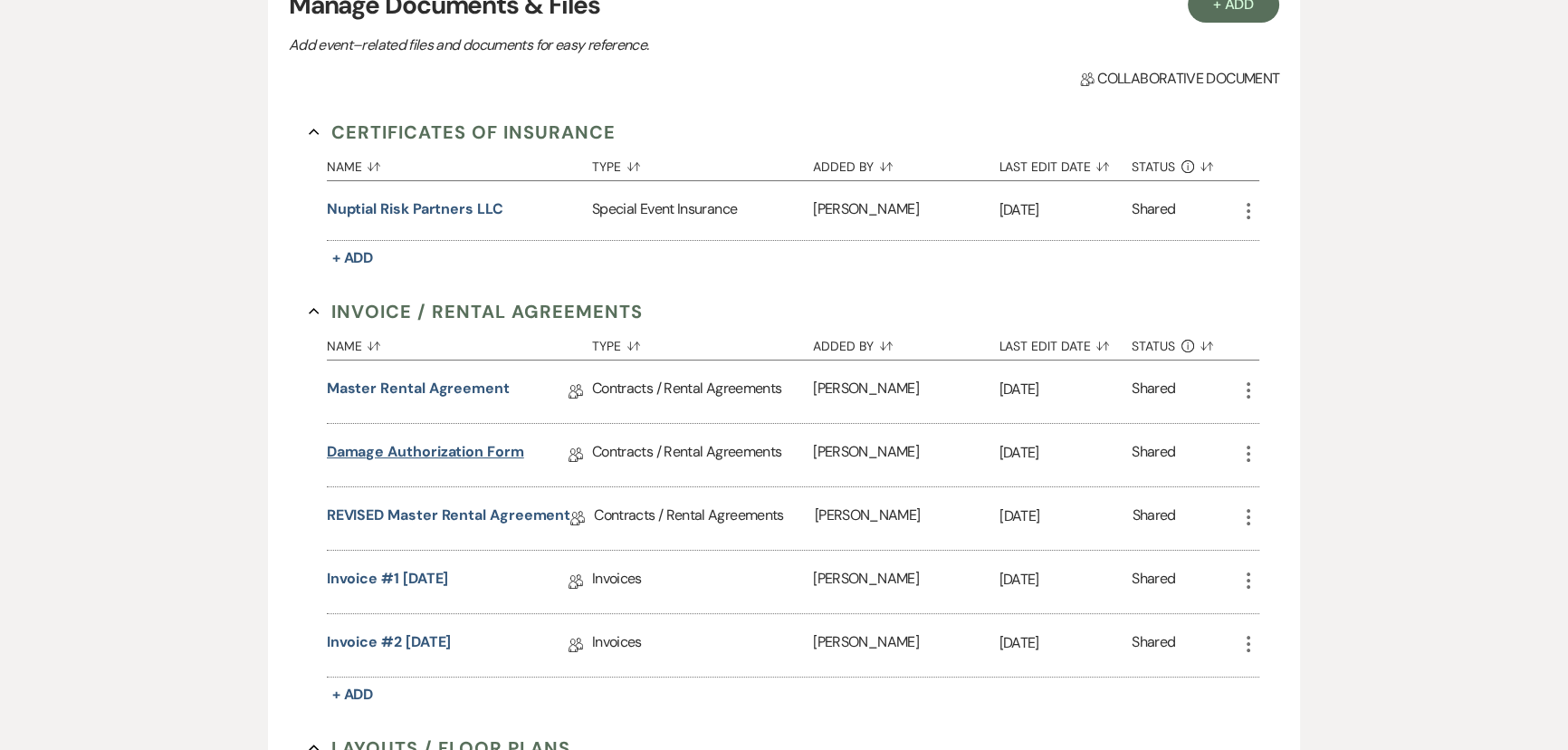
click at [363, 447] on link "Damage Authorization Form" at bounding box center [426, 454] width 197 height 28
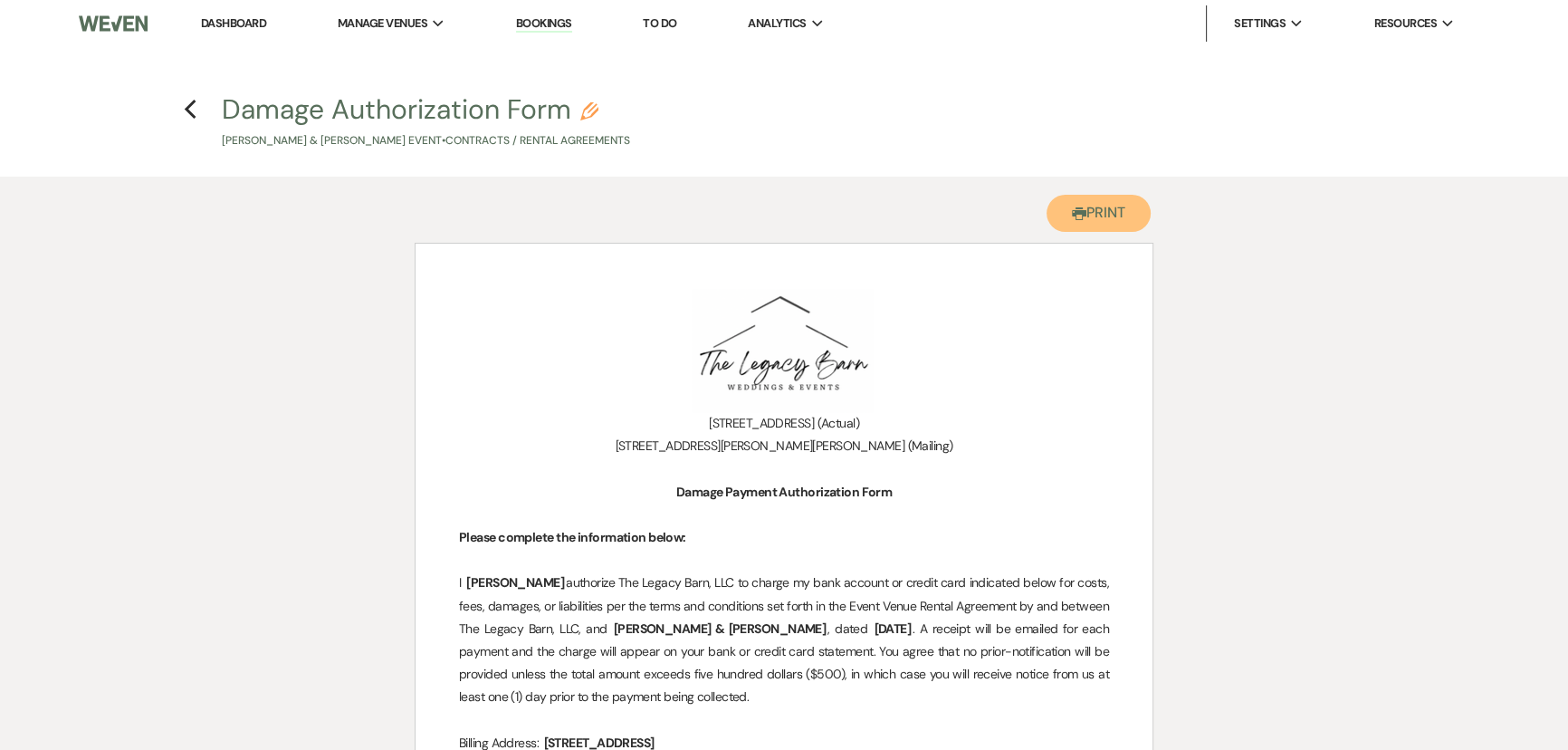
click at [1132, 208] on button "Printer Print" at bounding box center [1098, 212] width 104 height 37
click at [1093, 216] on button "Printer Print" at bounding box center [1098, 212] width 104 height 37
click at [190, 111] on icon "Previous" at bounding box center [190, 109] width 13 height 22
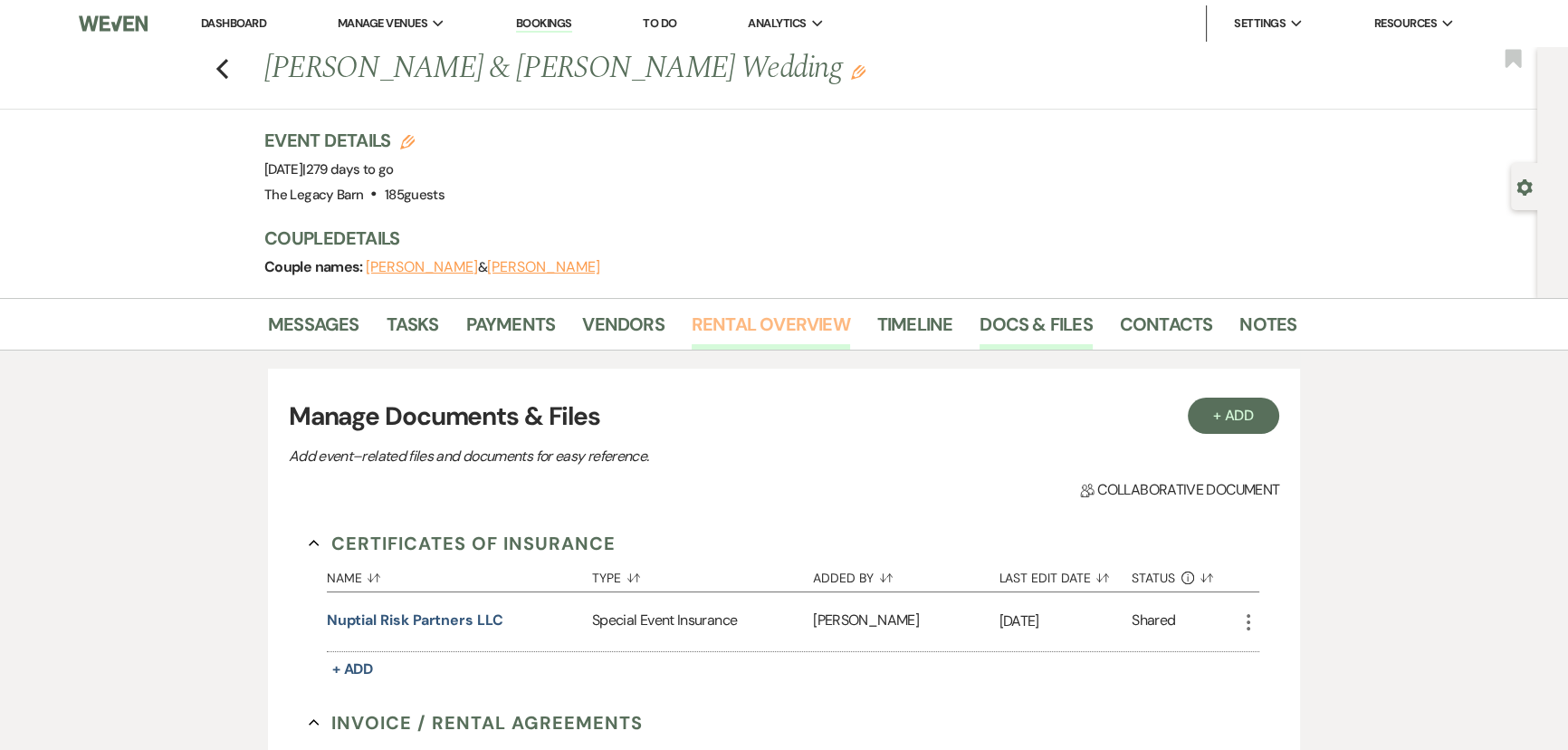
click at [777, 325] on link "Rental Overview" at bounding box center [771, 330] width 159 height 40
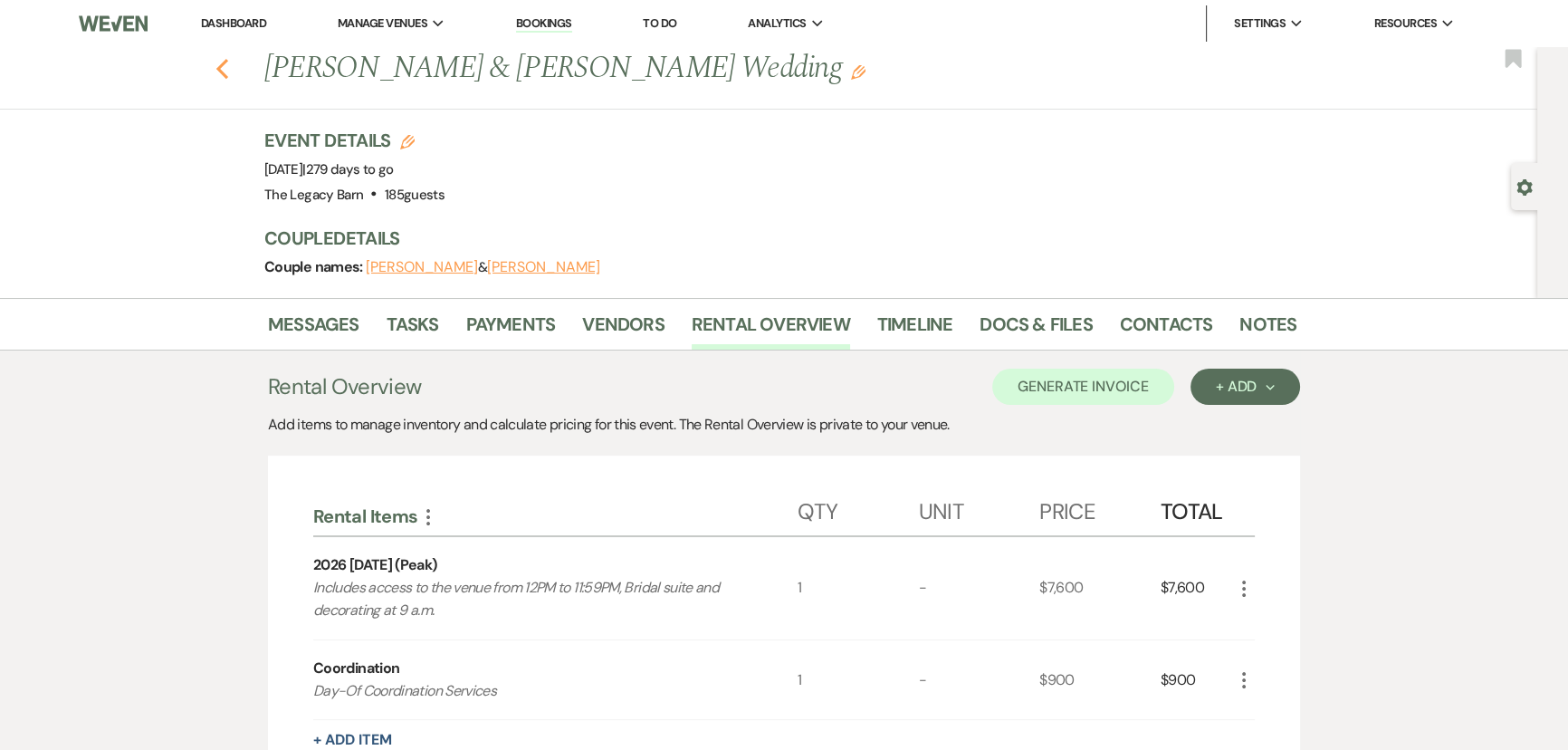
click at [226, 69] on use "button" at bounding box center [222, 69] width 11 height 20
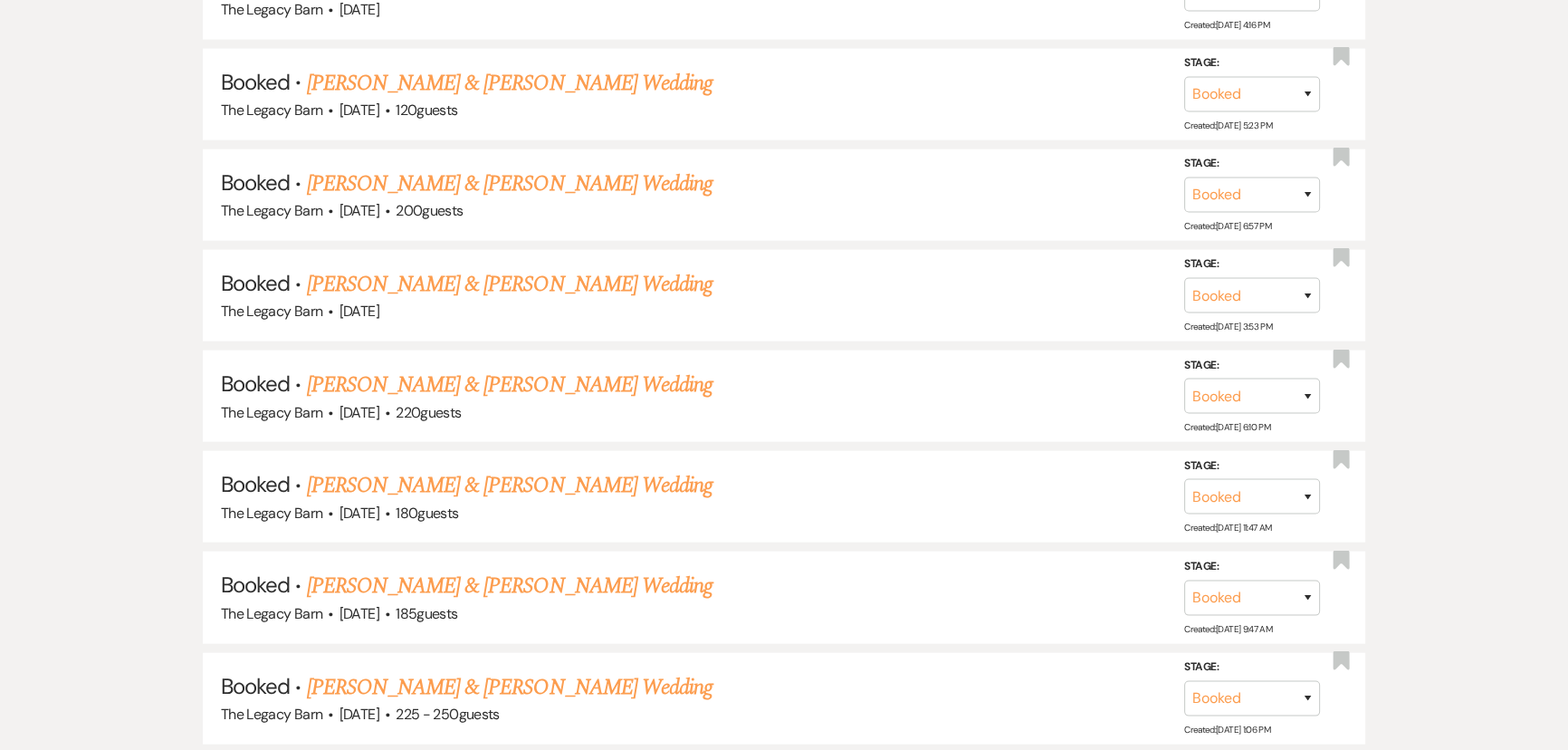
scroll to position [5794, 0]
